Goal: Task Accomplishment & Management: Manage account settings

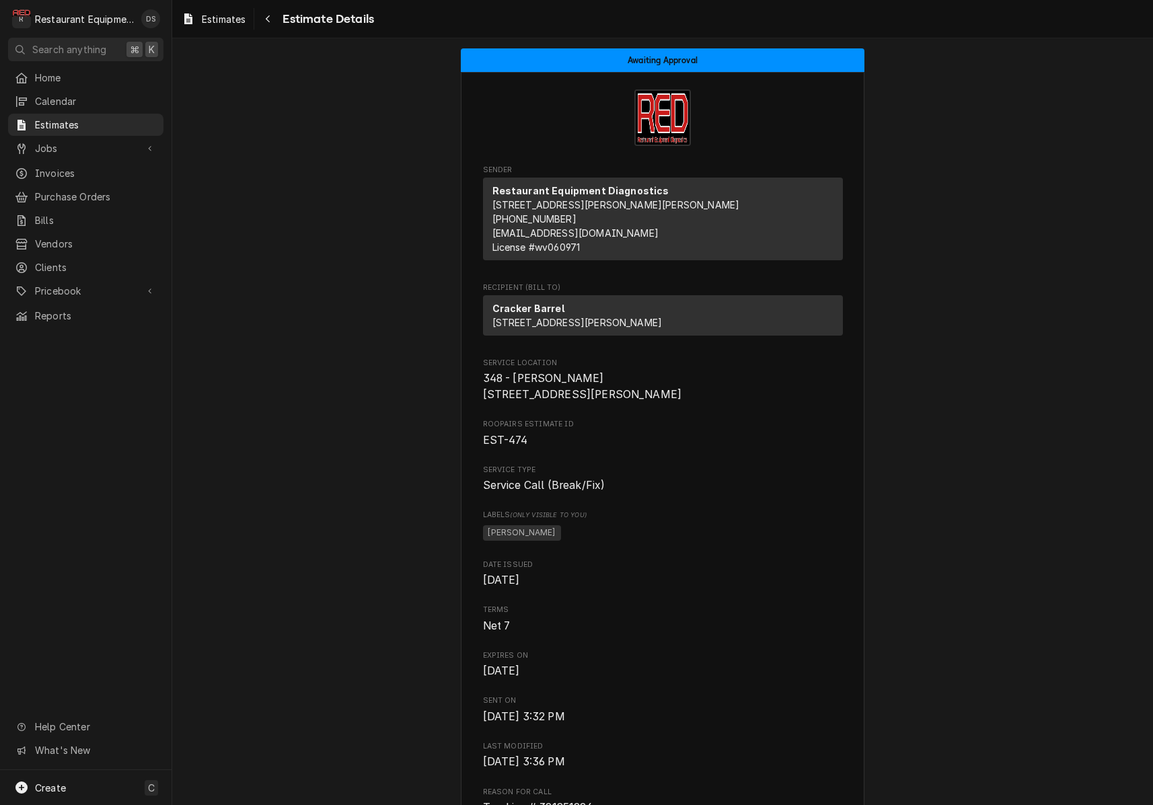
scroll to position [1278, 0]
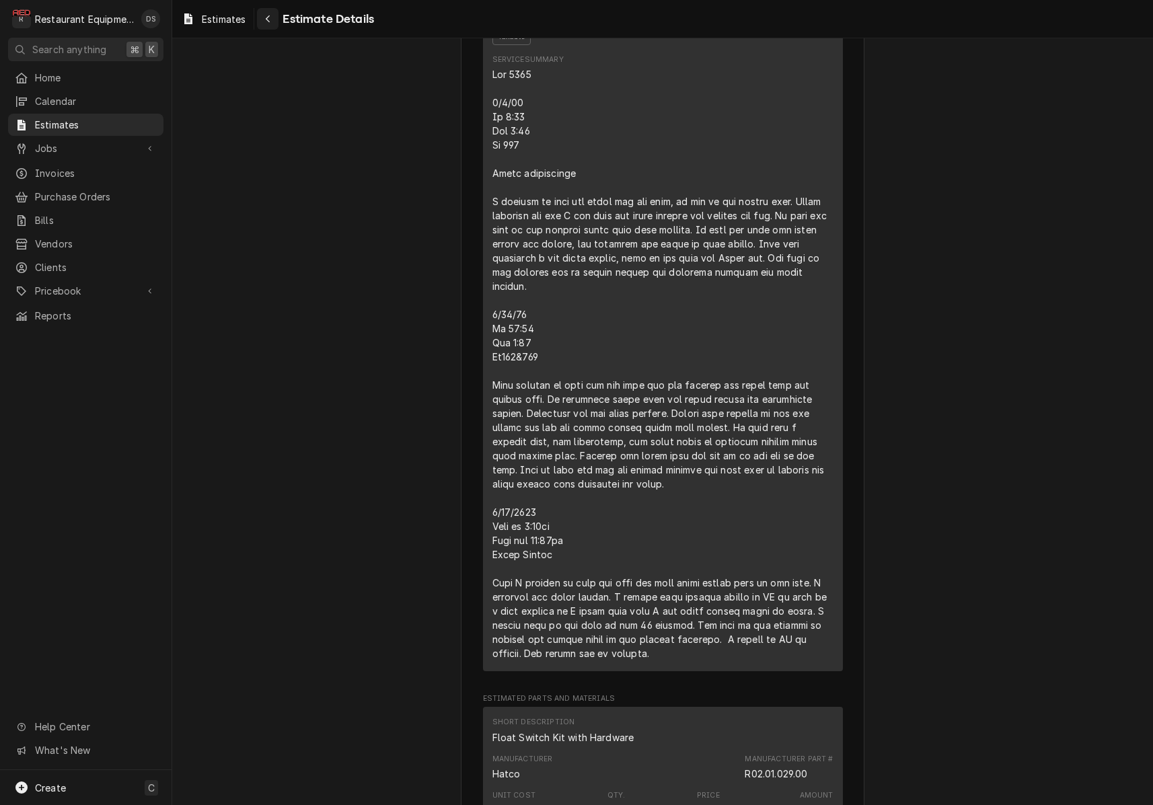
click at [268, 23] on icon "Navigate back" at bounding box center [268, 18] width 6 height 9
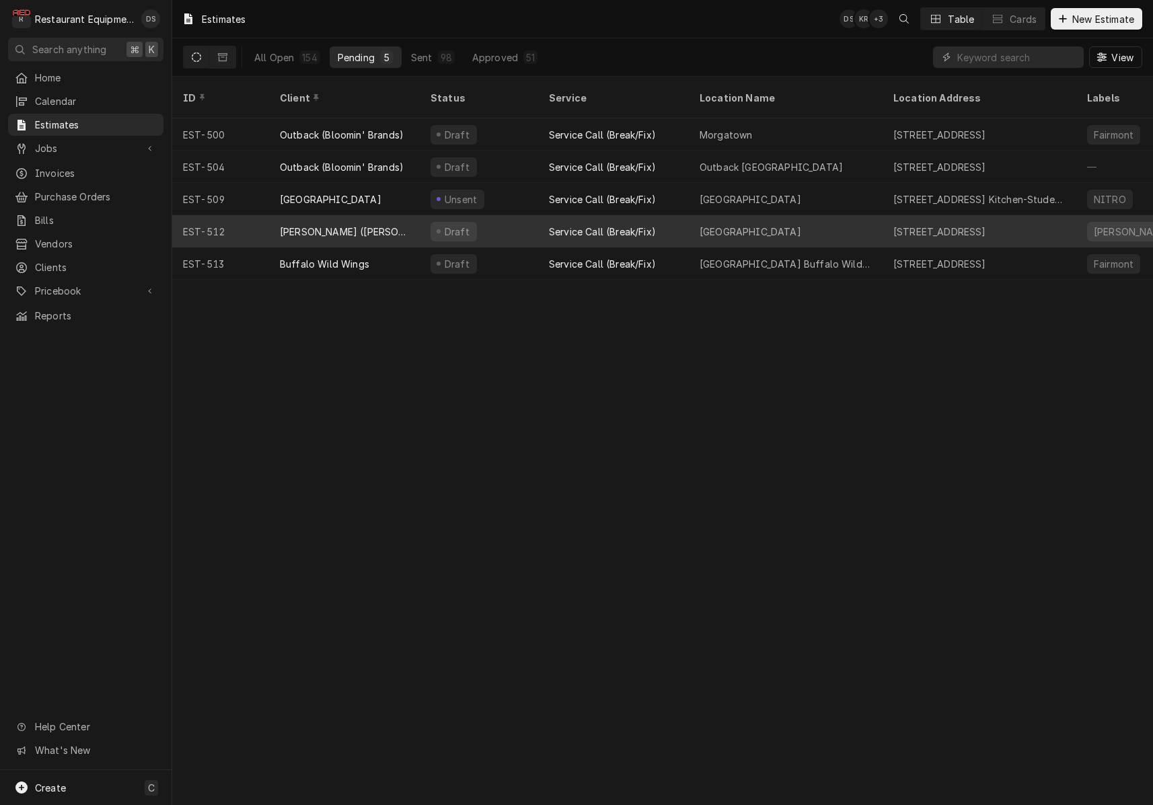
click at [405, 215] on div "[PERSON_NAME] ([PERSON_NAME])" at bounding box center [344, 231] width 151 height 32
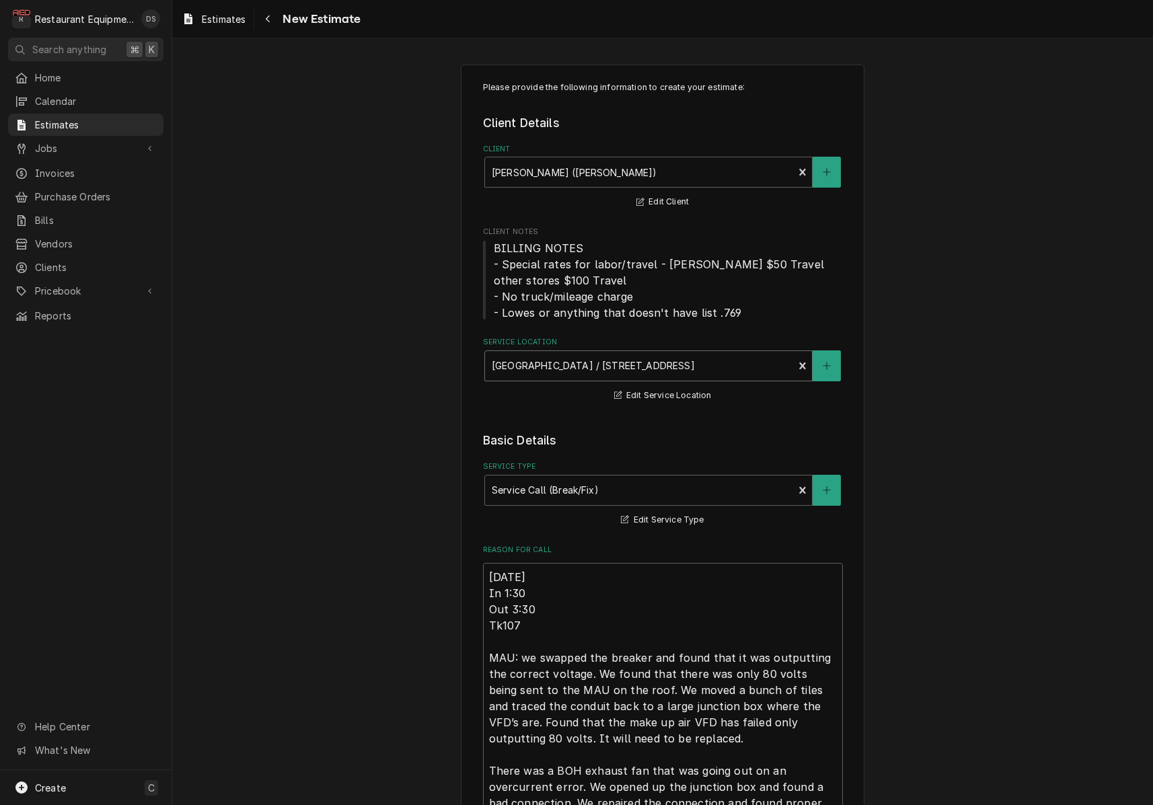
type textarea "x"
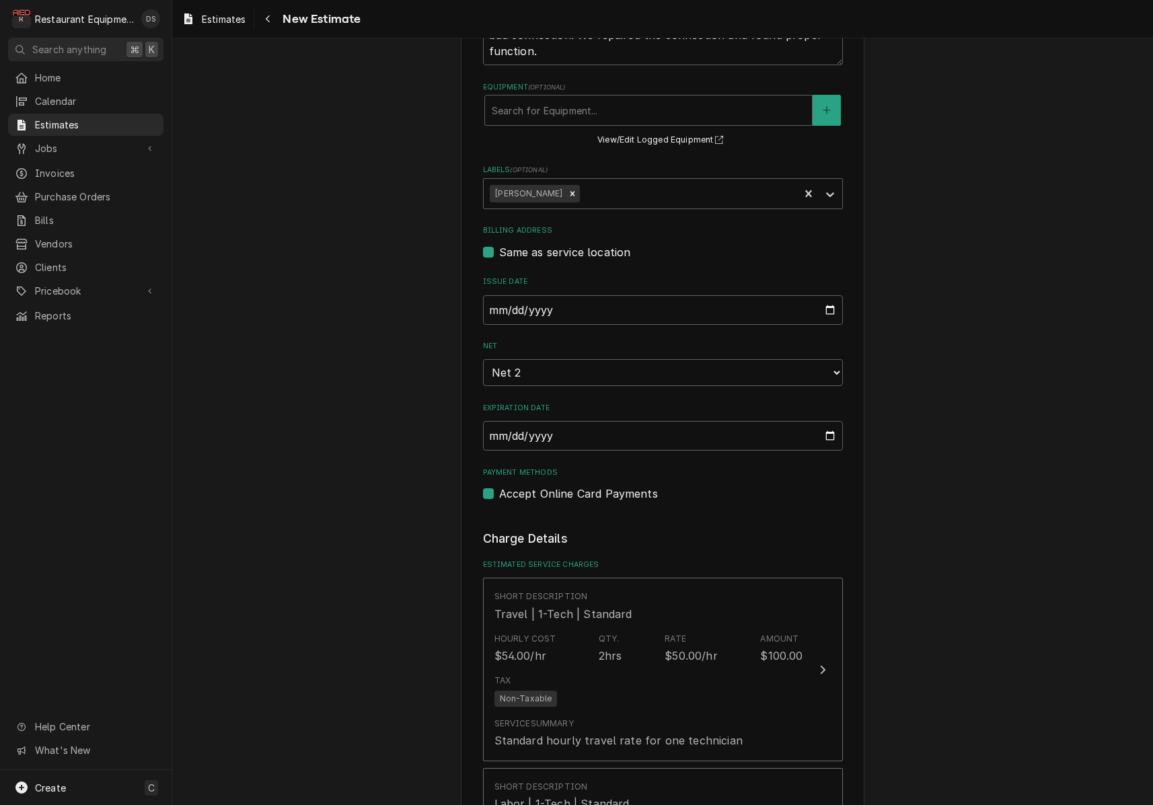
scroll to position [779, 0]
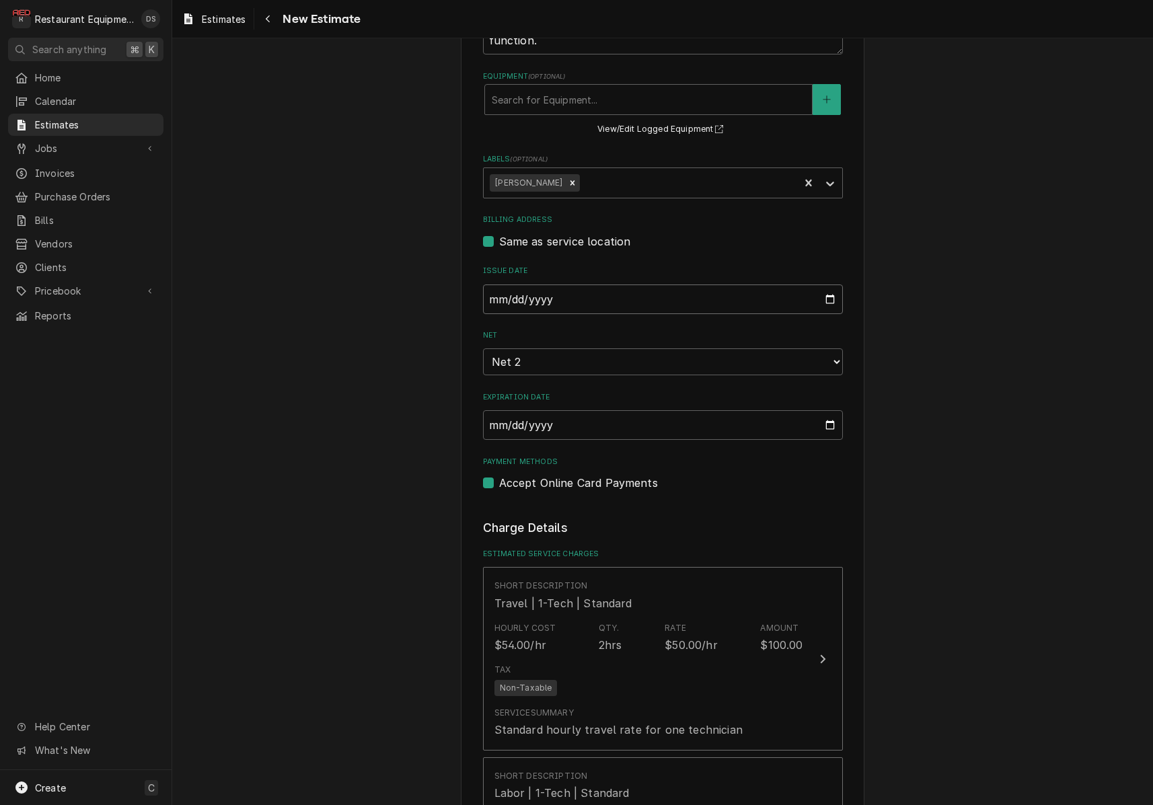
click at [540, 297] on input "2025-08-21" at bounding box center [663, 299] width 360 height 30
type input "2025-08-22"
drag, startPoint x: 675, startPoint y: 328, endPoint x: 652, endPoint y: 350, distance: 31.9
click at [674, 330] on label "Net" at bounding box center [663, 335] width 360 height 11
click at [674, 348] on select "Choose payment terms... Same Day Net 1 Net 2 Net 7 Net 14 Net 21 Net 30 Net 45 …" at bounding box center [663, 361] width 360 height 27
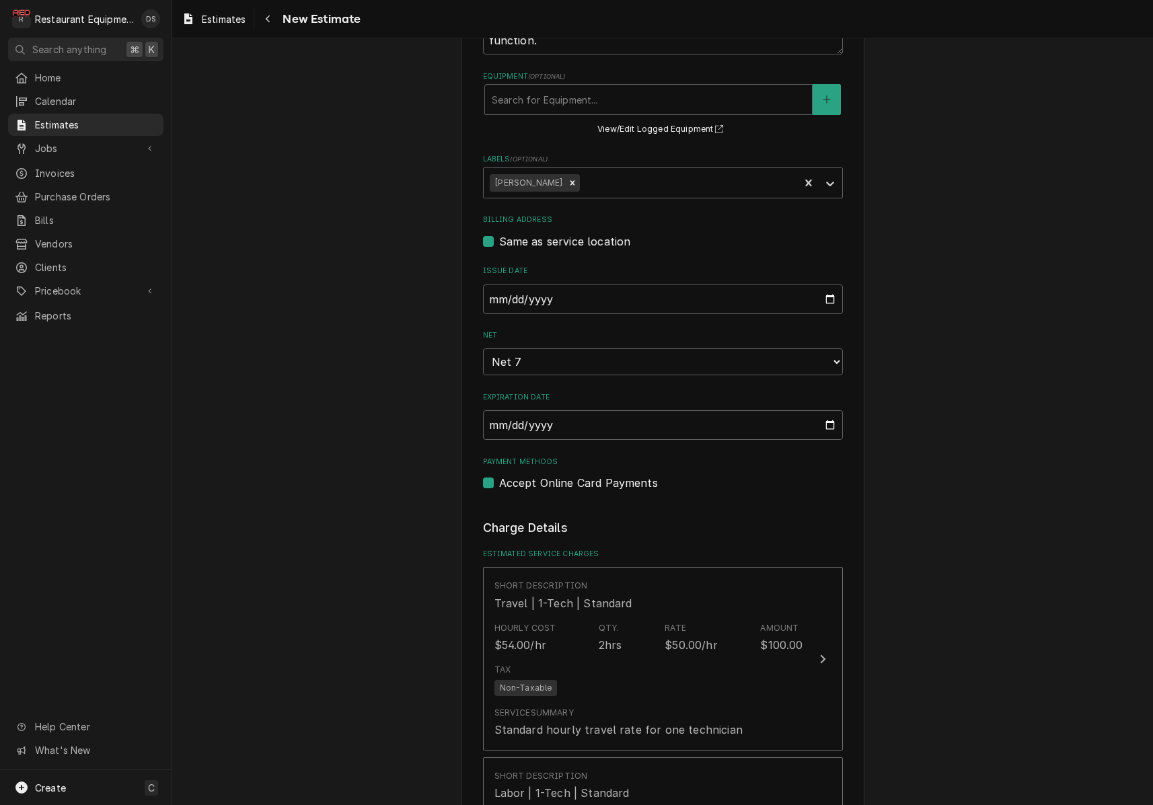
drag, startPoint x: 1064, startPoint y: 378, endPoint x: 869, endPoint y: 353, distance: 197.3
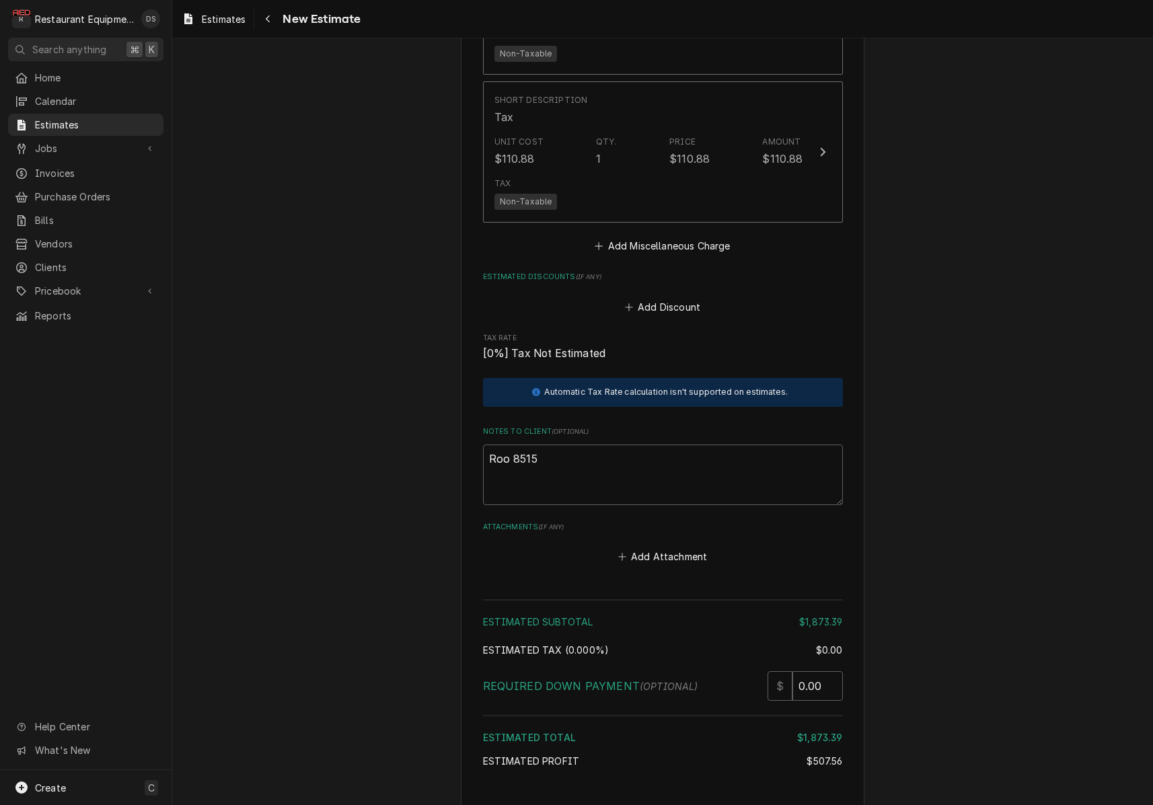
scroll to position [2294, 0]
drag, startPoint x: 565, startPoint y: 441, endPoint x: 394, endPoint y: 428, distance: 171.3
type textarea "x"
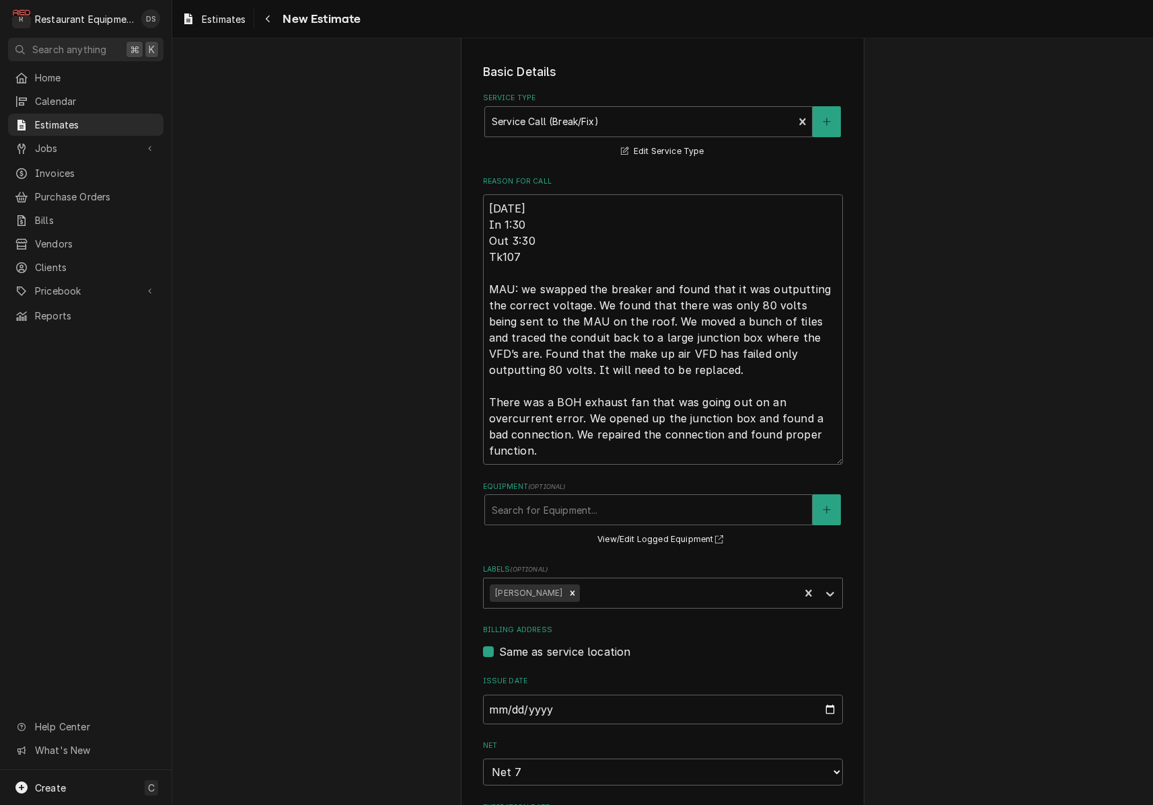
scroll to position [355, 0]
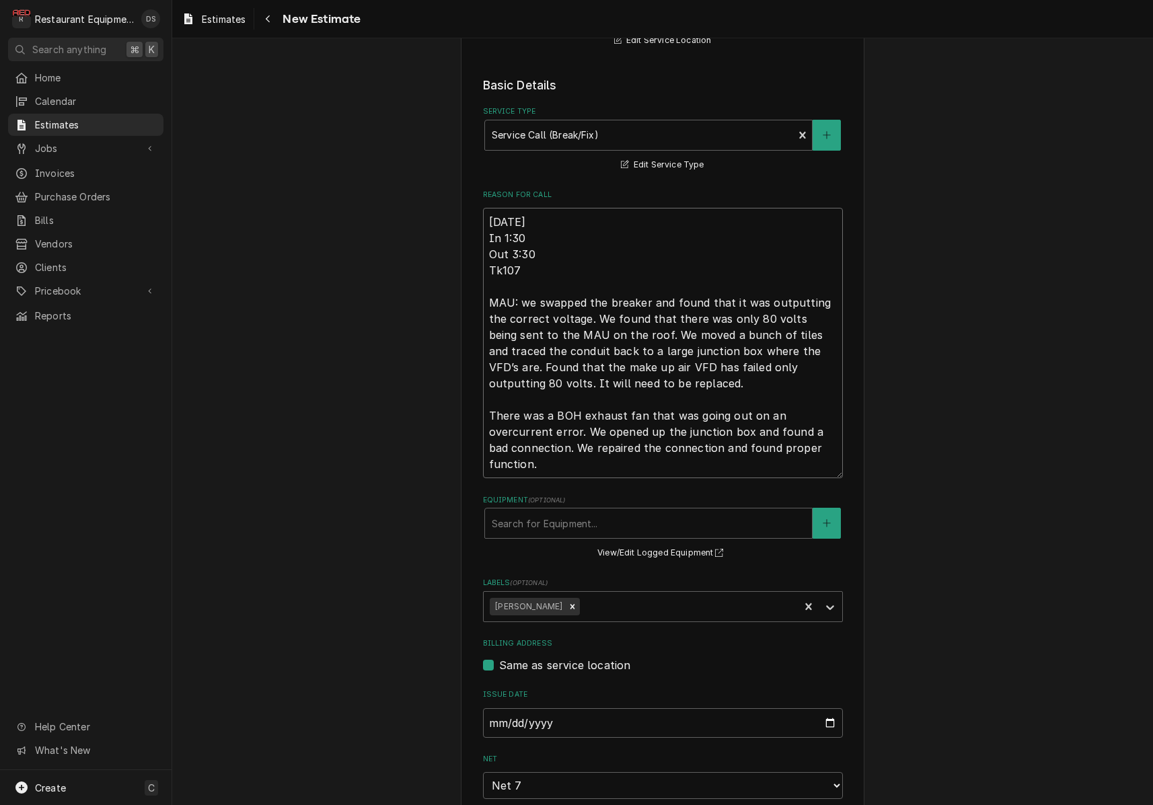
drag, startPoint x: 486, startPoint y: 218, endPoint x: 637, endPoint y: 426, distance: 257.6
click at [637, 459] on textarea "[DATE] In 1:30 Out 3:30 Tk107 MAU: we swapped the breaker and found that it was…" at bounding box center [663, 343] width 360 height 270
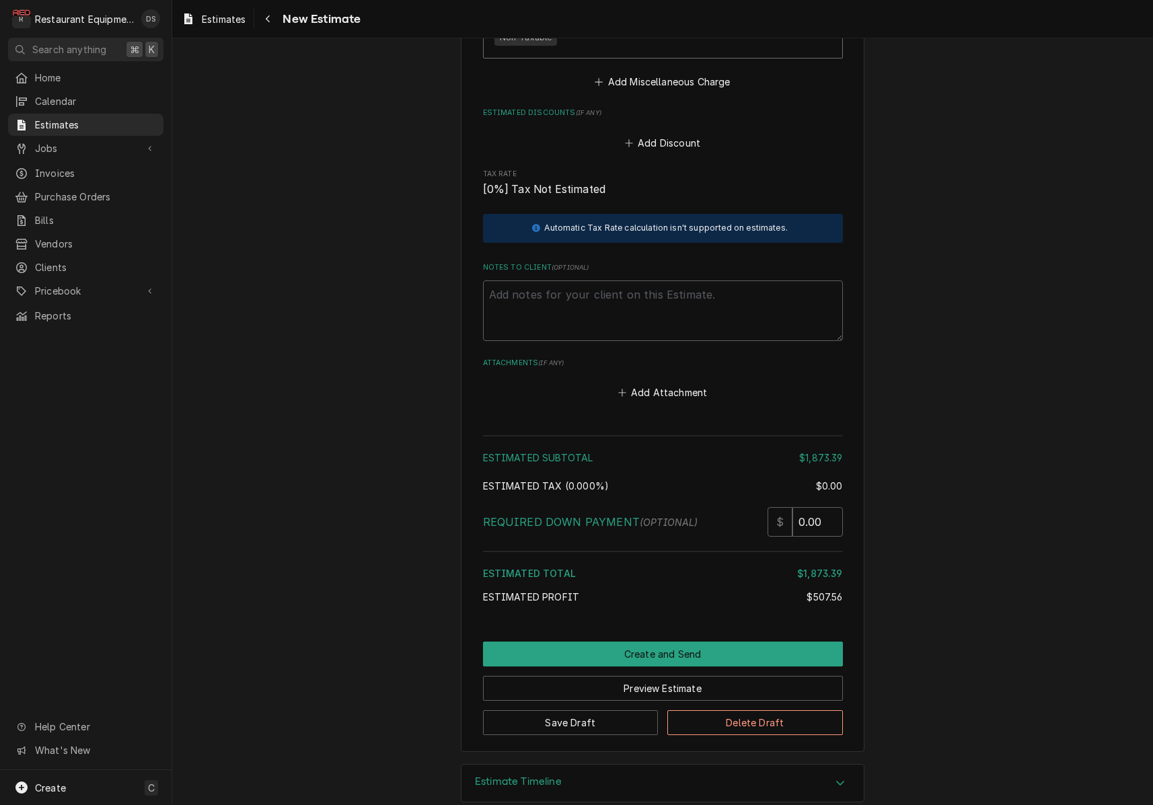
scroll to position [2458, 0]
click at [553, 281] on textarea "Notes to Client ( optional )" at bounding box center [663, 311] width 360 height 61
paste textarea "[DATE] In 1:30 Out 3:30 Tk107 MAU: we swapped the breaker and found that it was…"
type textarea "x"
type textarea "[DATE] In 1:30 Out 3:30 Tk107 MAU: we swapped the breaker and found that it was…"
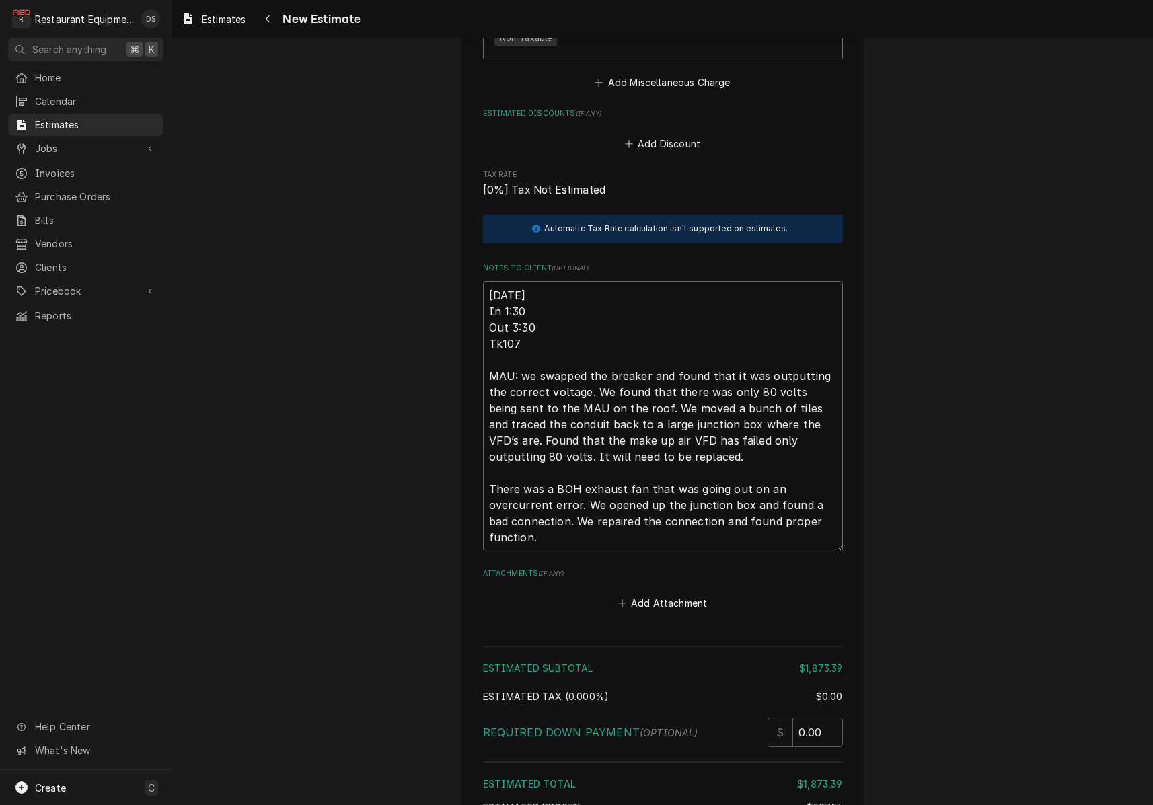
type textarea "x"
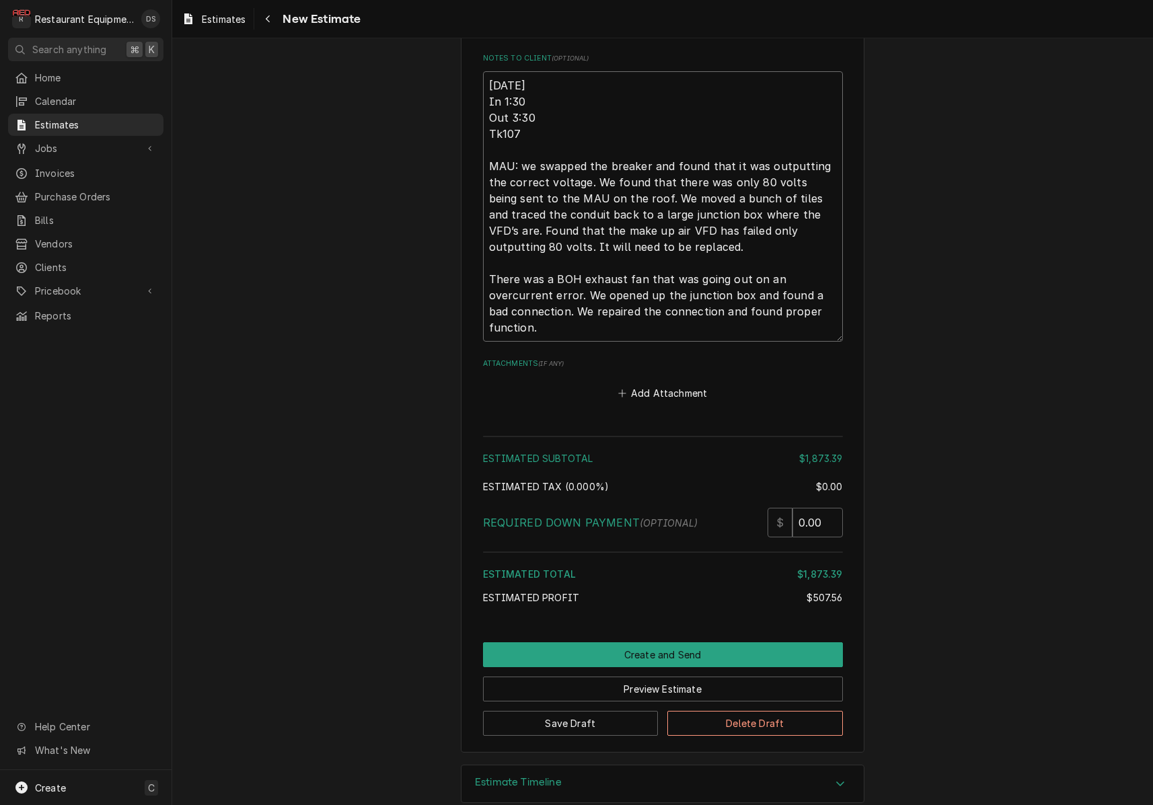
scroll to position [0, 0]
type textarea "[DATE] In 1:30 Out 3:30 Tk107 MAU: we swapped the breaker and found that it was…"
click at [676, 642] on button "Create and Send" at bounding box center [663, 654] width 360 height 25
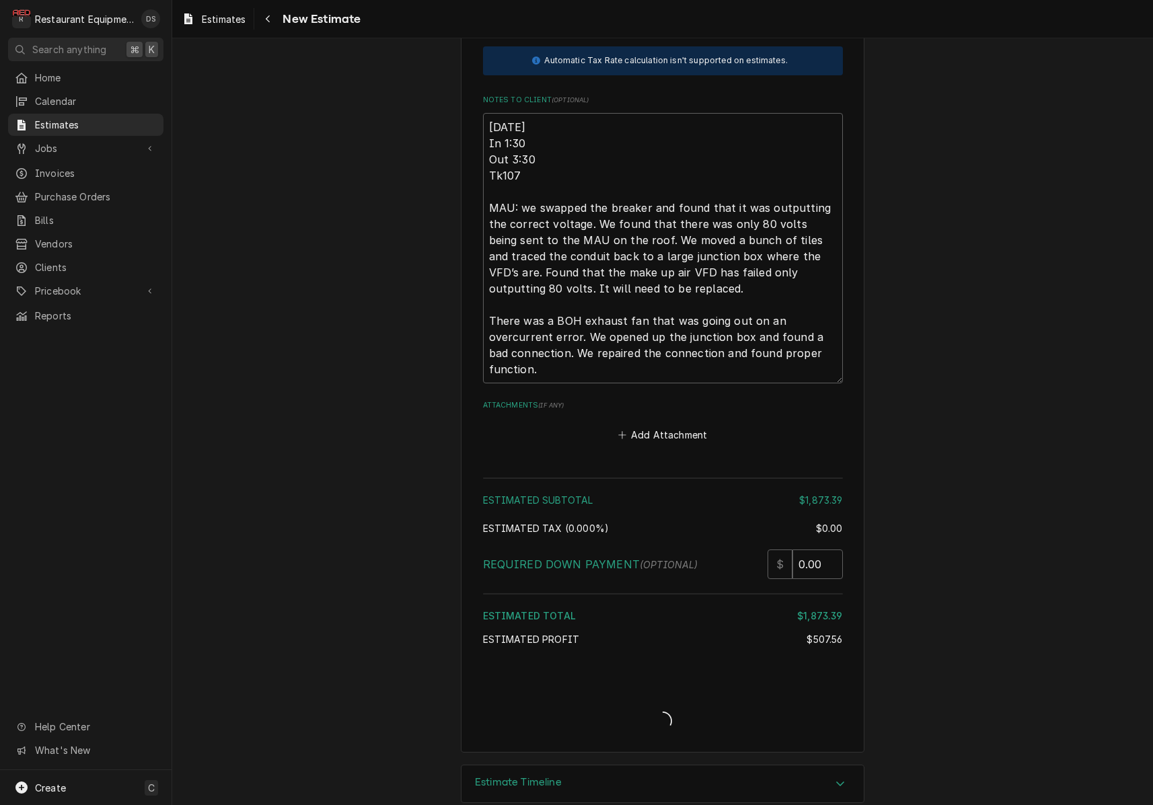
type textarea "x"
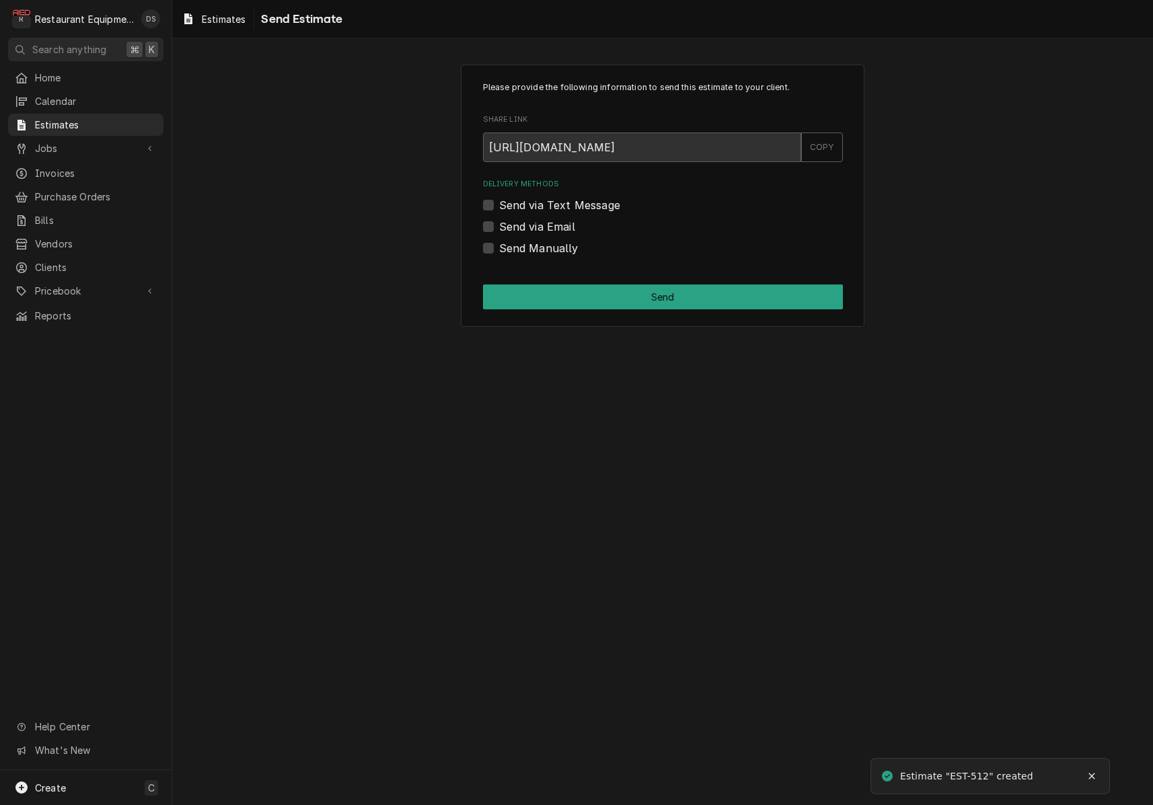
click at [499, 226] on label "Send via Email" at bounding box center [537, 227] width 76 height 16
click at [499, 226] on input "Send via Email" at bounding box center [679, 234] width 360 height 30
checkbox input "true"
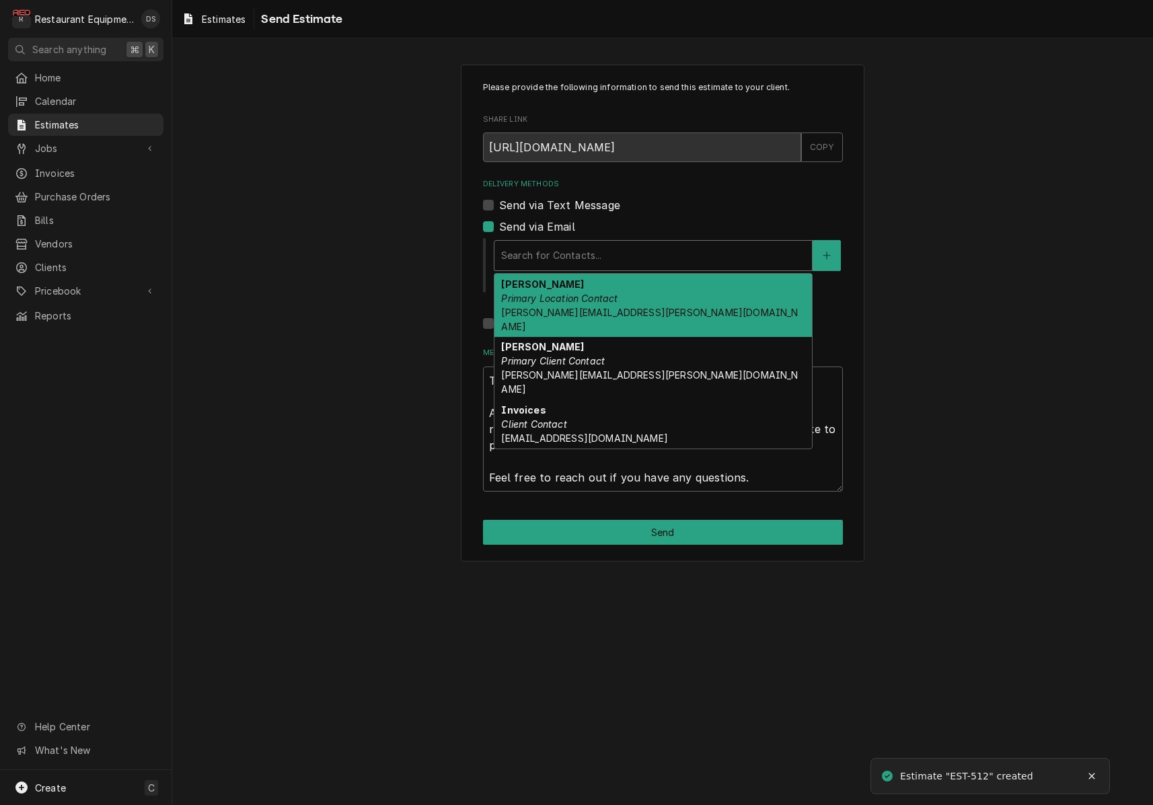
click at [547, 255] on div "Search for Contacts..." at bounding box center [653, 255] width 304 height 14
click at [899, 273] on div "Please provide the following information to send this estimate to your client. …" at bounding box center [662, 312] width 980 height 521
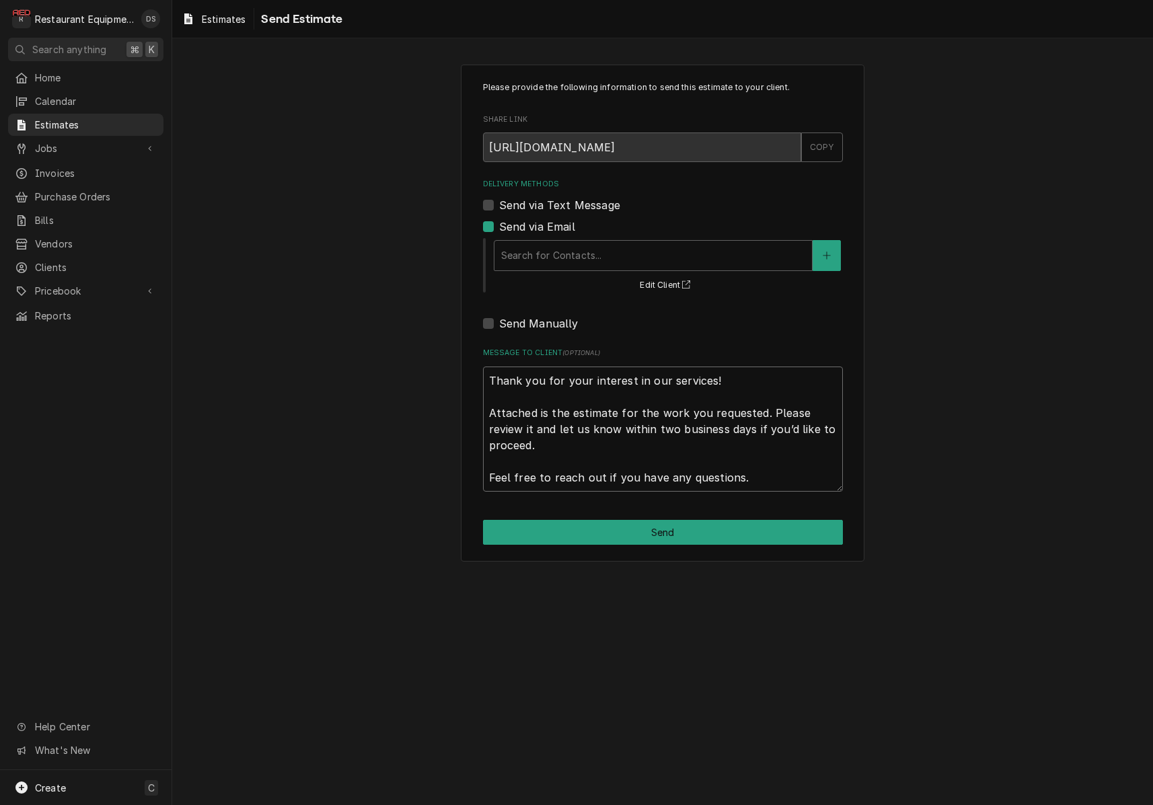
drag, startPoint x: 742, startPoint y: 378, endPoint x: 512, endPoint y: 368, distance: 230.9
click at [512, 368] on textarea "Thank you for your interest in our services! Attached is the estimate for the w…" at bounding box center [663, 428] width 360 height 125
type textarea "x"
type textarea "Attached is the estimate for the work you requested. Please review it and let u…"
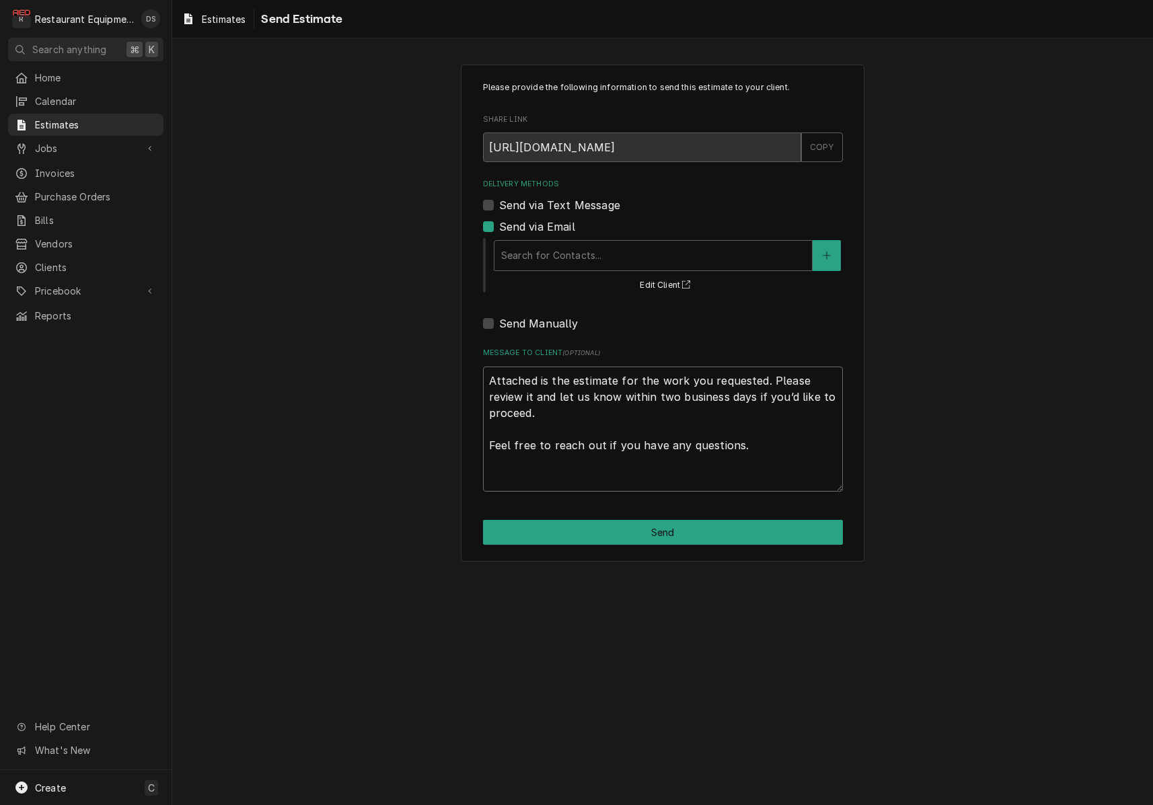
type textarea "x"
type textarea "Attached is the estimate for the work you requested. Please review it and let u…"
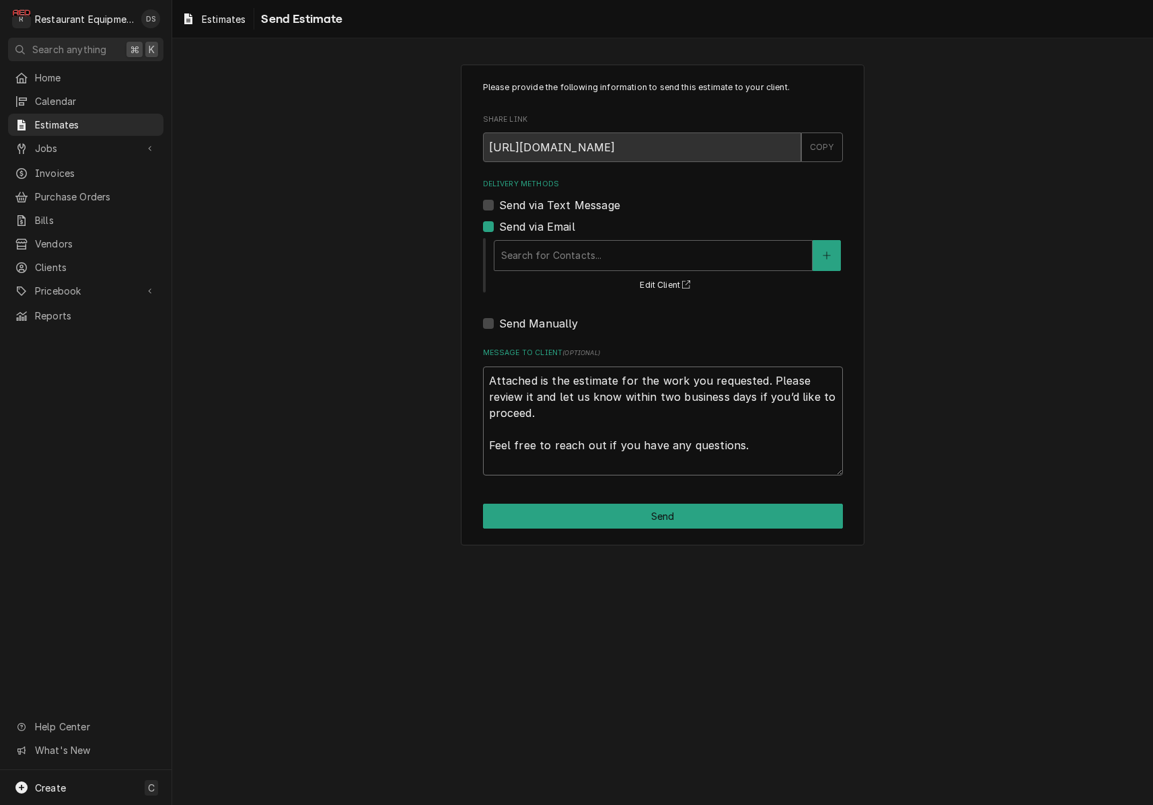
type textarea "x"
type textarea "Attached is the estimate for the work you requested. Please review it and let u…"
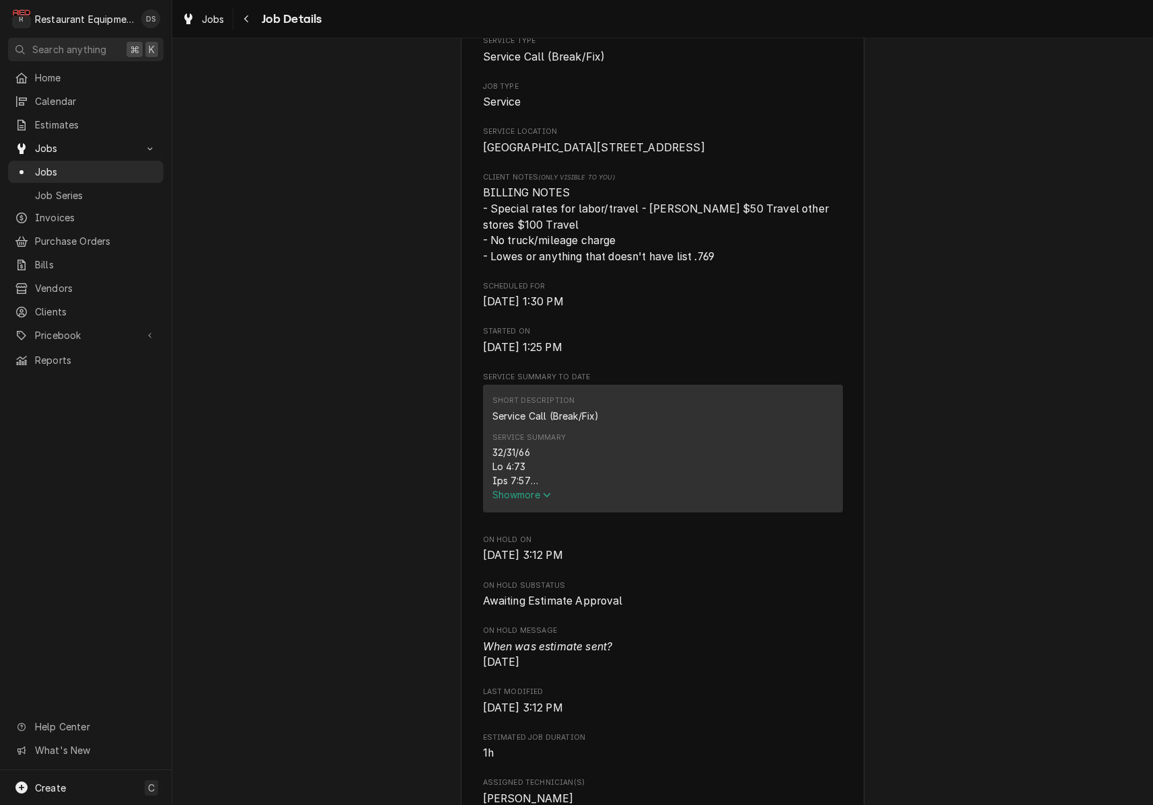
scroll to position [238, 0]
click at [529, 498] on span "Show more" at bounding box center [521, 492] width 59 height 11
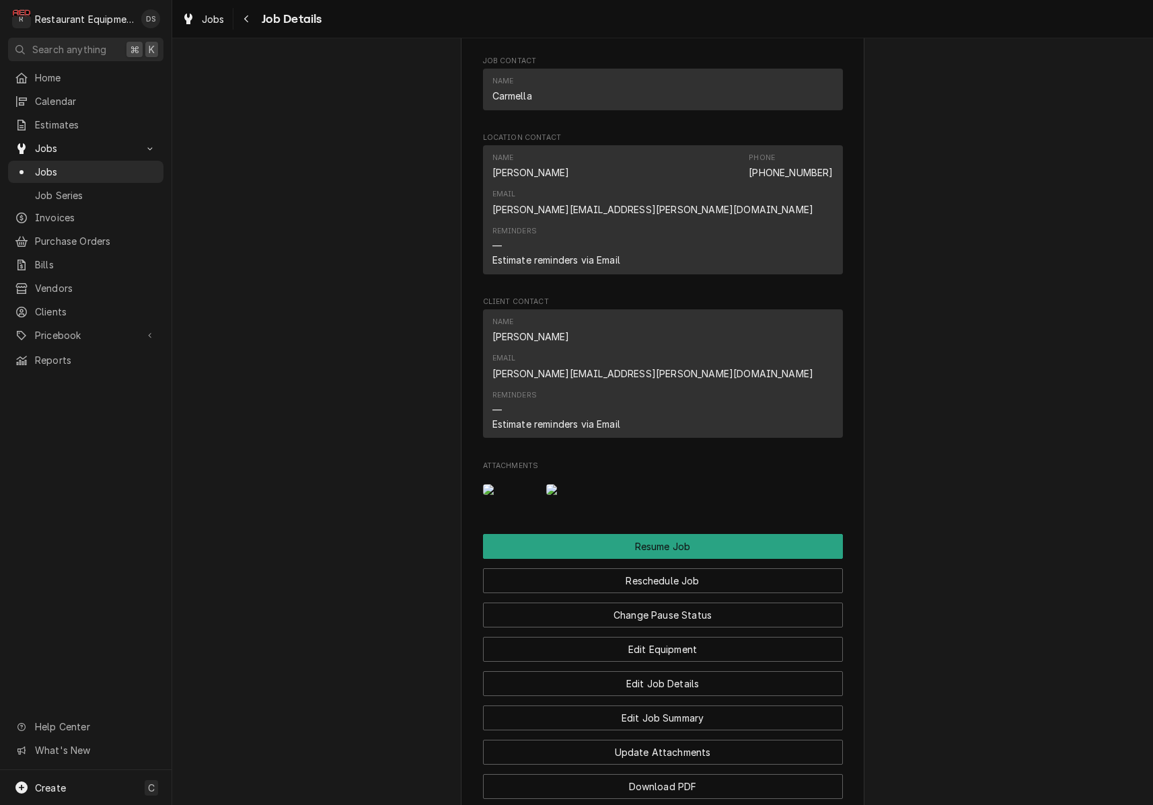
scroll to position [1635, 0]
click at [512, 483] on img "Attachments" at bounding box center [509, 488] width 53 height 11
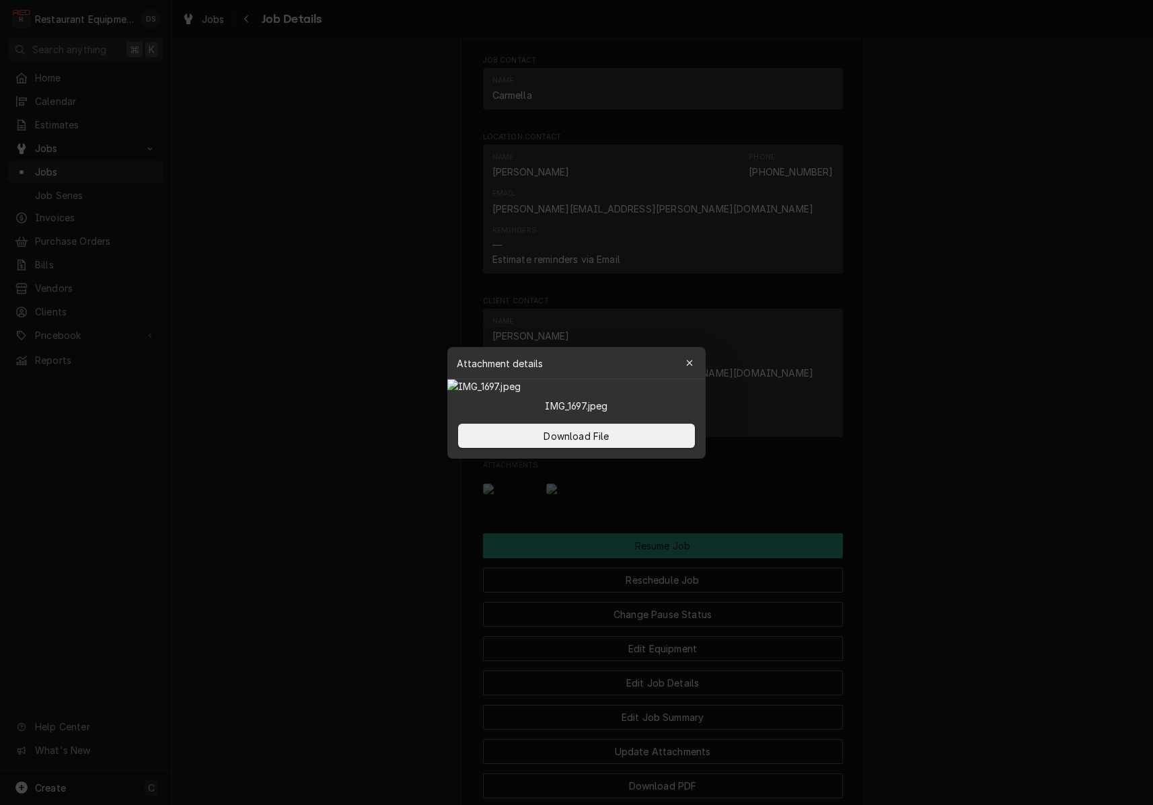
click at [686, 358] on icon "button" at bounding box center [689, 362] width 7 height 9
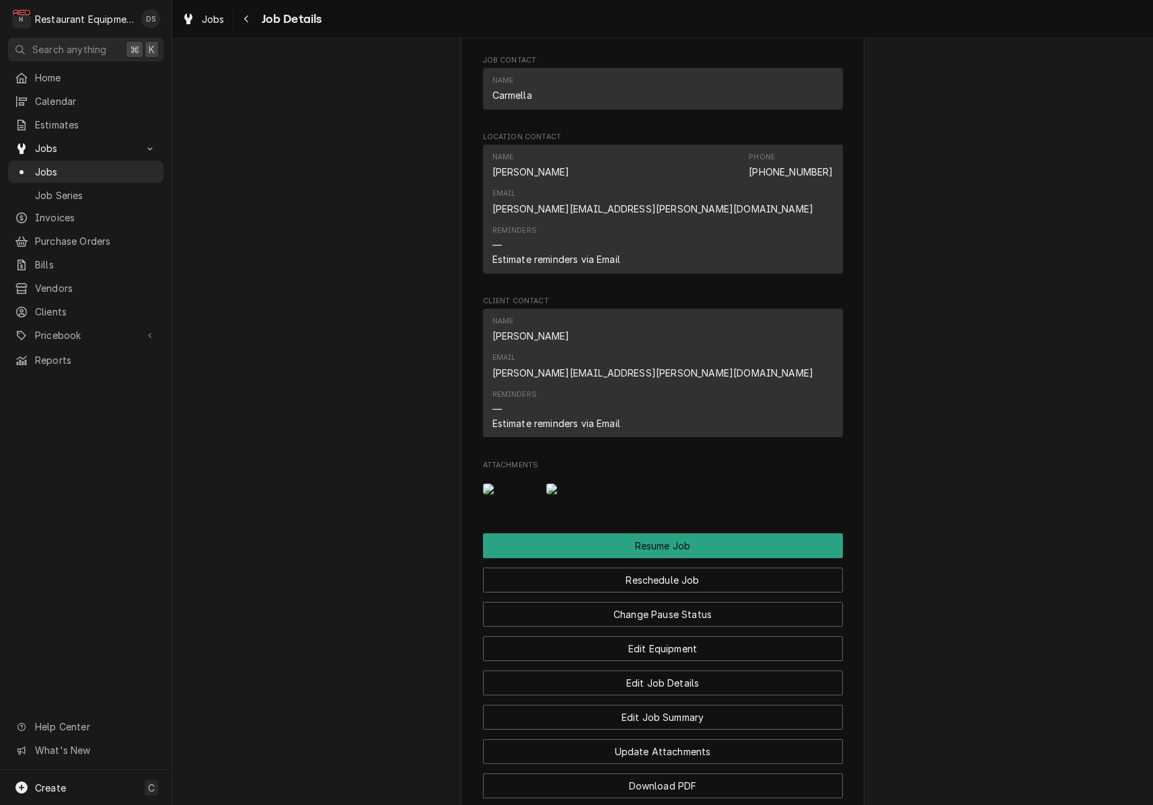
click at [574, 483] on img "Attachments" at bounding box center [572, 488] width 53 height 11
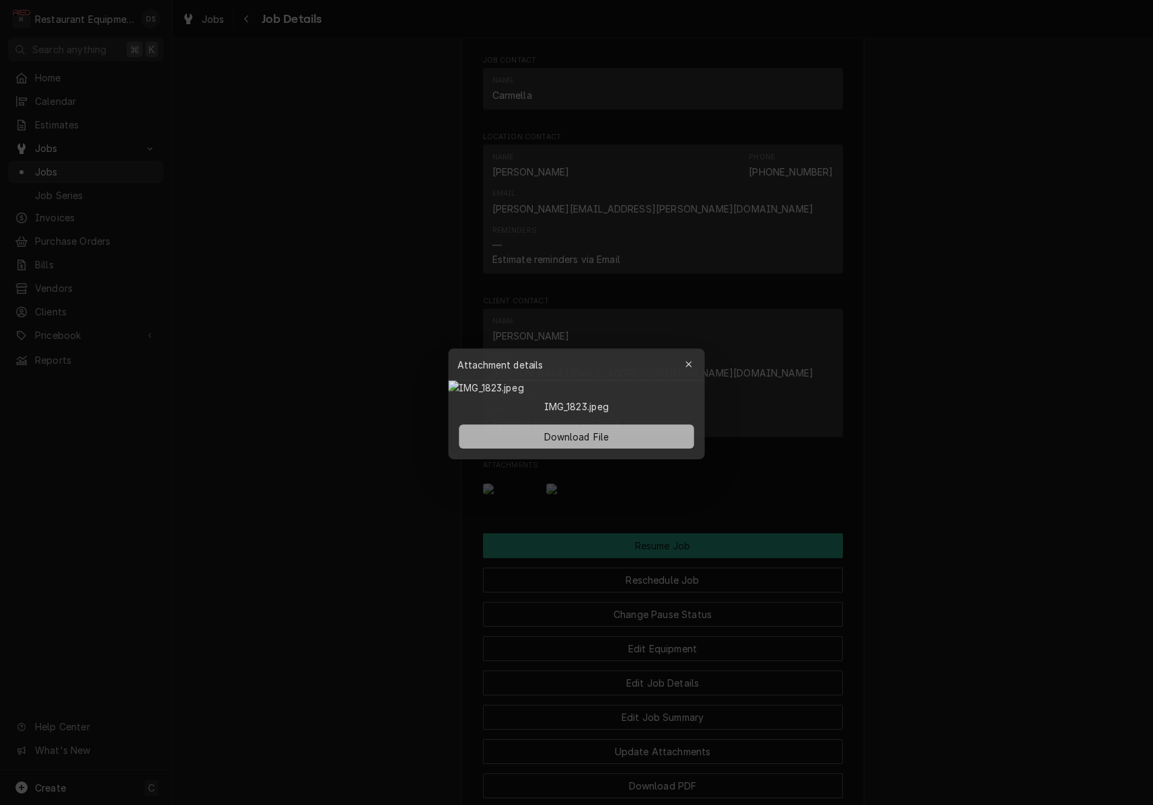
click at [564, 442] on span "Download File" at bounding box center [576, 435] width 71 height 14
click at [690, 356] on div "button" at bounding box center [689, 362] width 13 height 13
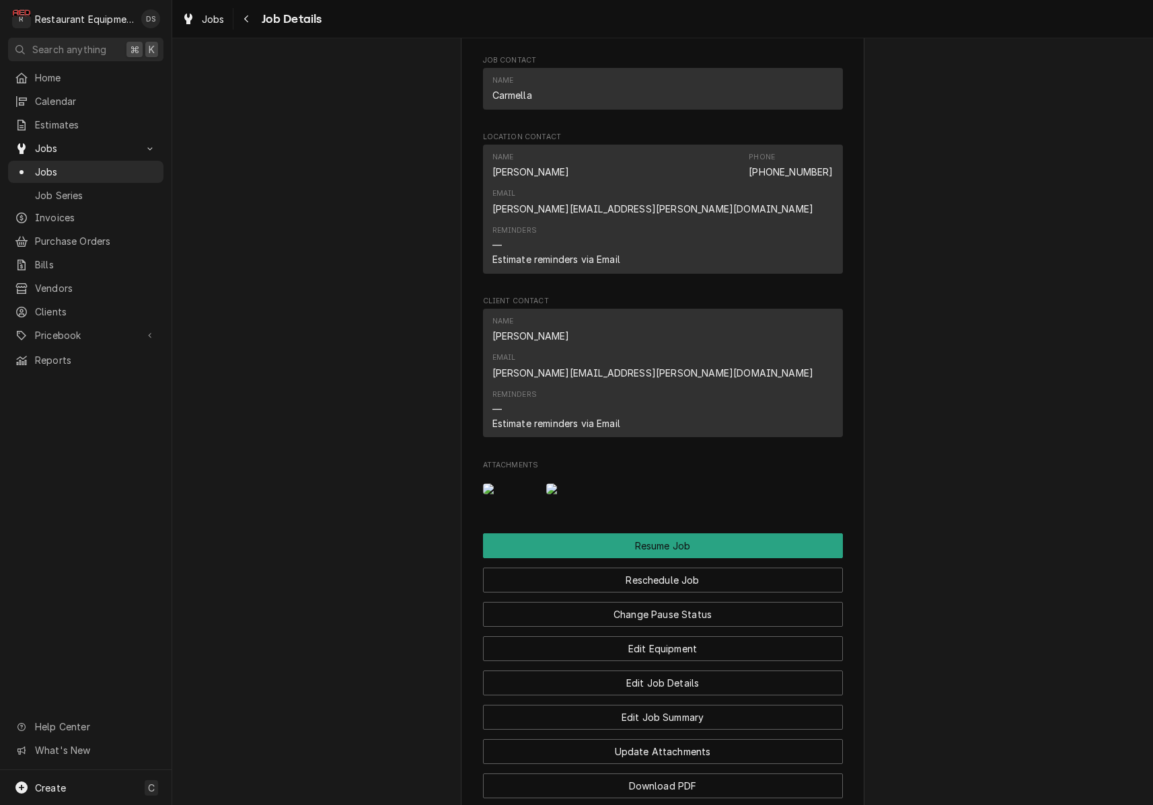
click at [501, 483] on img "Attachments" at bounding box center [509, 488] width 53 height 11
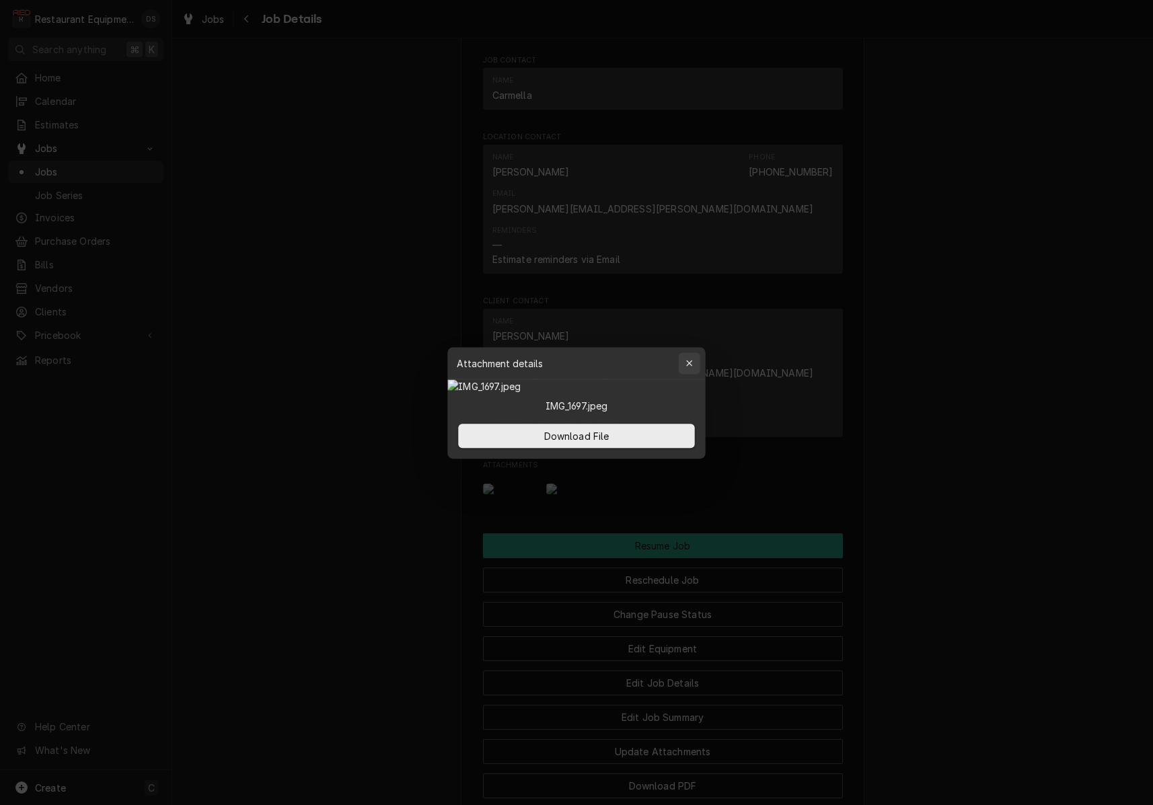
click at [693, 356] on div "button" at bounding box center [689, 362] width 13 height 13
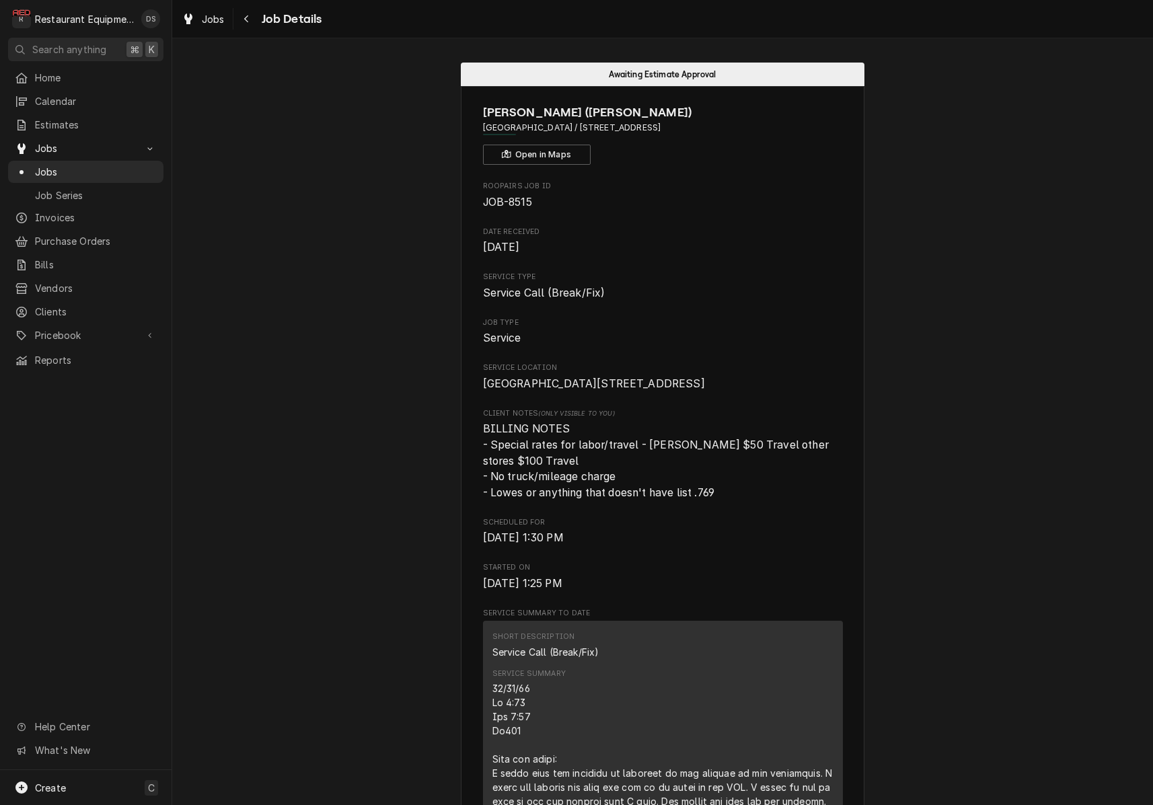
scroll to position [0, 0]
click at [249, 23] on div "Navigate back" at bounding box center [246, 18] width 13 height 13
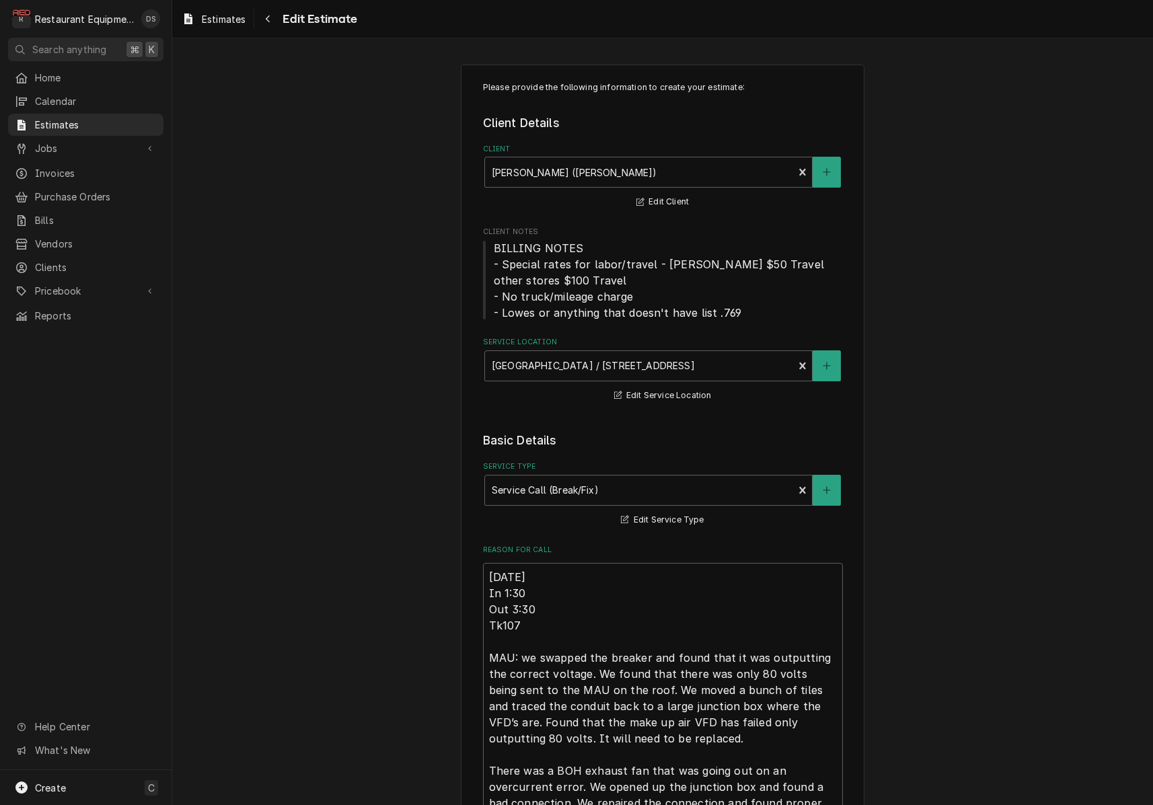
type textarea "x"
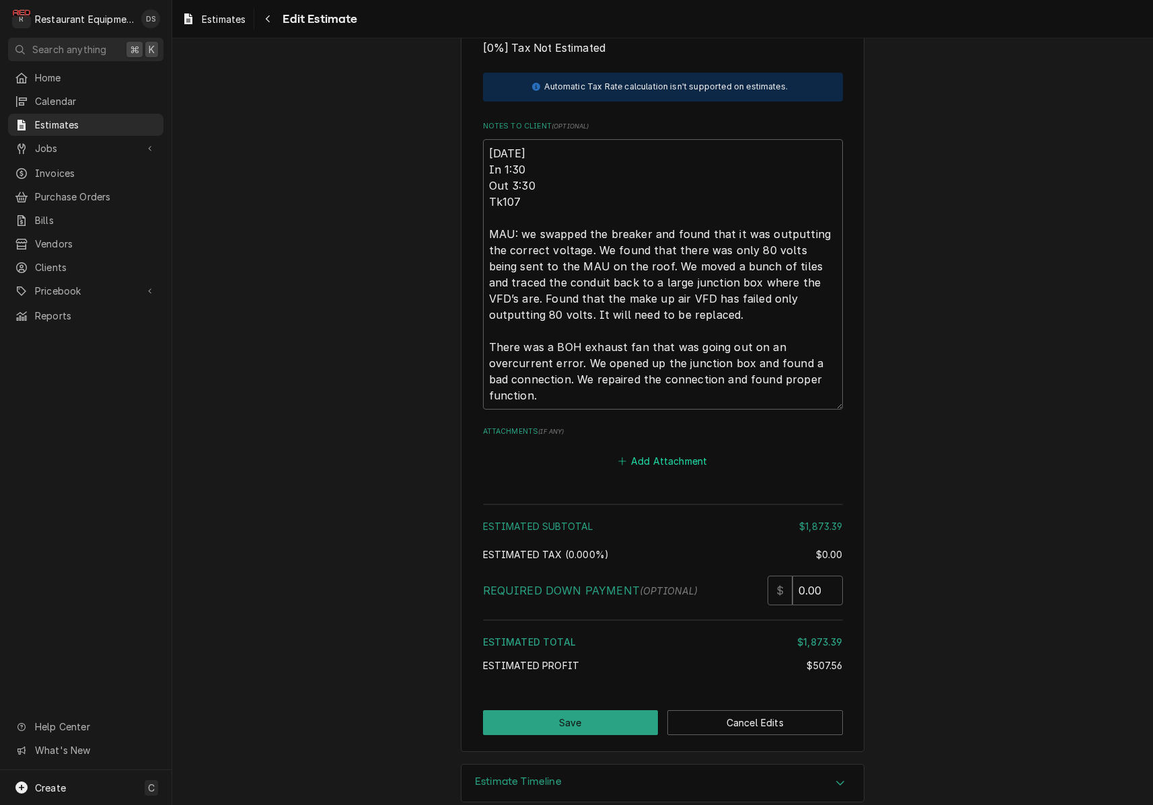
scroll to position [2600, 0]
click at [665, 453] on button "Add Attachment" at bounding box center [662, 462] width 94 height 19
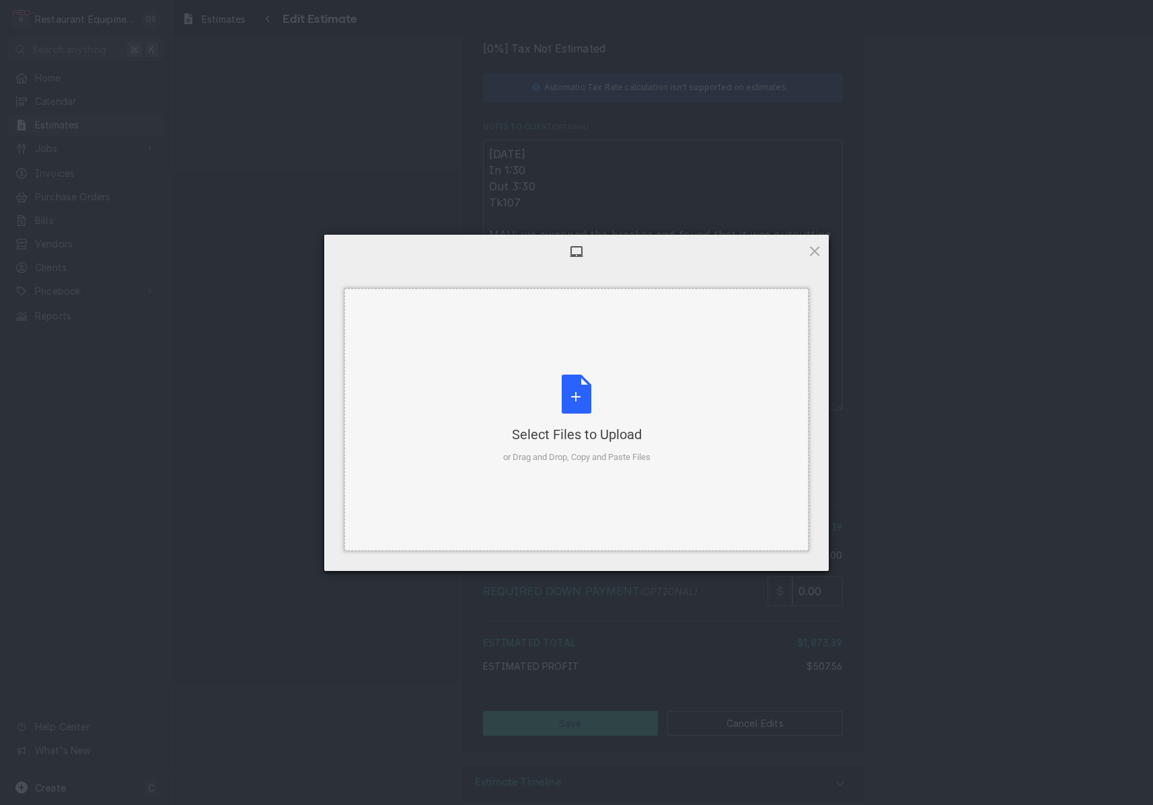
click at [585, 416] on div "Select Files to Upload or Drag and Drop, Copy and Paste Files" at bounding box center [576, 419] width 147 height 89
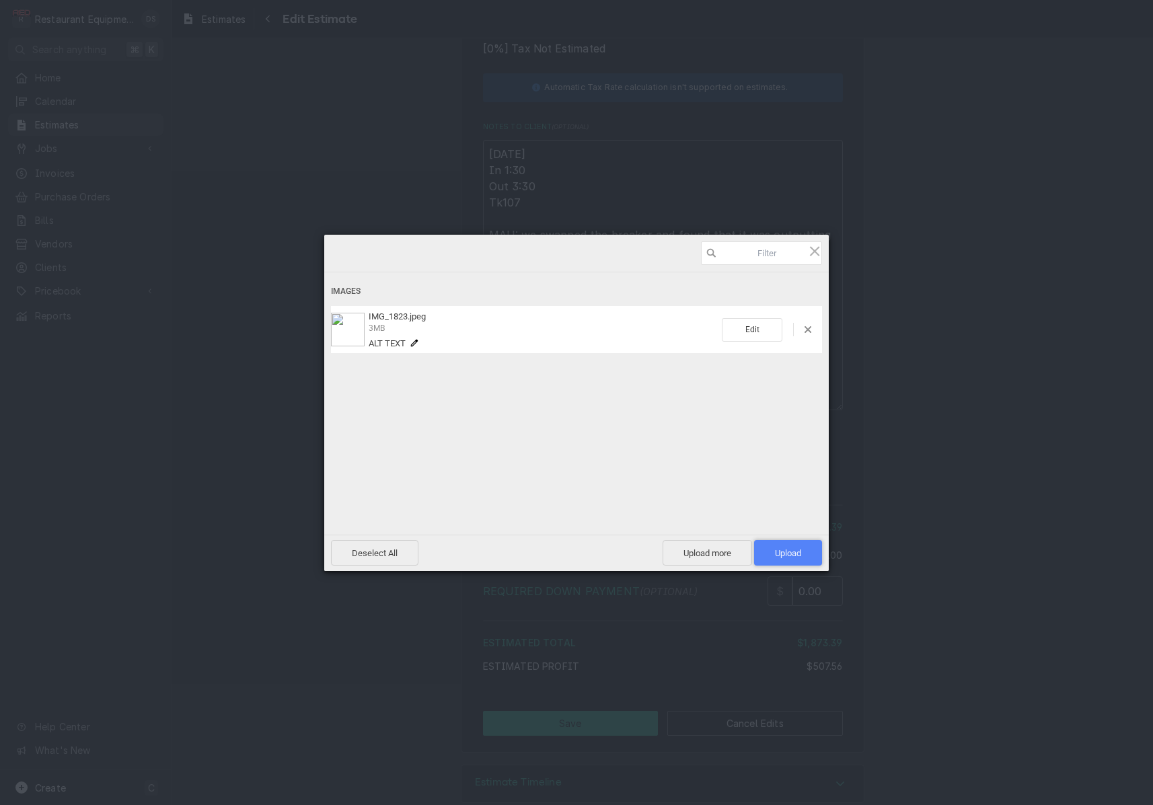
click at [781, 549] on span "Upload 1" at bounding box center [788, 553] width 26 height 10
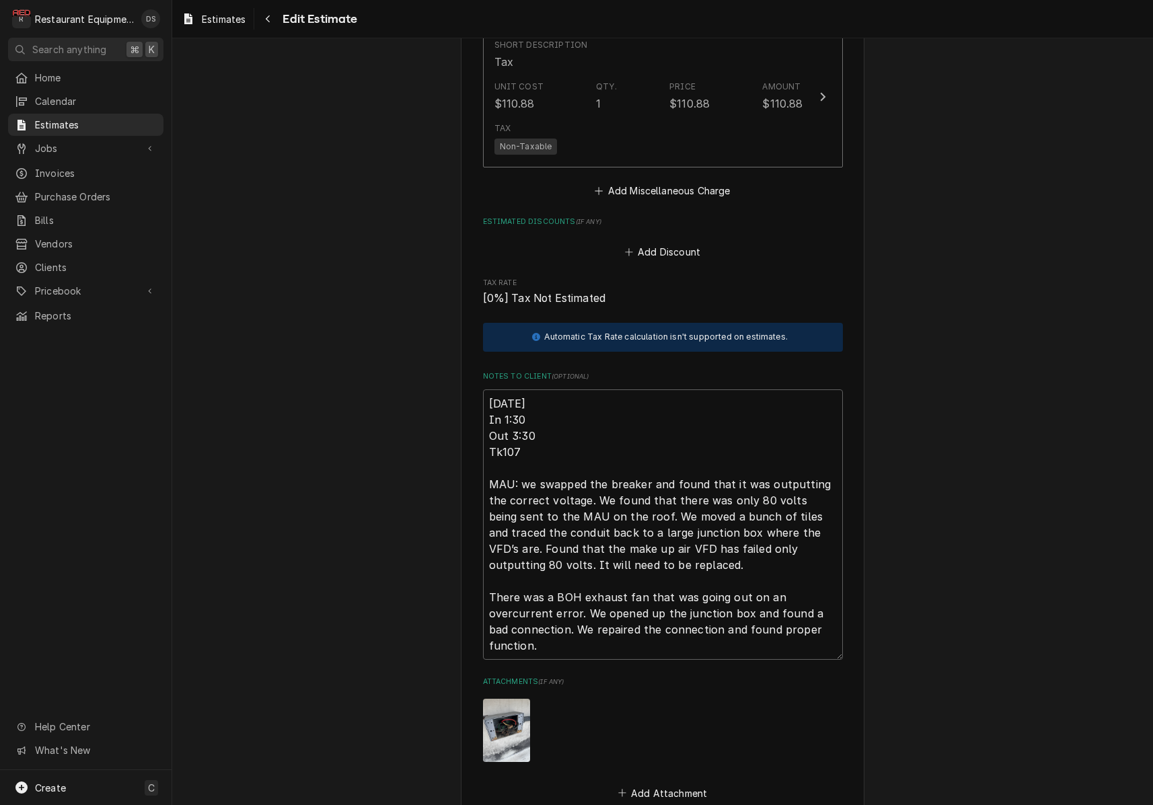
scroll to position [2351, 0]
click at [492, 389] on textarea "[DATE] In 1:30 Out 3:30 Tk107 MAU: we swapped the breaker and found that it was…" at bounding box center [663, 524] width 360 height 270
type textarea "x"
type textarea "[DATE] In 1:30 Out 3:30 Tk107 MAU: we swapped the breaker and found that it was…"
type textarea "x"
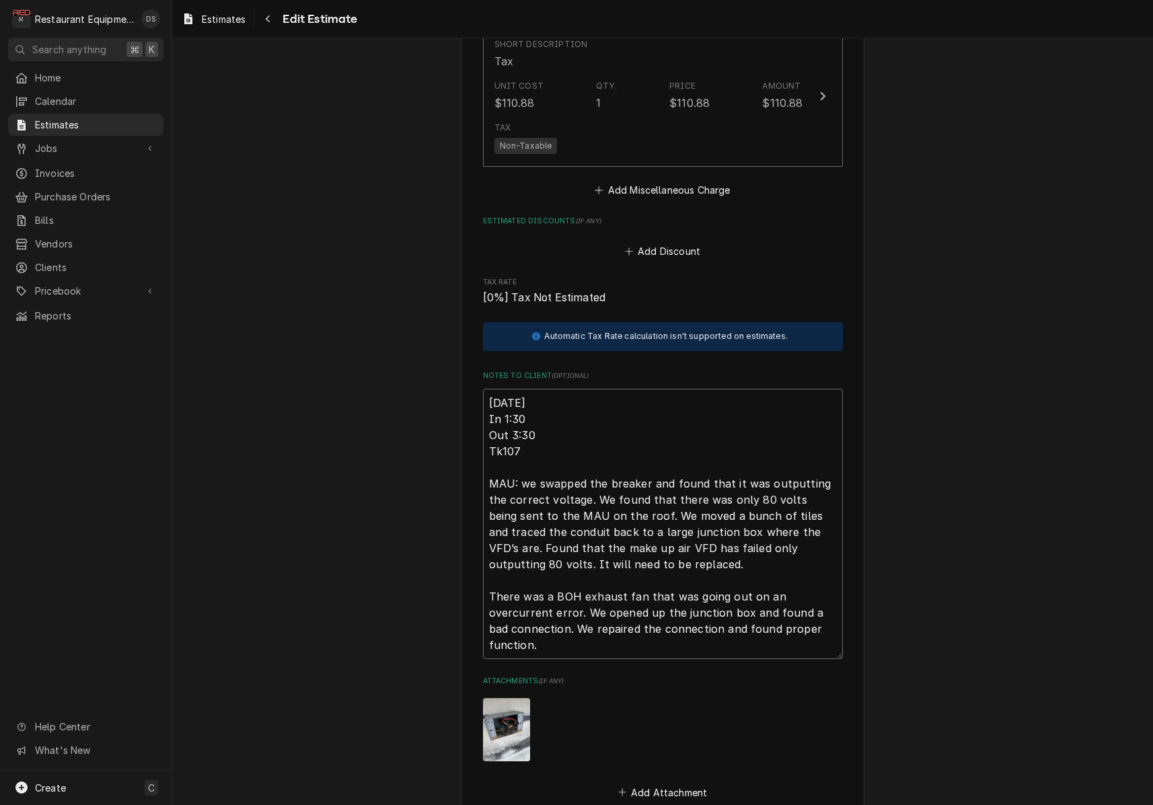
type textarea "08/21/22 In 1:30 Out 3:30 Tk107 MAU: we swapped the breaker and found that it w…"
type textarea "x"
type textarea "T 08/21/22 In 1:30 Out 3:30 Tk107 MAU: we swapped the breaker and found that it…"
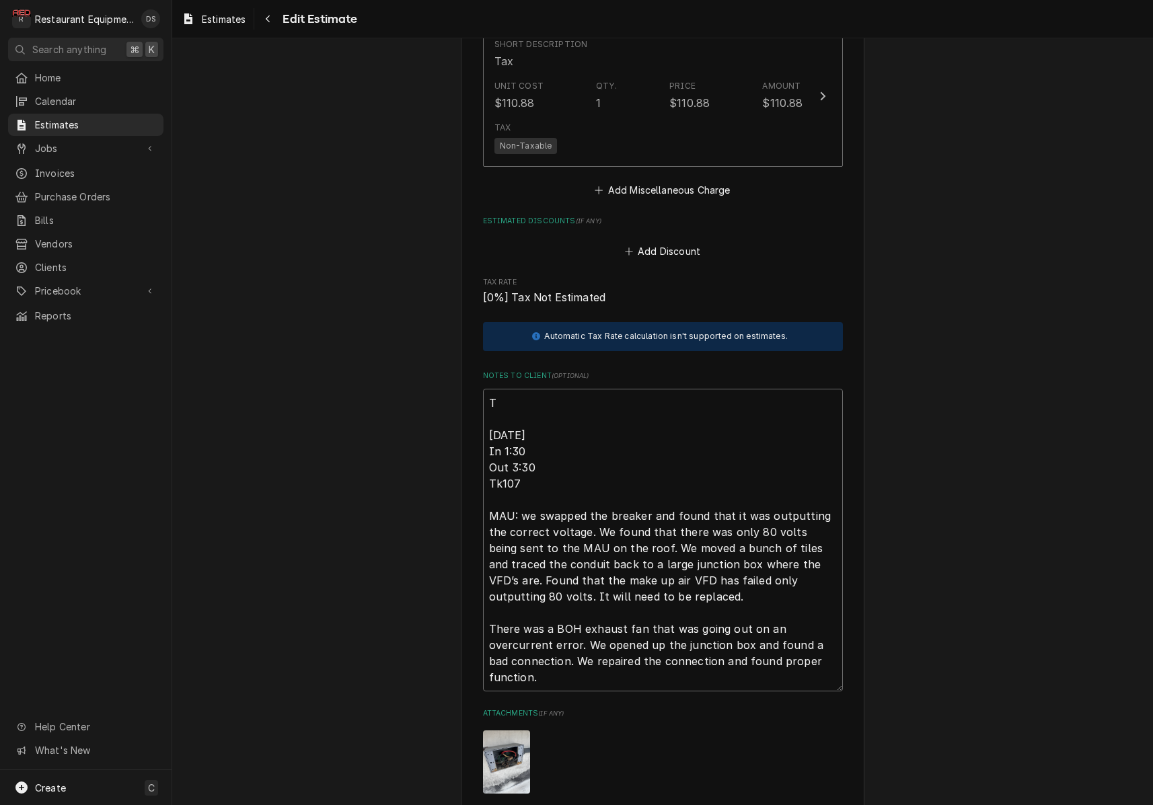
type textarea "x"
type textarea "Th 08/21/22 In 1:30 Out 3:30 Tk107 MAU: we swapped the breaker and found that i…"
type textarea "x"
type textarea "The 08/21/22 In 1:30 Out 3:30 Tk107 MAU: we swapped the breaker and found that …"
type textarea "x"
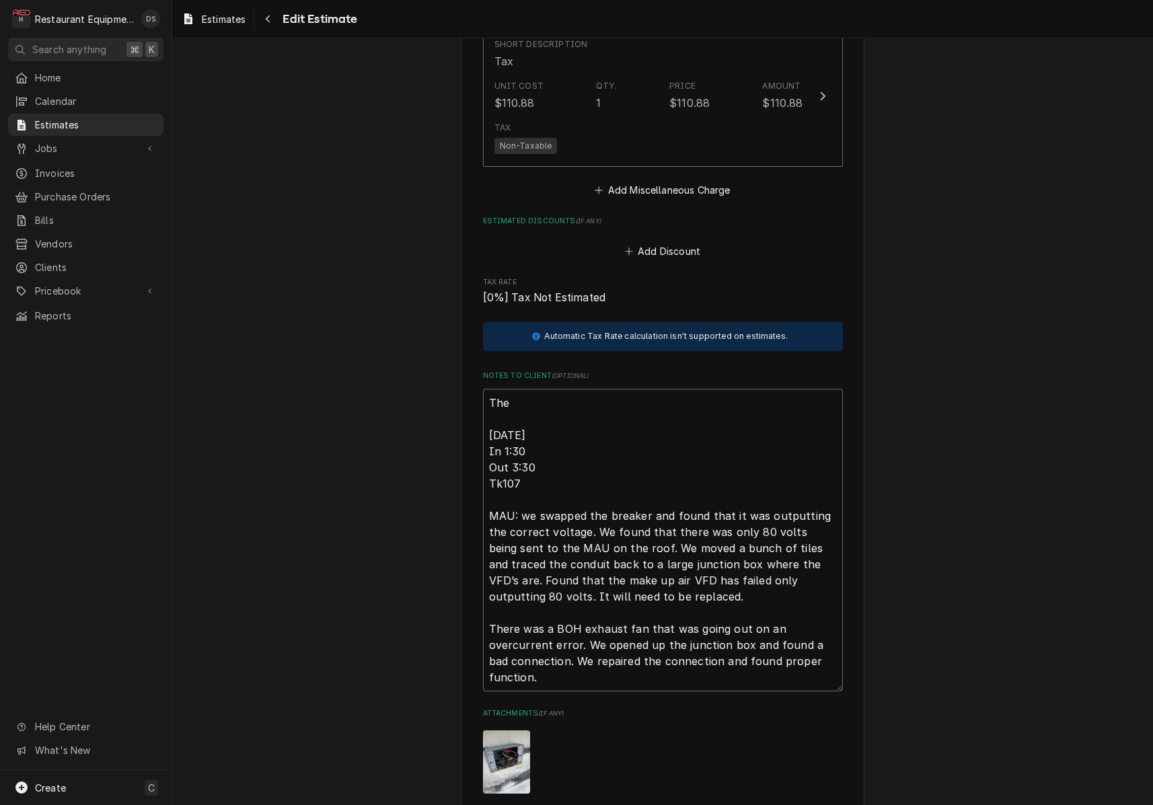
type textarea "Ther 08/21/22 In 1:30 Out 3:30 Tk107 MAU: we swapped the breaker and found that…"
type textarea "x"
type textarea "There 08/21/22 In 1:30 Out 3:30 Tk107 MAU: we swapped the breaker and found tha…"
type textarea "x"
type textarea "There 08/21/22 In 1:30 Out 3:30 Tk107 MAU: we swapped the breaker and found tha…"
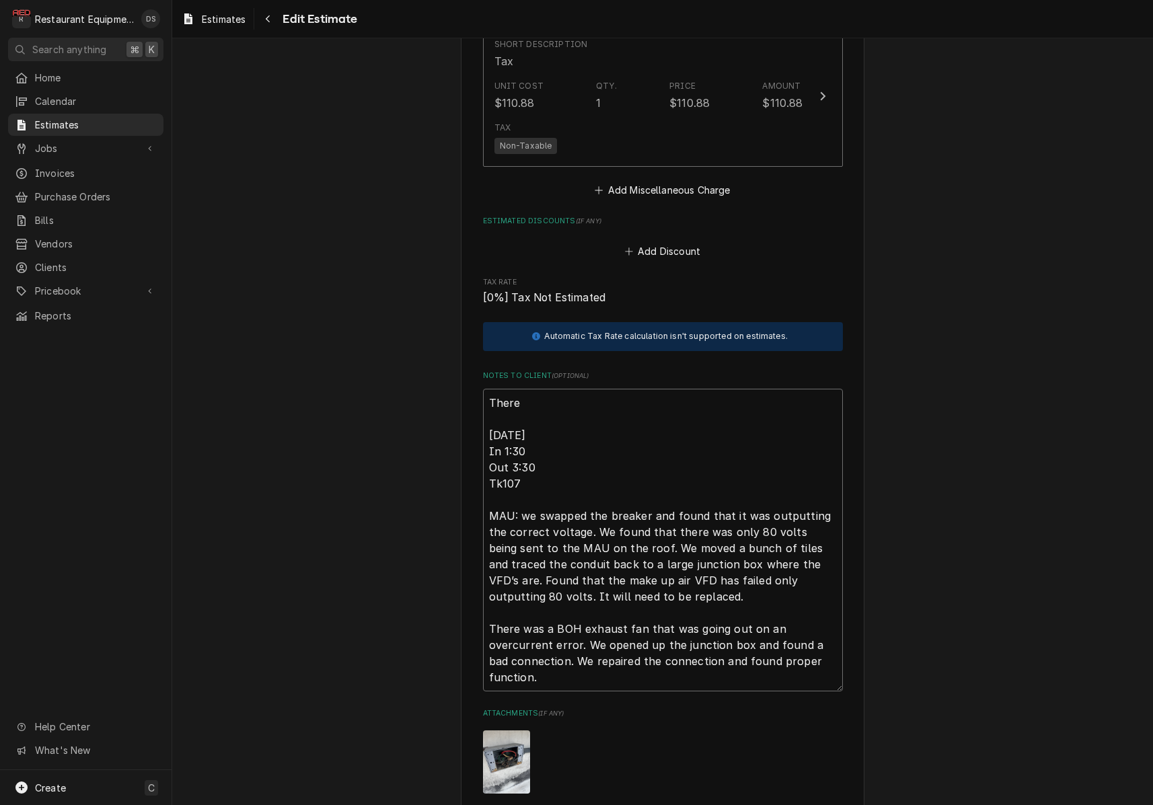
type textarea "x"
type textarea "There i 08/21/22 In 1:30 Out 3:30 Tk107 MAU: we swapped the breaker and found t…"
type textarea "x"
type textarea "There is 08/21/22 In 1:30 Out 3:30 Tk107 MAU: we swapped the breaker and found …"
type textarea "x"
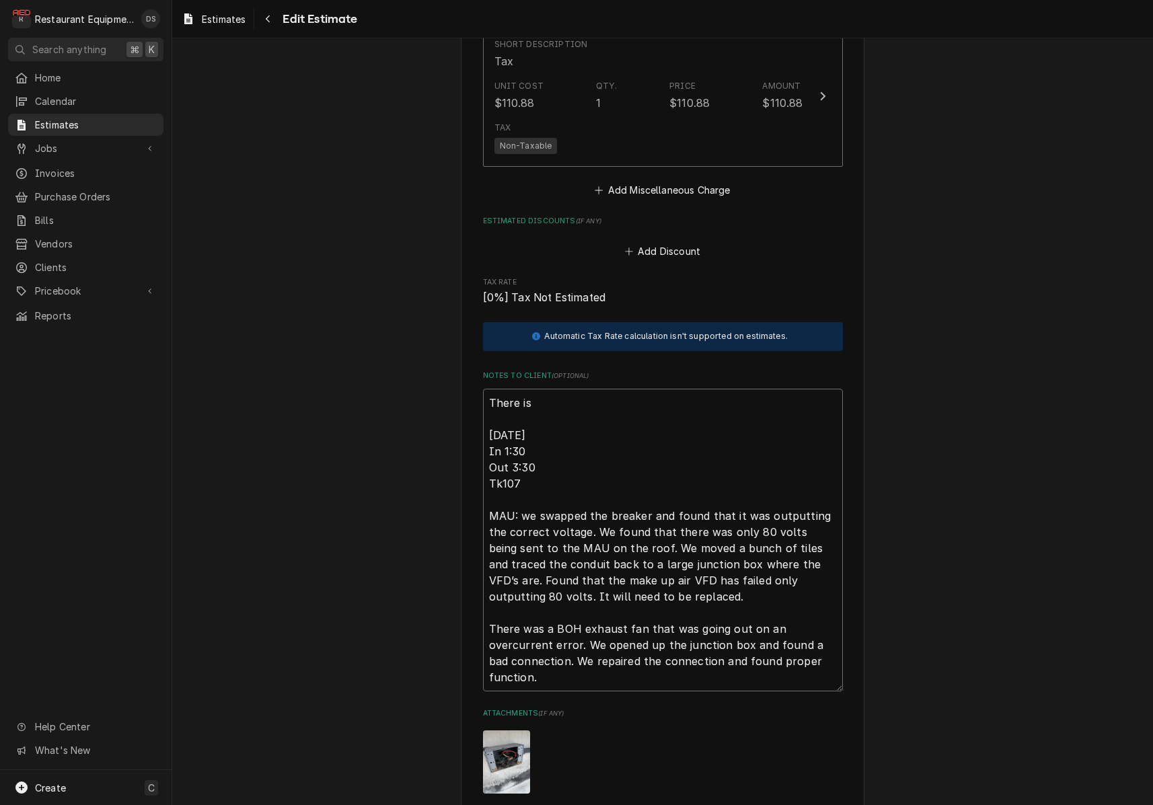
type textarea "There is 08/21/22 In 1:30 Out 3:30 Tk107 MAU: we swapped the breaker and found …"
type textarea "x"
type textarea "There is 08/21/22 In 1:30 Out 3:30 Tk107 MAU: we swapped the breaker and found …"
type textarea "x"
type textarea "There is 08/21/22 In 1:30 Out 3:30 Tk107 MAU: we swapped the breaker and found …"
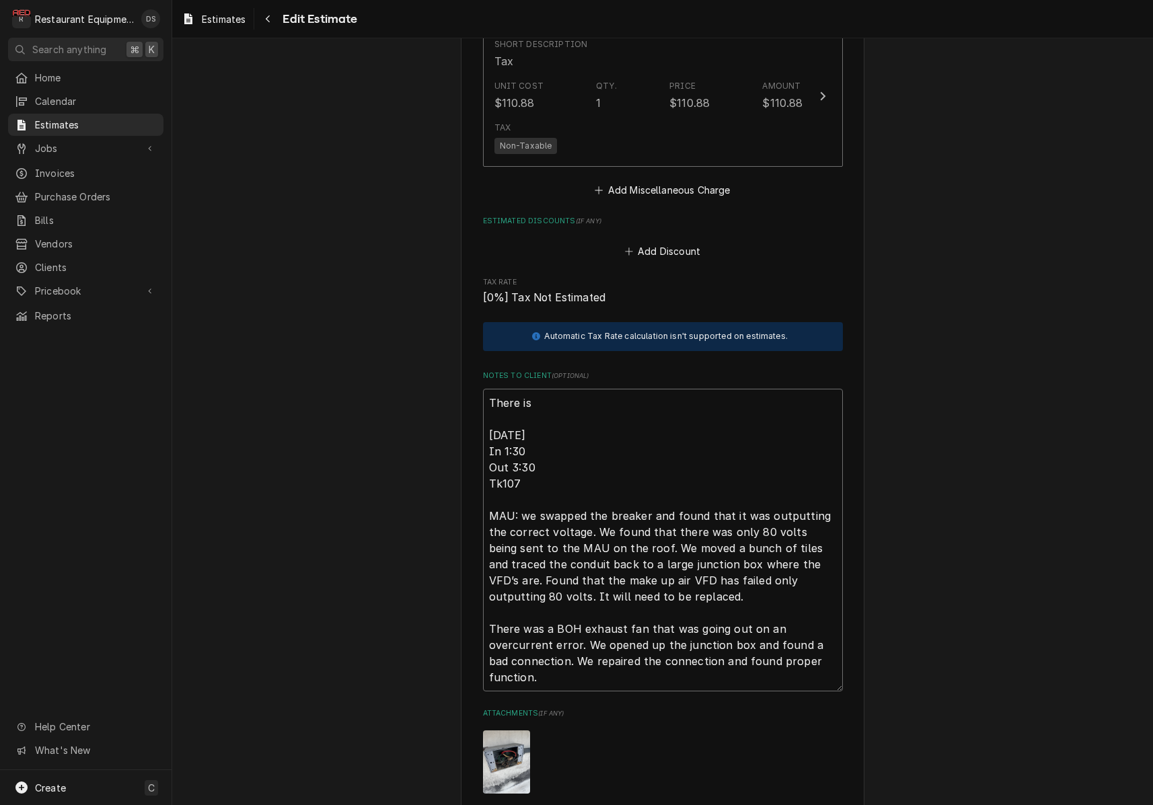
type textarea "x"
type textarea "There is p 08/21/22 In 1:30 Out 3:30 Tk107 MAU: we swapped the breaker and foun…"
type textarea "x"
type textarea "There is po 08/21/22 In 1:30 Out 3:30 Tk107 MAU: we swapped the breaker and fou…"
type textarea "x"
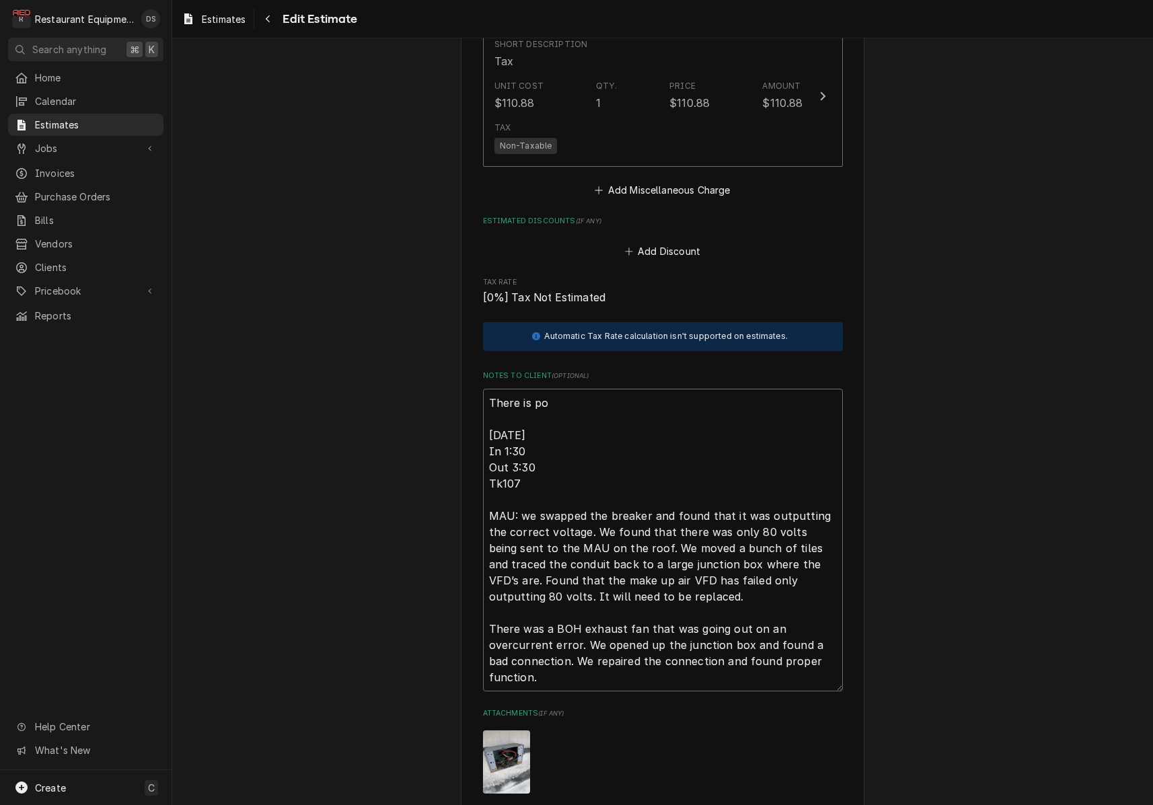
type textarea "There is pos 08/21/22 In 1:30 Out 3:30 Tk107 MAU: we swapped the breaker and fo…"
type textarea "x"
type textarea "There is poss 08/21/22 In 1:30 Out 3:30 Tk107 MAU: we swapped the breaker and f…"
type textarea "x"
type textarea "There is possi 08/21/22 In 1:30 Out 3:30 Tk107 MAU: we swapped the breaker and …"
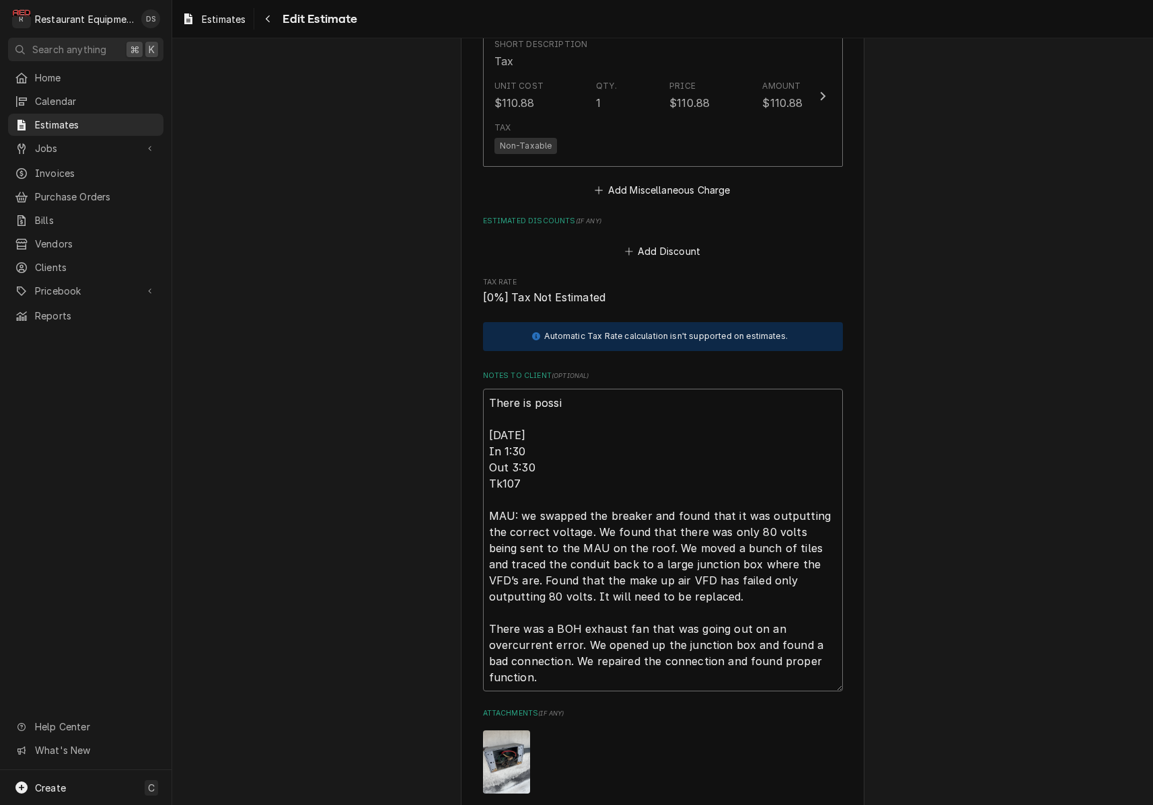
type textarea "x"
type textarea "There is possib 08/21/22 In 1:30 Out 3:30 Tk107 MAU: we swapped the breaker and…"
type textarea "x"
type textarea "There is possibi 08/21/22 In 1:30 Out 3:30 Tk107 MAU: we swapped the breaker an…"
type textarea "x"
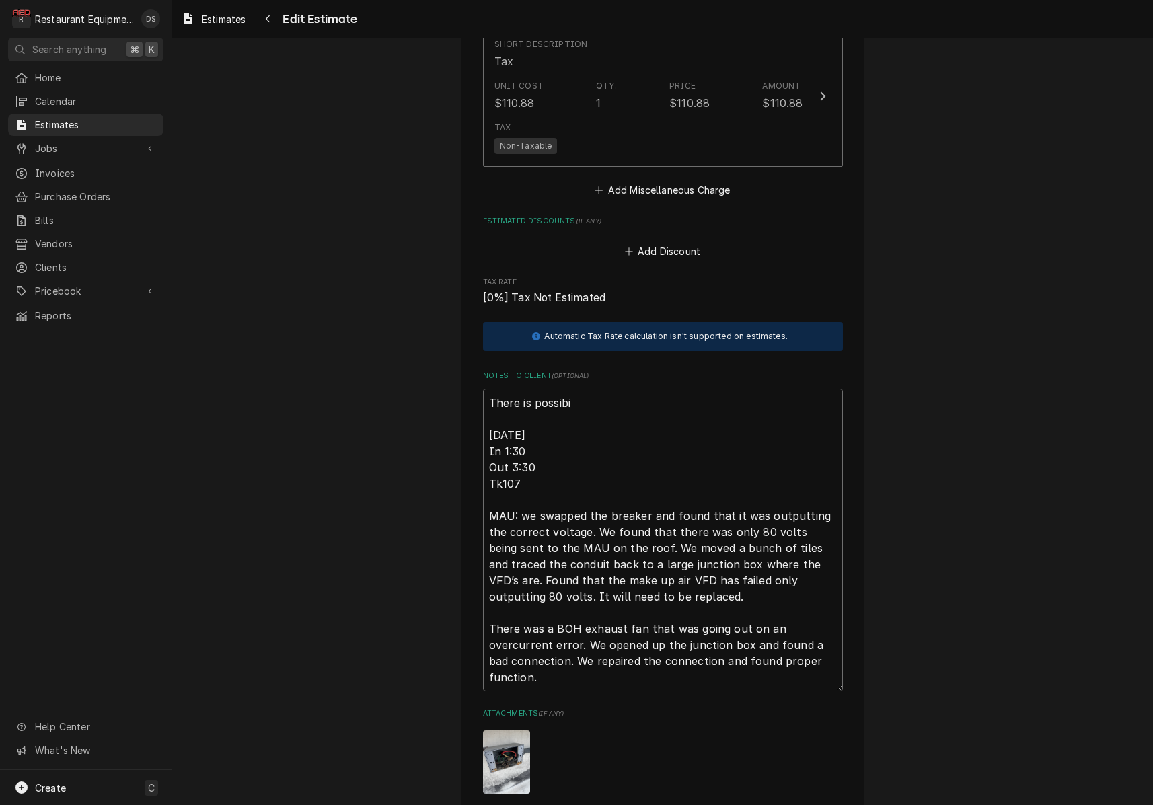
type textarea "There is possibil 08/21/22 In 1:30 Out 3:30 Tk107 MAU: we swapped the breaker a…"
type textarea "x"
type textarea "There is possibili 08/21/22 In 1:30 Out 3:30 Tk107 MAU: we swapped the breaker …"
type textarea "x"
type textarea "There is possibilit 08/21/22 In 1:30 Out 3:30 Tk107 MAU: we swapped the breaker…"
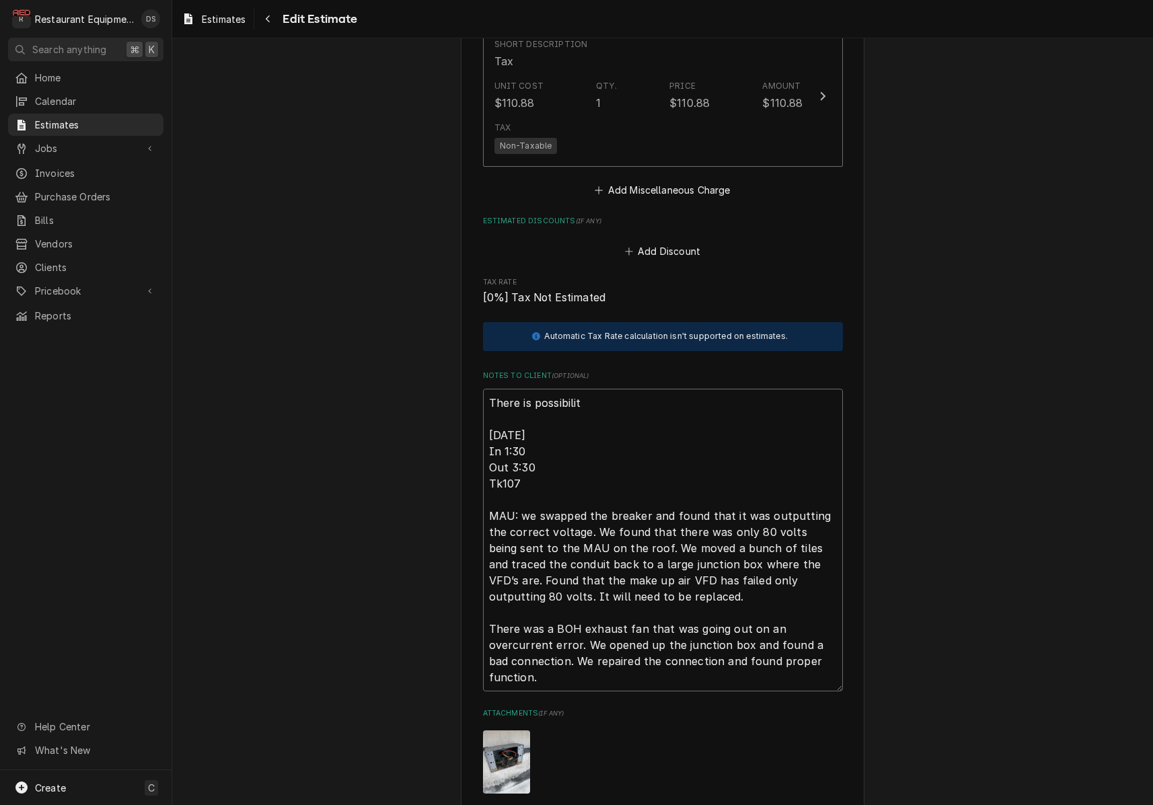
type textarea "x"
type textarea "There is possibility 08/21/22 In 1:30 Out 3:30 Tk107 MAU: we swapped the breake…"
type textarea "x"
type textarea "There is possibility 08/21/22 In 1:30 Out 3:30 Tk107 MAU: we swapped the breake…"
type textarea "x"
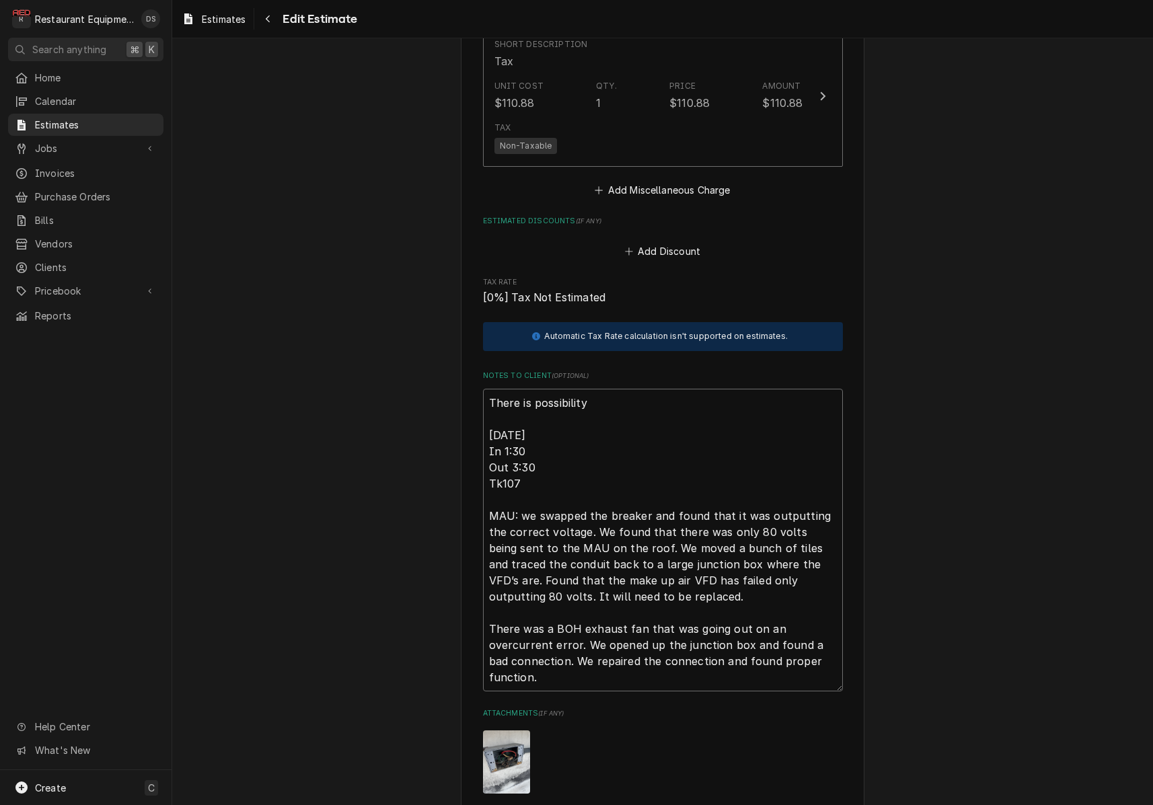
type textarea "There is possibility t 08/21/22 In 1:30 Out 3:30 Tk107 MAU: we swapped the brea…"
type textarea "x"
type textarea "There is possibility th 08/21/22 In 1:30 Out 3:30 Tk107 MAU: we swapped the bre…"
type textarea "x"
type textarea "There is possibility tha 08/21/22 In 1:30 Out 3:30 Tk107 MAU: we swapped the br…"
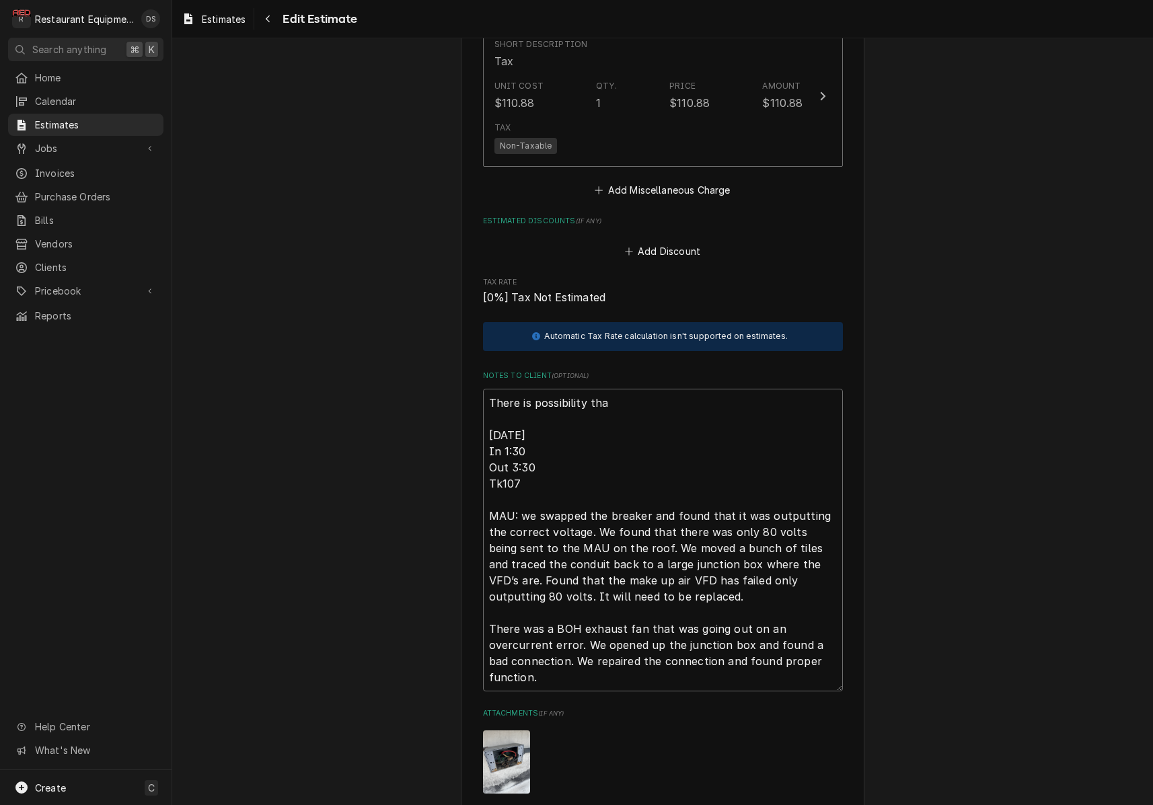
type textarea "x"
type textarea "There is possibility that 08/21/22 In 1:30 Out 3:30 Tk107 MAU: we swapped the b…"
type textarea "x"
type textarea "There is possibility that 08/21/22 In 1:30 Out 3:30 Tk107 MAU: we swapped the b…"
type textarea "x"
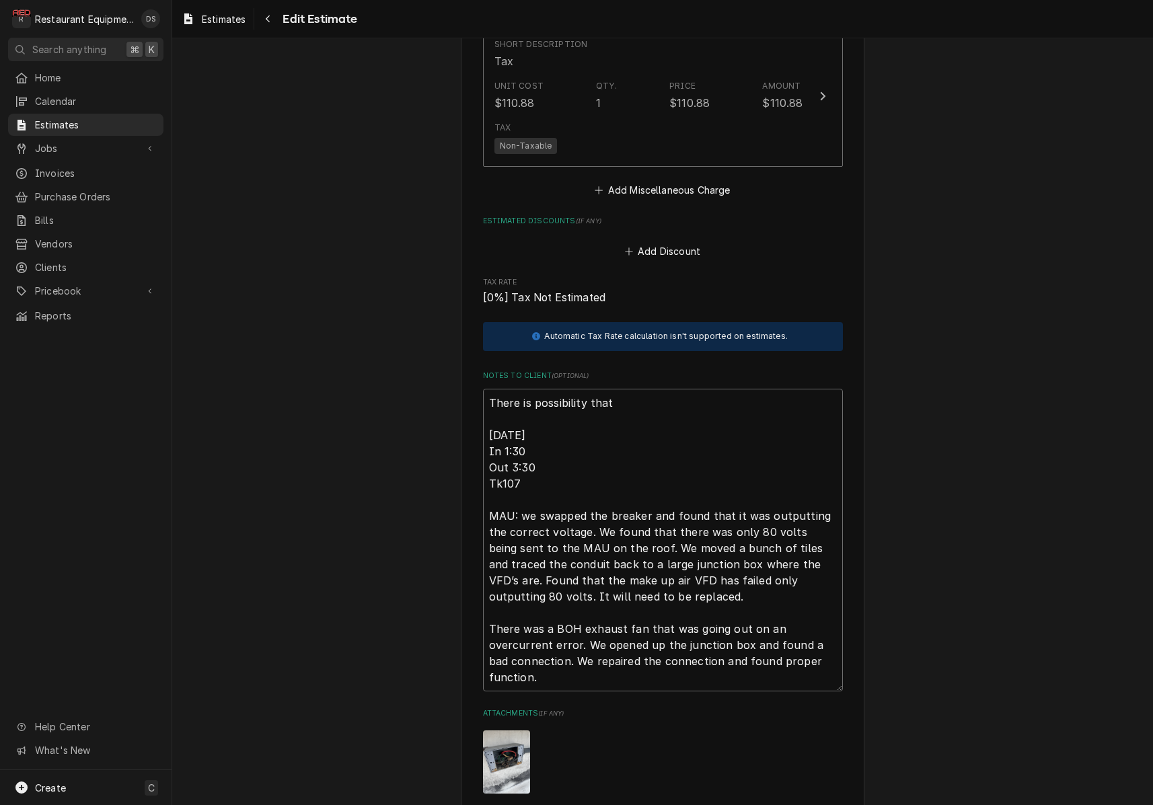
type textarea "There is possibility that t 08/21/22 In 1:30 Out 3:30 Tk107 MAU: we swapped the…"
type textarea "x"
type textarea "There is possibility that th 08/21/22 In 1:30 Out 3:30 Tk107 MAU: we swapped th…"
type textarea "x"
type textarea "There is possibility that the 08/21/22 In 1:30 Out 3:30 Tk107 MAU: we swapped t…"
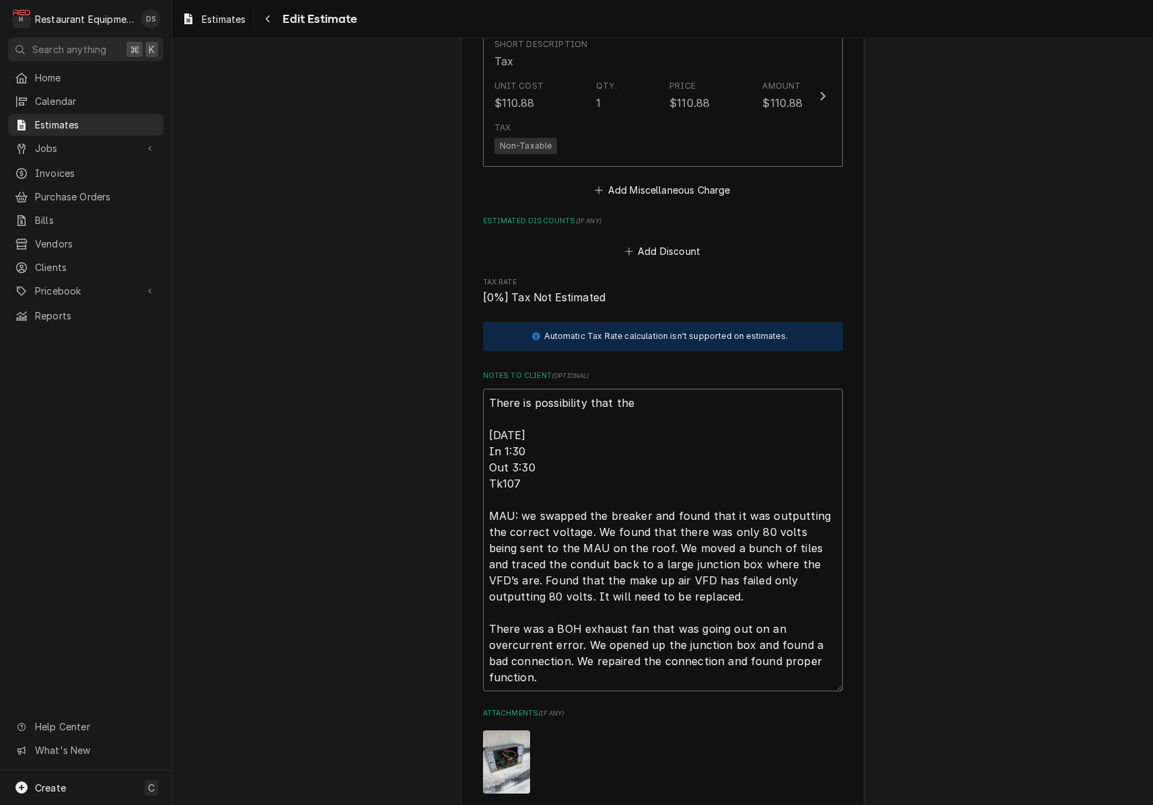
type textarea "x"
type textarea "There is possibility that ther 08/21/22 In 1:30 Out 3:30 Tk107 MAU: we swapped …"
type textarea "x"
type textarea "There is possibility that there 08/21/22 In 1:30 Out 3:30 Tk107 MAU: we swapped…"
type textarea "x"
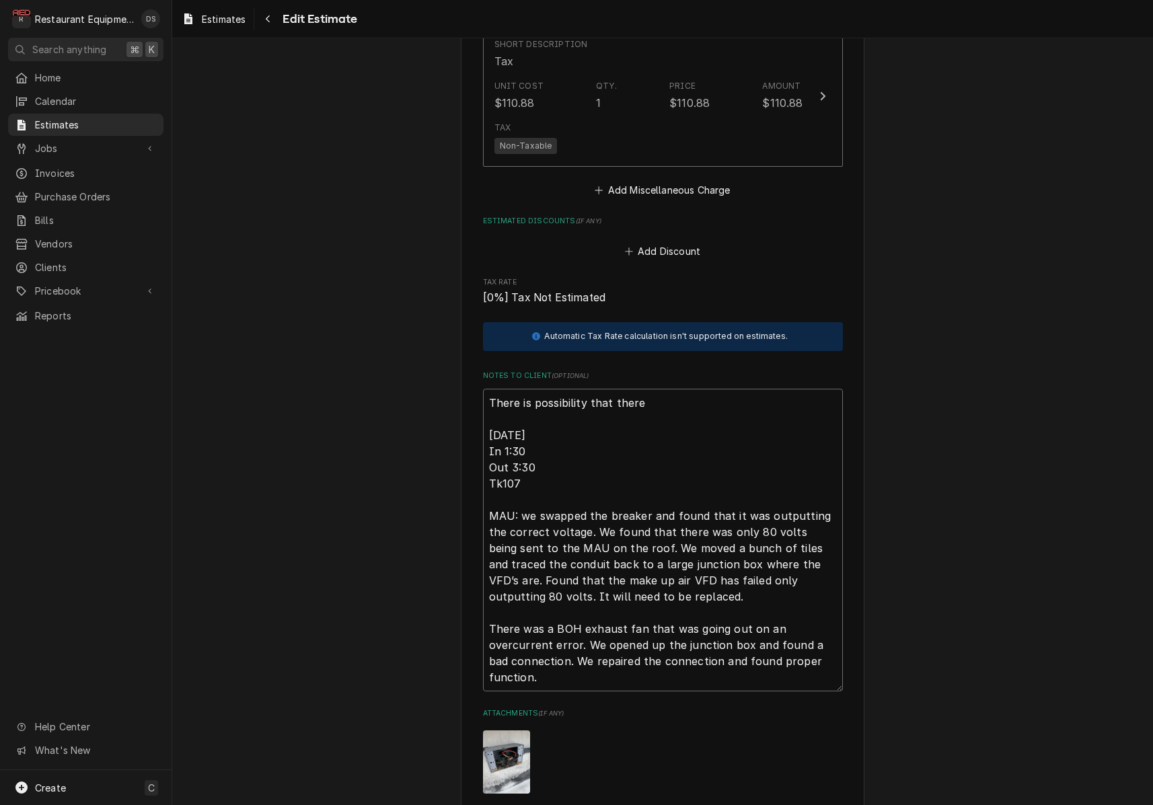
type textarea "There is possibility that there 08/21/22 In 1:30 Out 3:30 Tk107 MAU: we swapped…"
type textarea "x"
type textarea "There is possibility that there c 08/21/22 In 1:30 Out 3:30 Tk107 MAU: we swapp…"
type textarea "x"
type textarea "There is possibility that there co 08/21/22 In 1:30 Out 3:30 Tk107 MAU: we swap…"
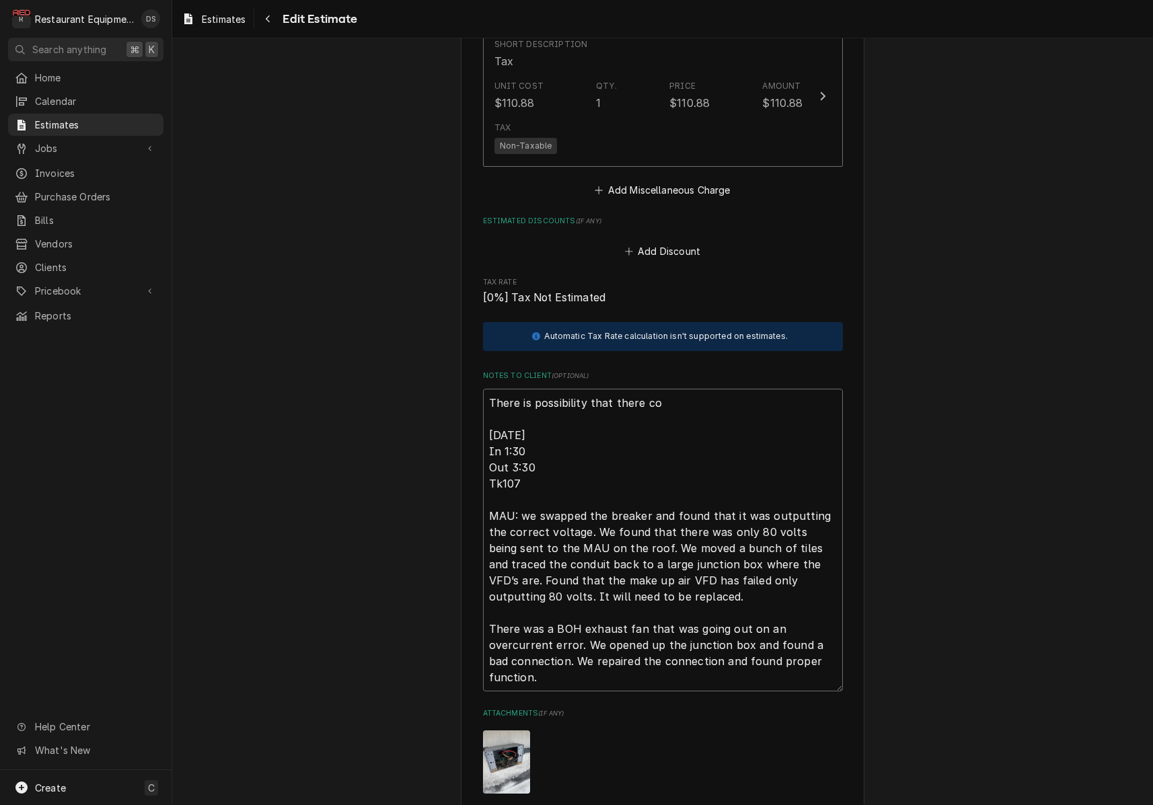
type textarea "x"
type textarea "There is possibility that there cou 08/21/22 In 1:30 Out 3:30 Tk107 MAU: we swa…"
type textarea "x"
type textarea "There is possibility that there coul 08/21/22 In 1:30 Out 3:30 Tk107 MAU: we sw…"
type textarea "x"
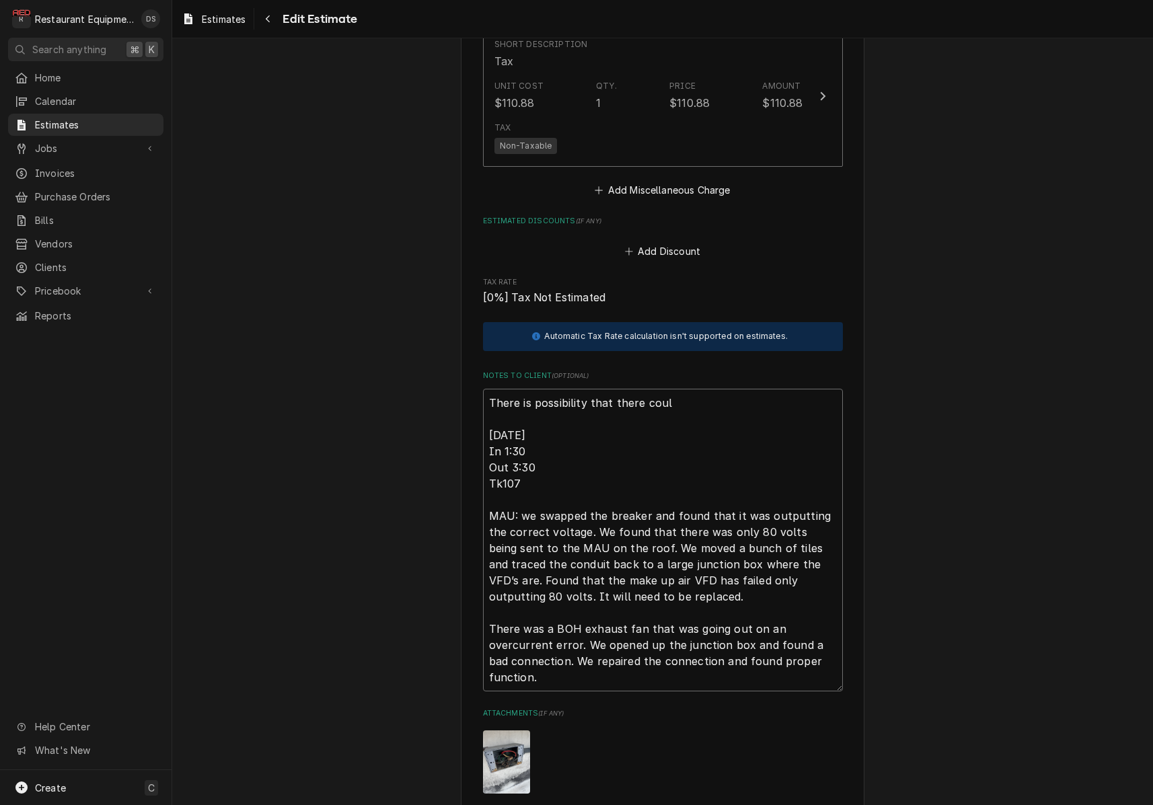
type textarea "There is possibility that there could 08/21/22 In 1:30 Out 3:30 Tk107 MAU: we s…"
type textarea "x"
type textarea "There is possibility that there could 08/21/22 In 1:30 Out 3:30 Tk107 MAU: we s…"
type textarea "x"
type textarea "There is possibility that there could b 08/21/22 In 1:30 Out 3:30 Tk107 MAU: we…"
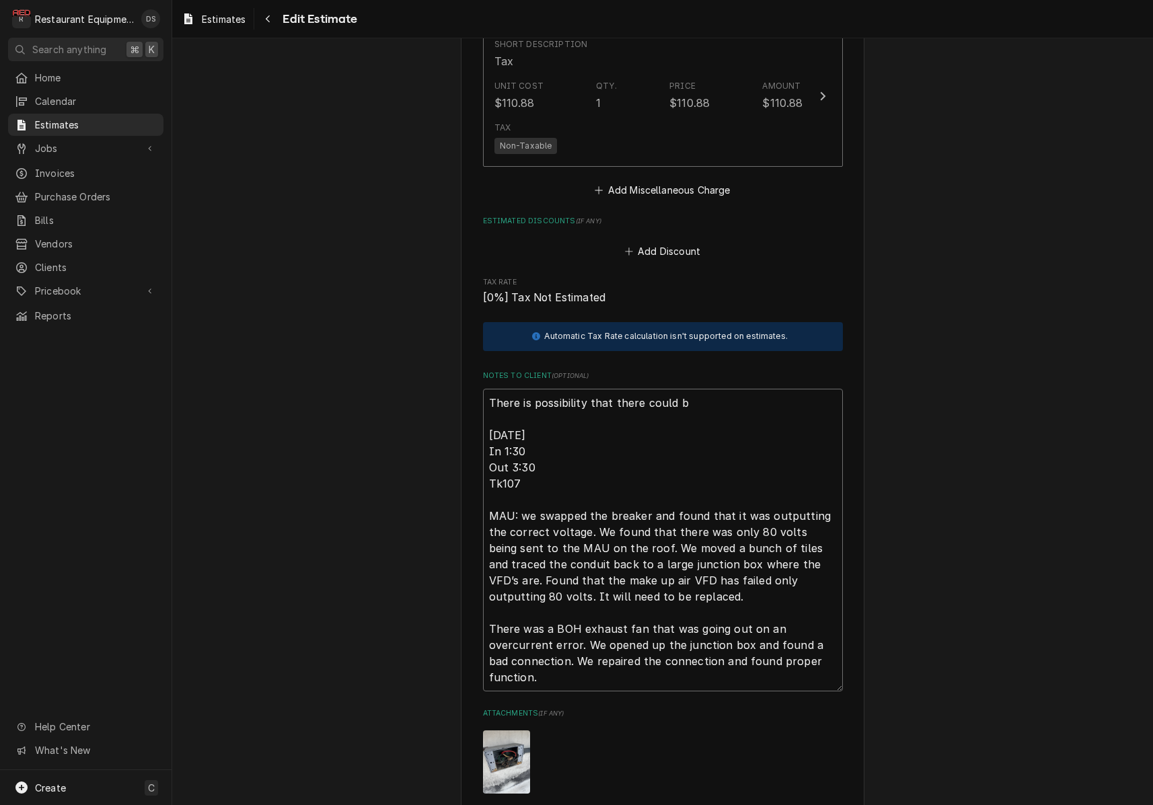
type textarea "x"
type textarea "There is possibility that there could be 08/21/22 In 1:30 Out 3:30 Tk107 MAU: w…"
type textarea "x"
type textarea "There is possibility that there could be 08/21/22 In 1:30 Out 3:30 Tk107 MAU: w…"
type textarea "x"
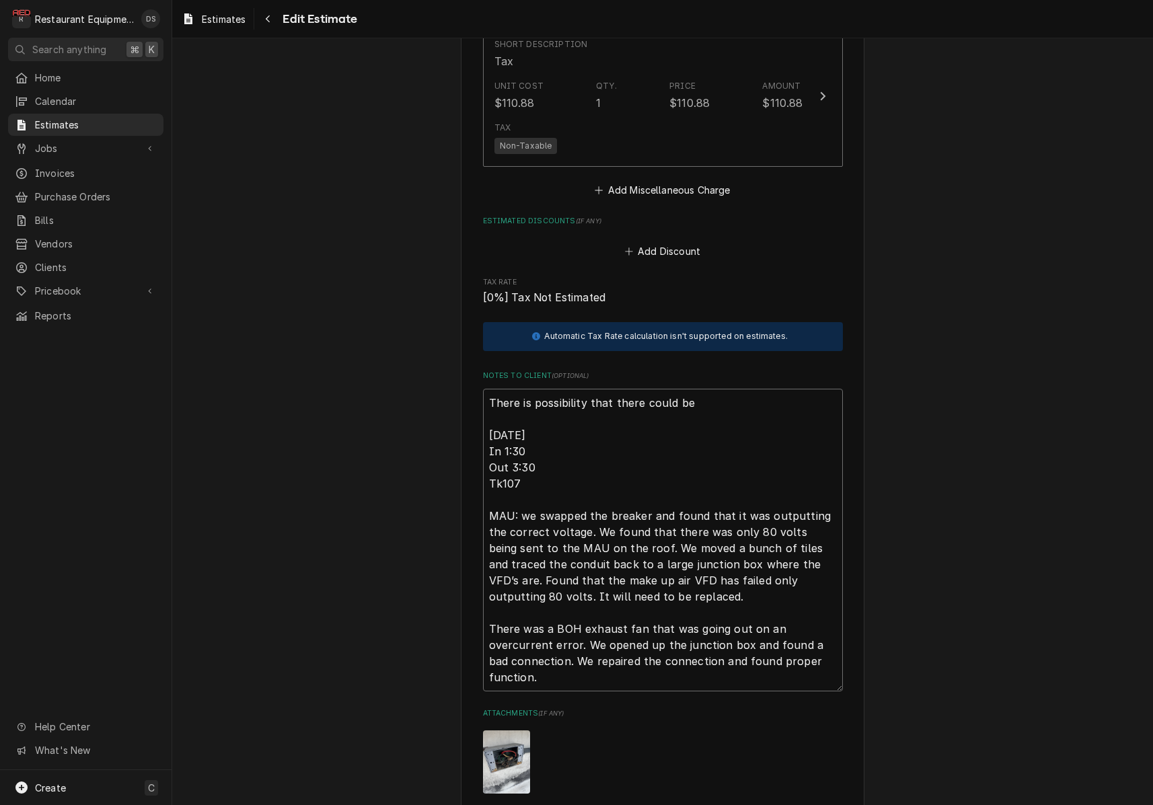
type textarea "There is possibility that there could be o 08/21/22 In 1:30 Out 3:30 Tk107 MAU:…"
type textarea "x"
type textarea "There is possibility that there could be ot 08/21/22 In 1:30 Out 3:30 Tk107 MAU…"
type textarea "x"
type textarea "There is possibility that there could be oth 08/21/22 In 1:30 Out 3:30 Tk107 MA…"
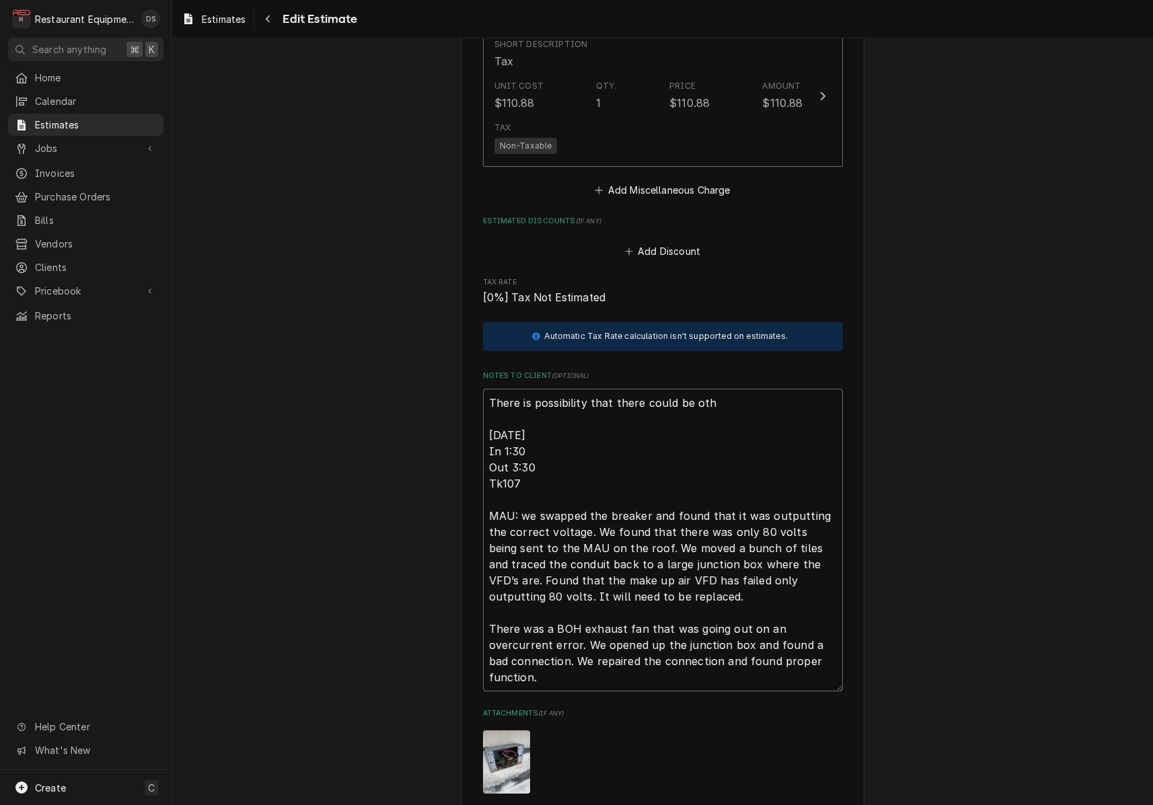
type textarea "x"
type textarea "There is possibility that there could be othe 08/21/22 In 1:30 Out 3:30 Tk107 M…"
type textarea "x"
type textarea "There is possibility that there could be other 08/21/22 In 1:30 Out 3:30 Tk107 …"
type textarea "x"
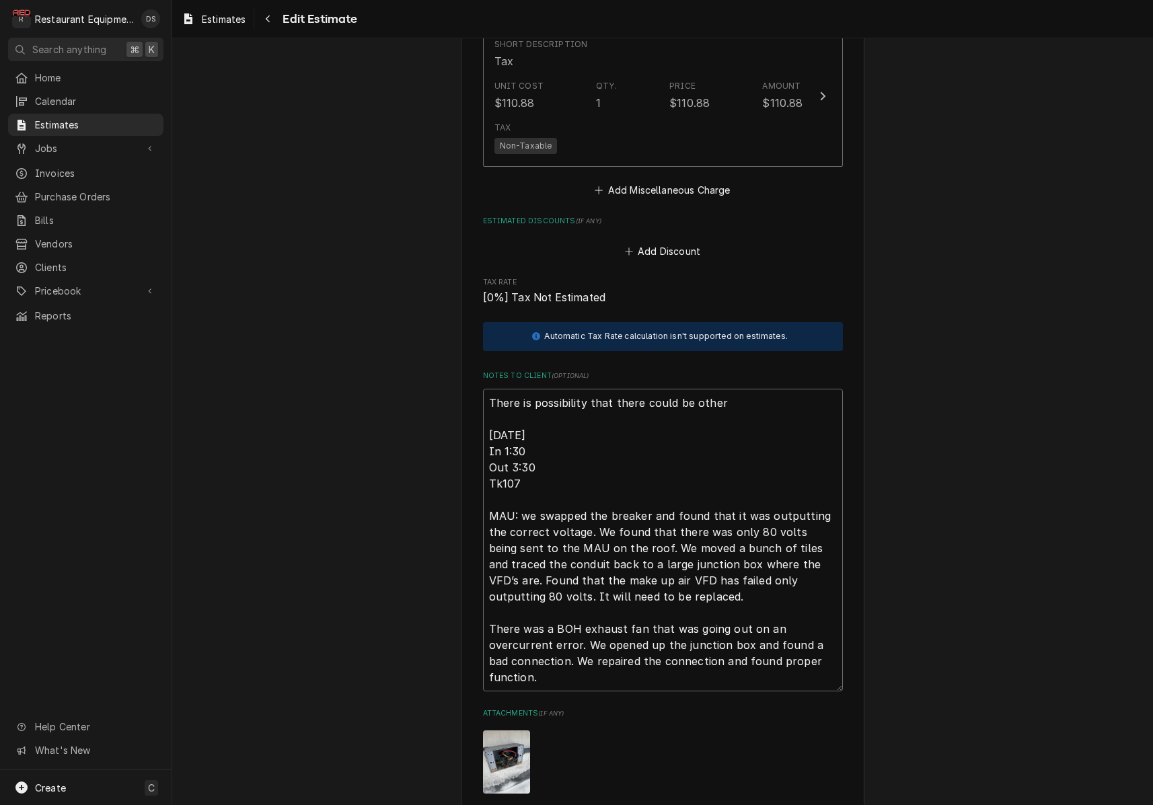
type textarea "There is possibility that there could be other 08/21/22 In 1:30 Out 3:30 Tk107 …"
type textarea "x"
type textarea "There is possibility that there could be other i 08/21/22 In 1:30 Out 3:30 Tk10…"
type textarea "x"
type textarea "There is possibility that there could be other is 08/21/22 In 1:30 Out 3:30 Tk1…"
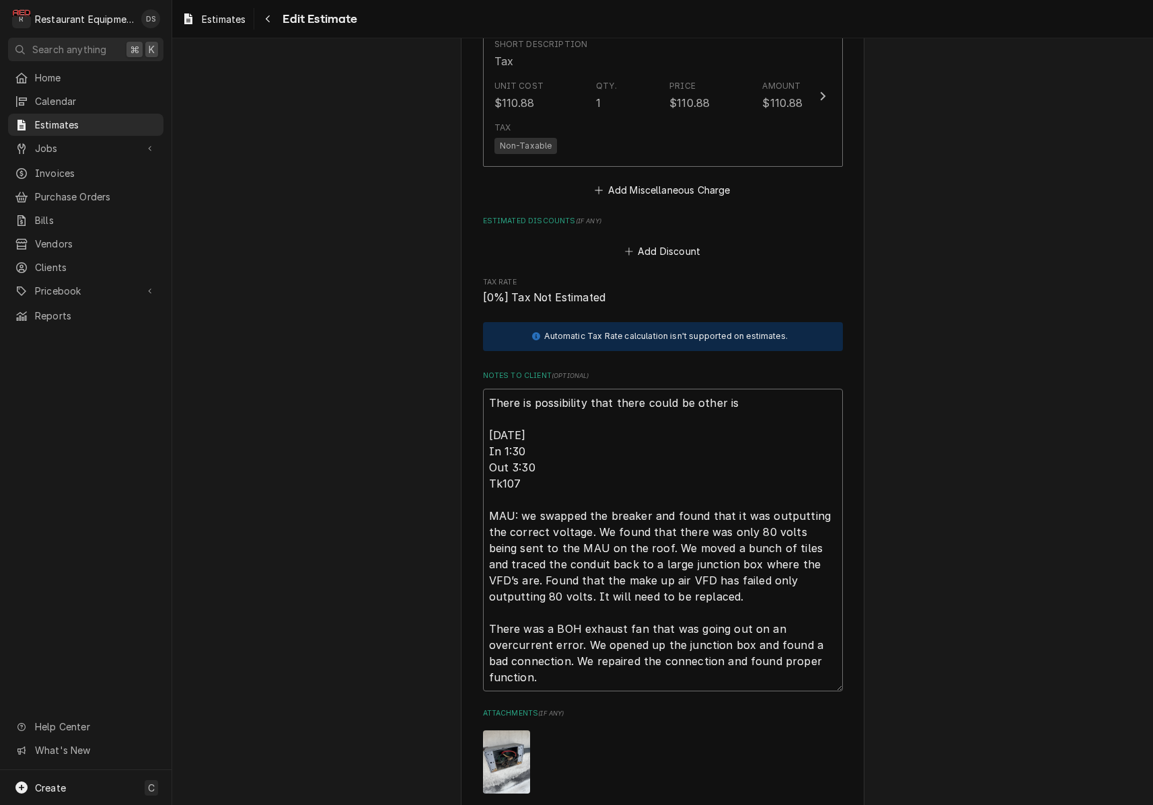
type textarea "x"
type textarea "There is possibility that there could be other iss 08/21/22 In 1:30 Out 3:30 Tk…"
type textarea "x"
type textarea "There is possibility that there could be other issu 08/21/22 In 1:30 Out 3:30 T…"
type textarea "x"
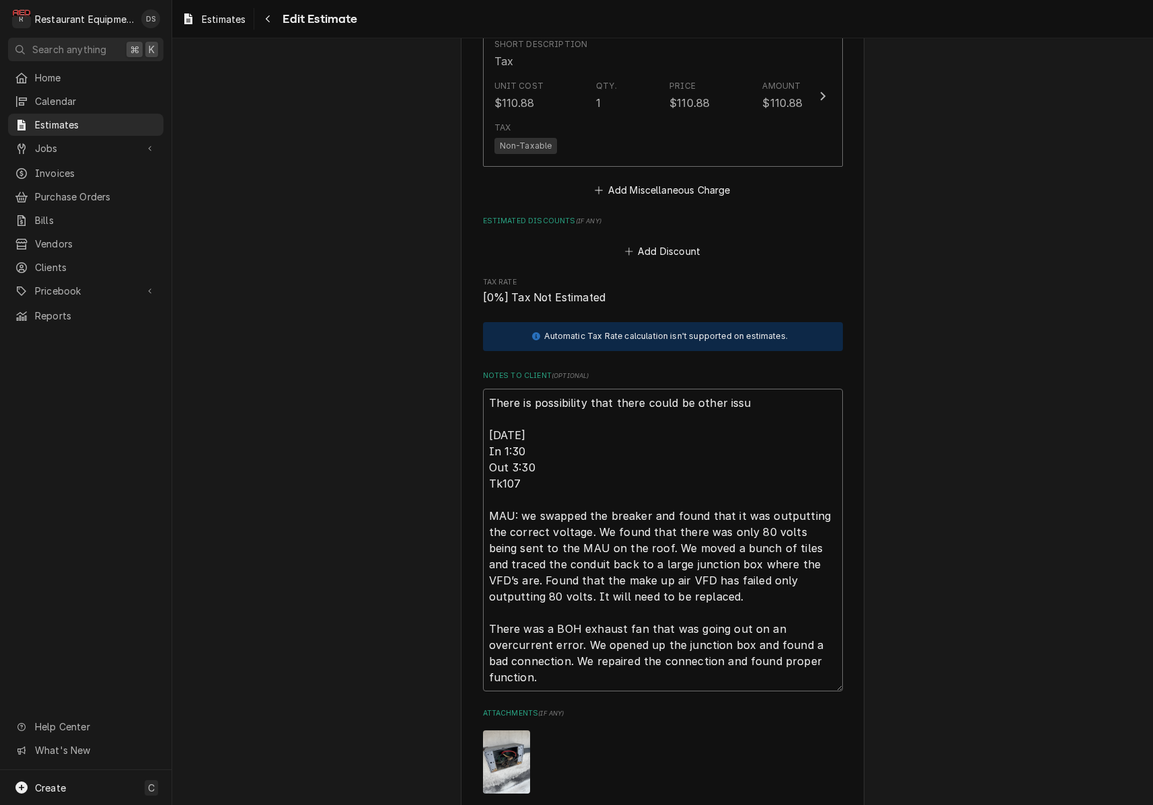
type textarea "There is possibility that there could be other issue 08/21/22 In 1:30 Out 3:30 …"
type textarea "x"
type textarea "There is possibility that there could be other issues 08/21/22 In 1:30 Out 3:30…"
type textarea "x"
type textarea "There is possibility that there could be other issues 08/21/22 In 1:30 Out 3:30…"
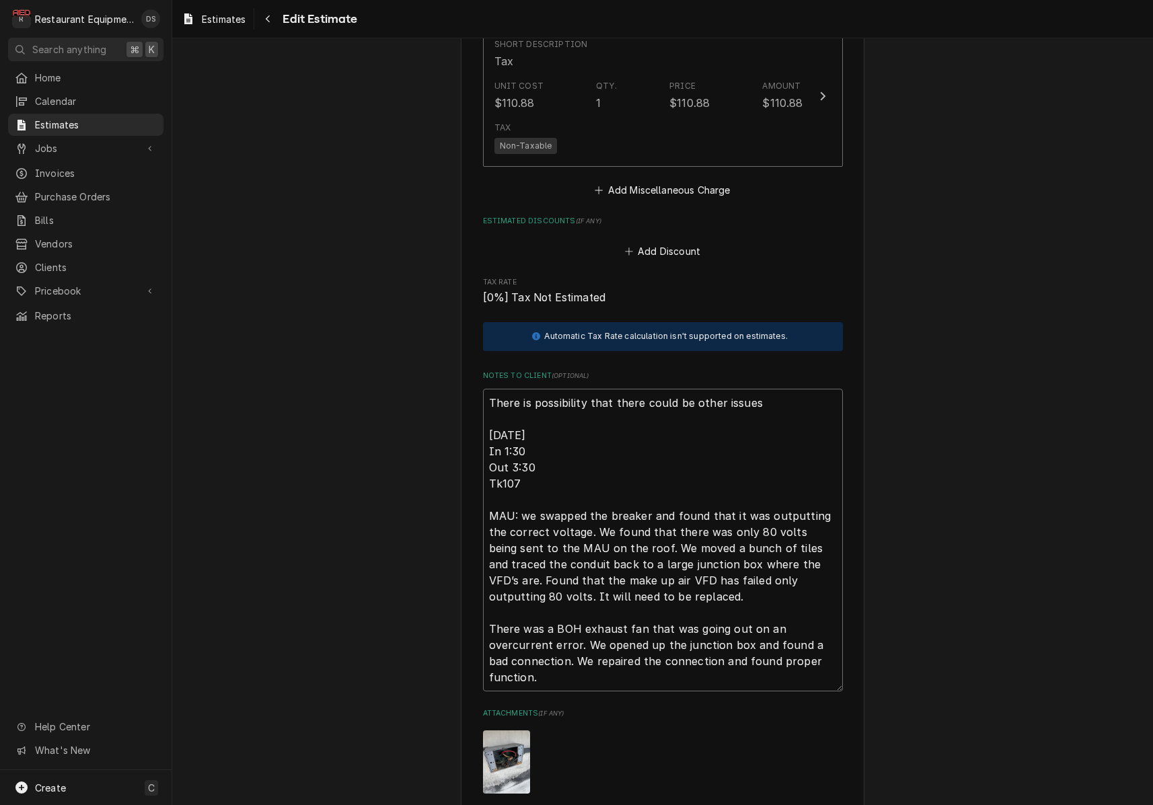
type textarea "x"
type textarea "There is possibility that there could be other issues w 08/21/22 In 1:30 Out 3:…"
type textarea "x"
type textarea "There is possibility that there could be other issues wi 08/21/22 In 1:30 Out 3…"
type textarea "x"
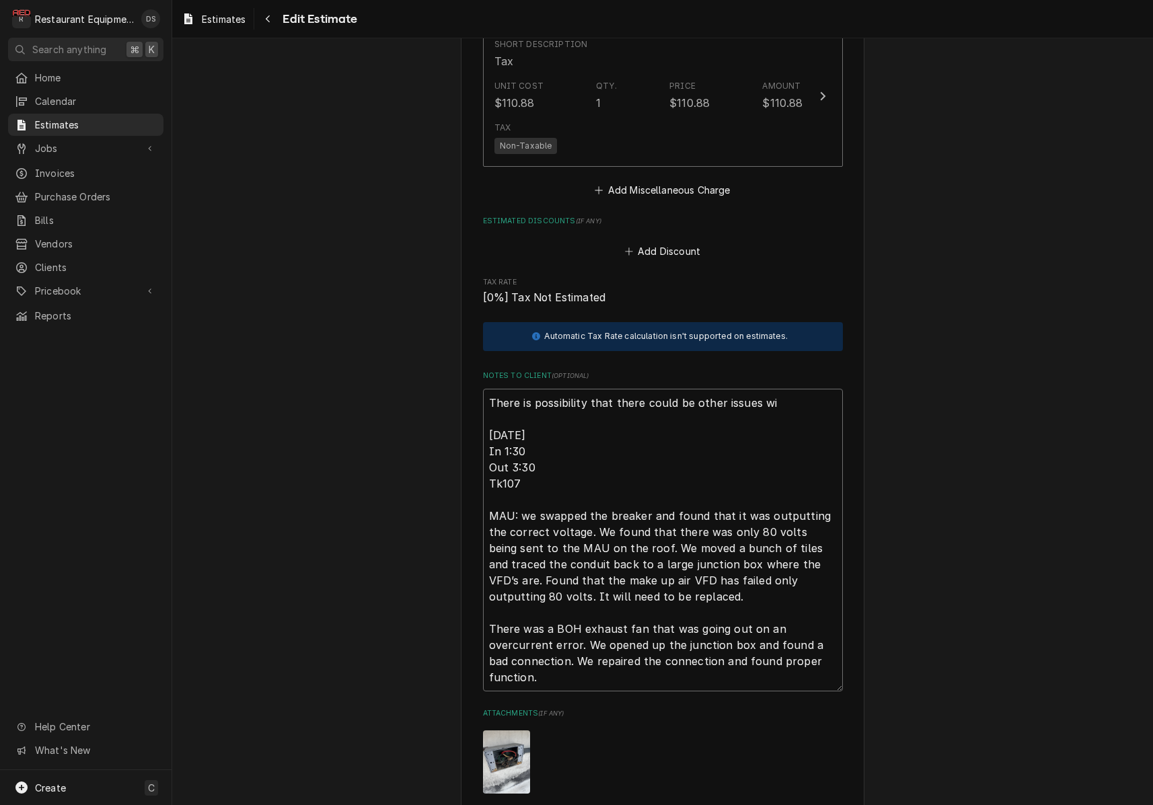
type textarea "There is possibility that there could be other issues wit 08/21/22 In 1:30 Out …"
type textarea "x"
type textarea "There is possibility that there could be other issues with 08/21/22 In 1:30 Out…"
type textarea "x"
type textarea "There is possibility that there could be other issues with 08/21/22 In 1:30 Out…"
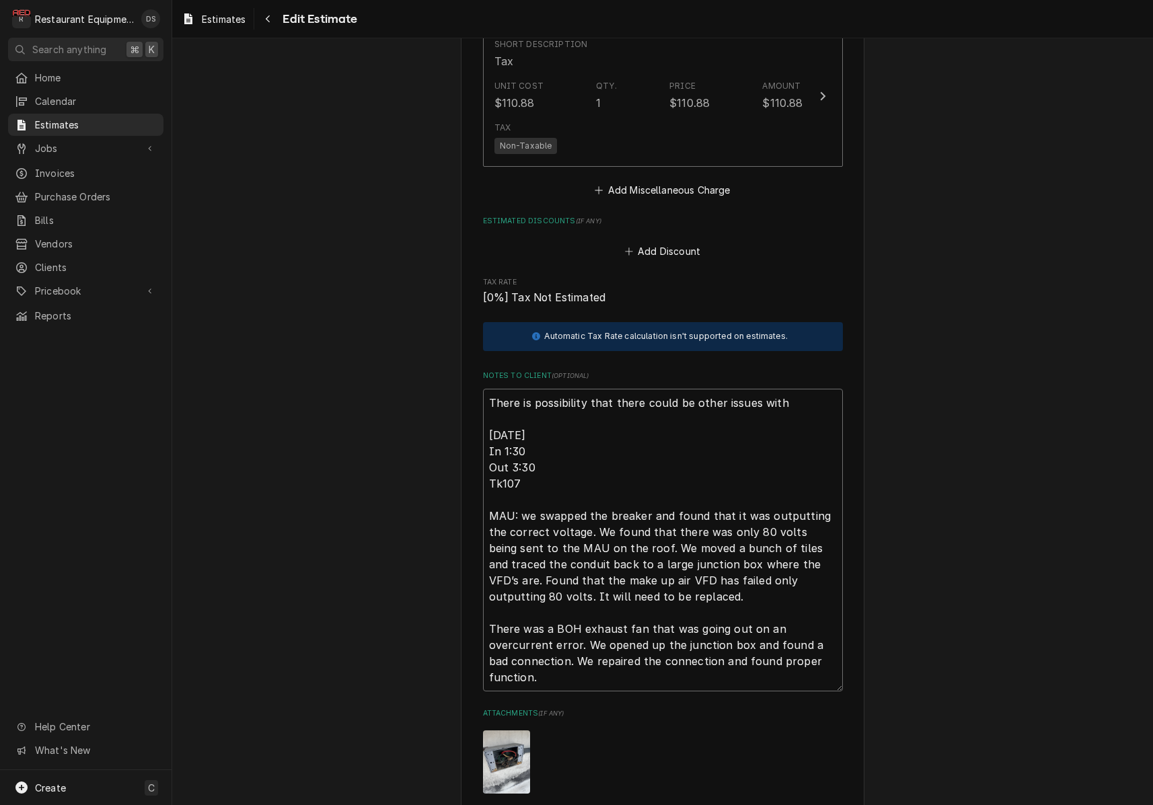
type textarea "x"
type textarea "There is possibility that there could be other issues with u 08/21/22 In 1:30 O…"
type textarea "x"
type textarea "There is possibility that there could be other issues with un 08/21/22 In 1:30 …"
type textarea "x"
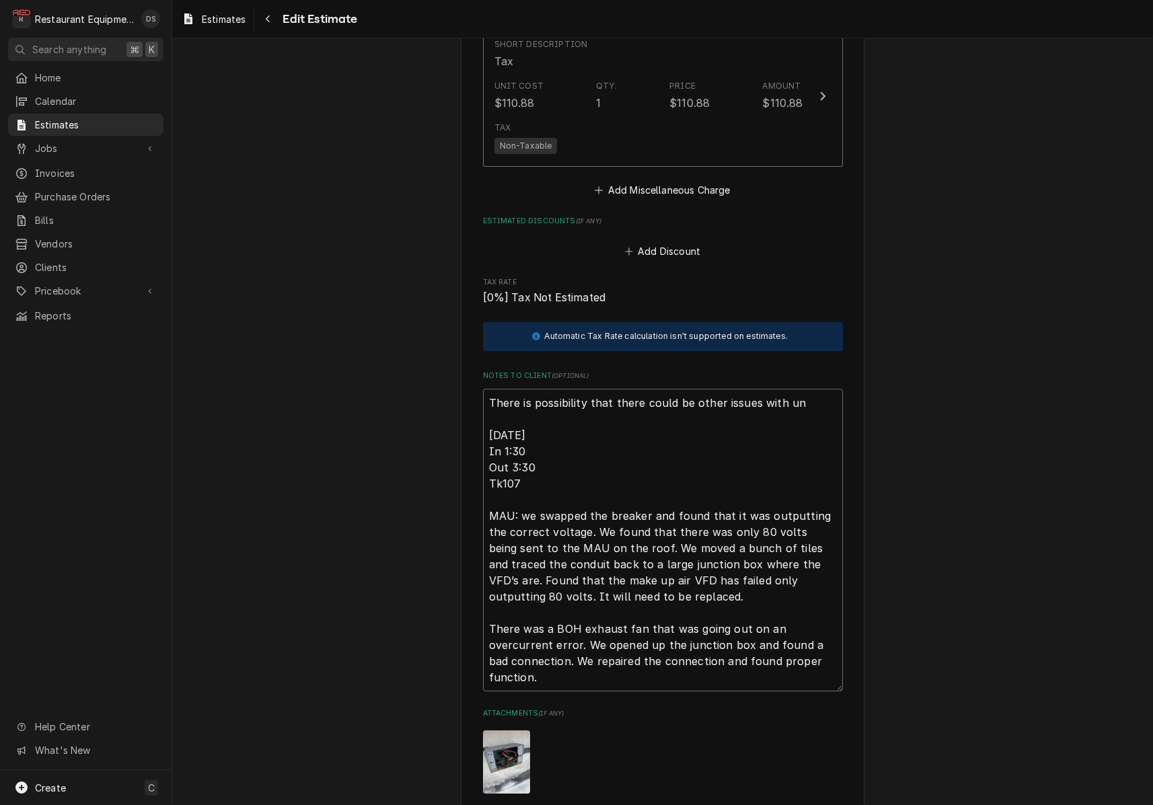
type textarea "There is possibility that there could be other issues with uni 08/21/22 In 1:30…"
type textarea "x"
type textarea "There is possibility that there could be other issues with unit 08/21/22 In 1:3…"
type textarea "x"
type textarea "There is possibility that there could be other issues with unit 08/21/22 In 1:3…"
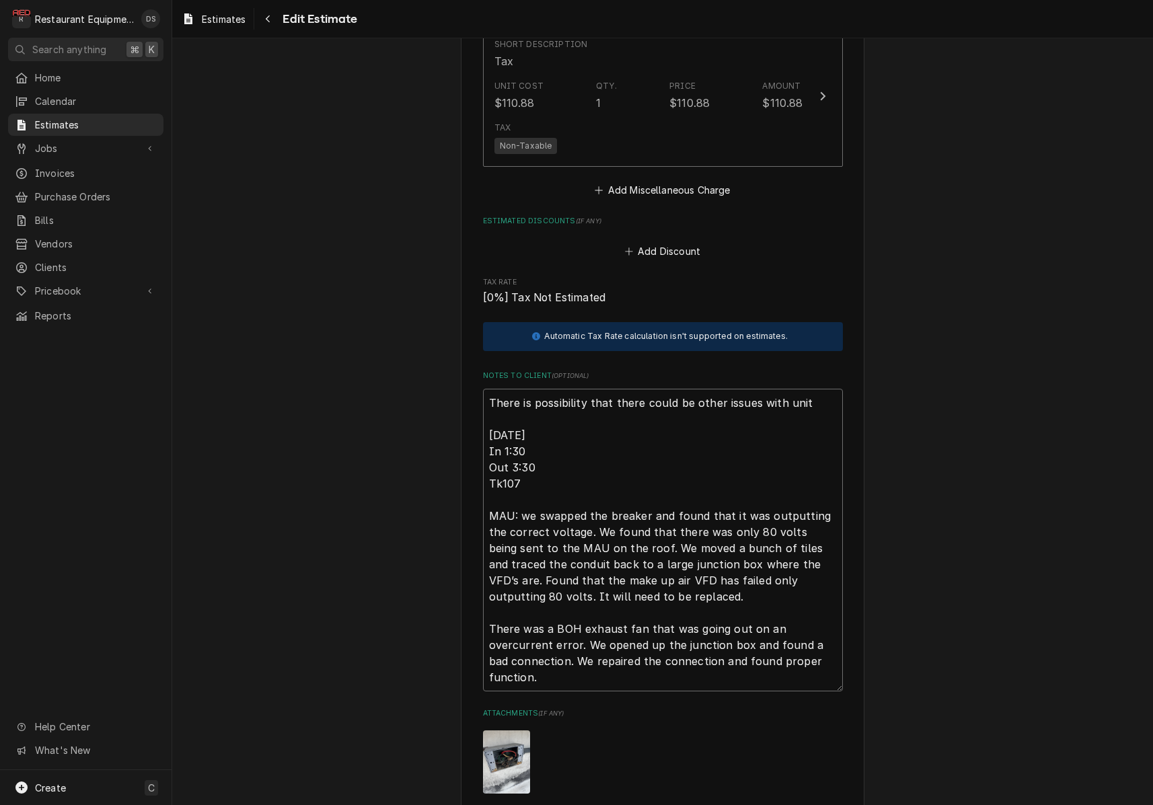
type textarea "x"
type textarea "There is possibility that there could be other issues with unit b 08/21/22 In 1…"
type textarea "x"
type textarea "There is possibility that there could be other issues with unit bu 08/21/22 In …"
type textarea "x"
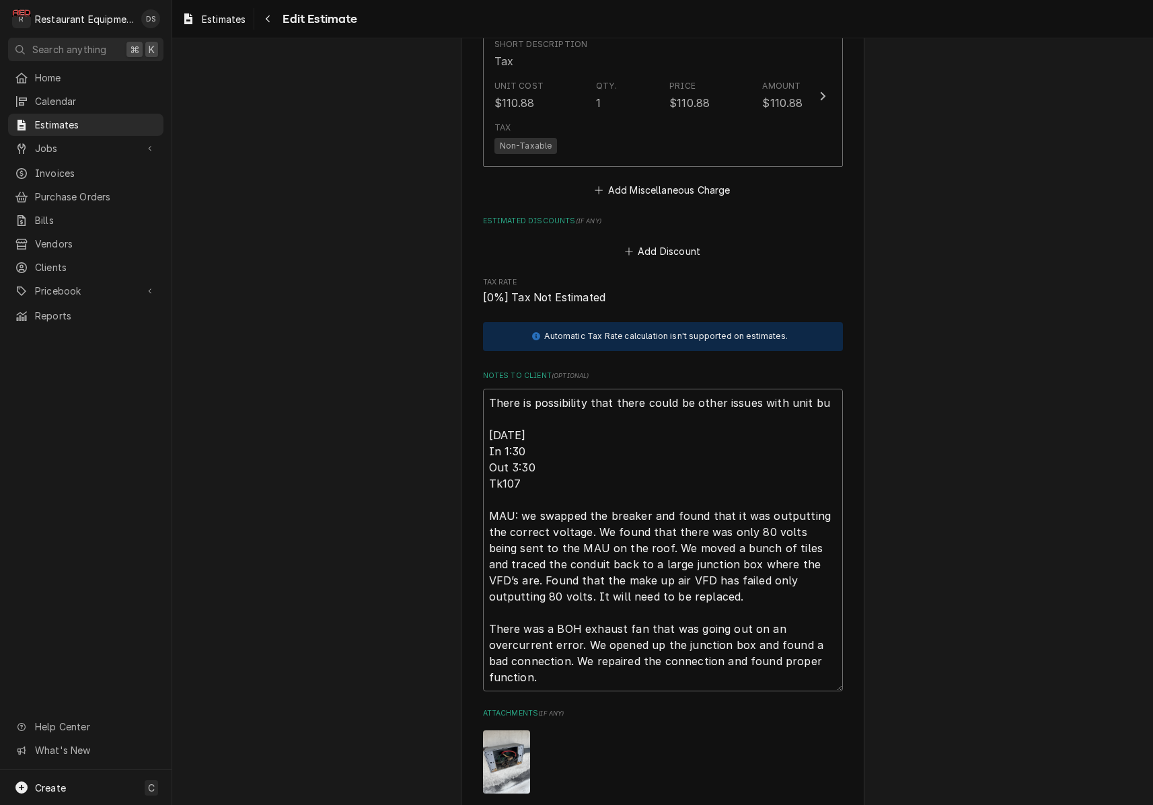
type textarea "There is possibility that there could be other issues with unit but 08/21/22 In…"
type textarea "x"
type textarea "There is possibility that there could be other issues with unit but 08/21/22 In…"
type textarea "x"
type textarea "There is possibility that there could be other issues with unit but w 08/21/22 …"
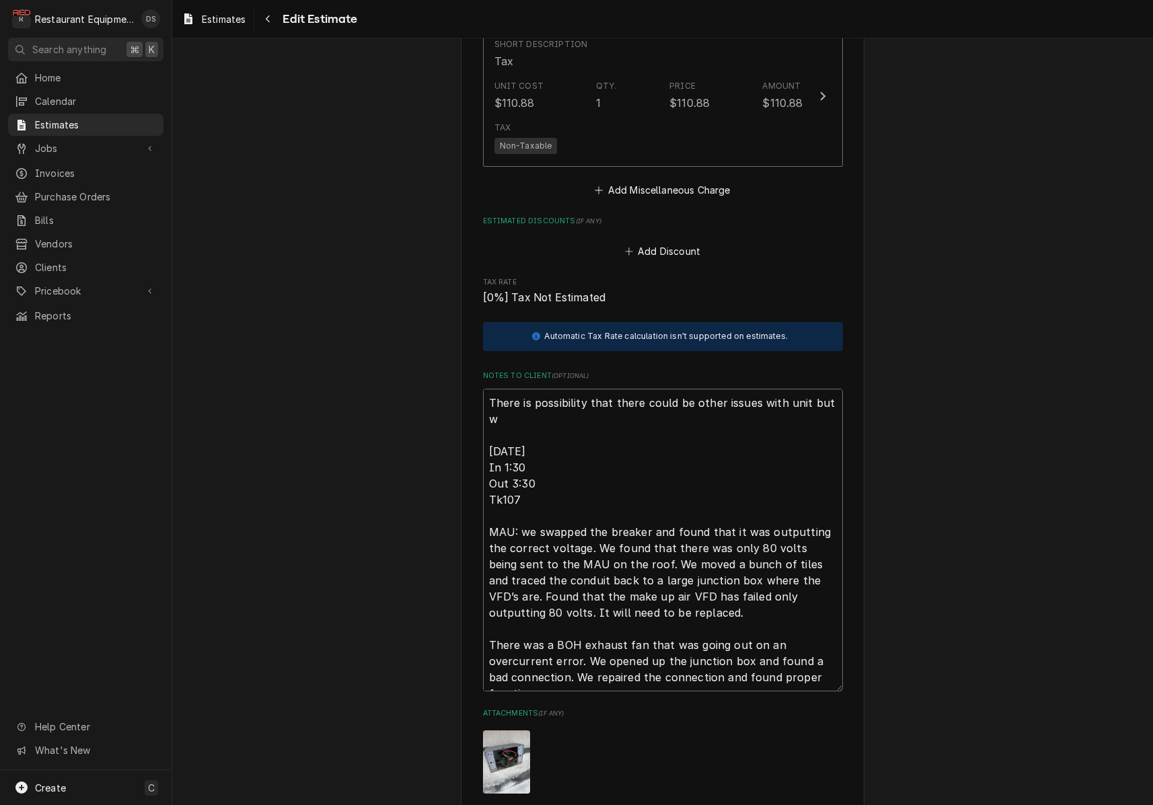
type textarea "x"
type textarea "There is possibility that there could be other issues with unit but wi 08/21/22…"
type textarea "x"
type textarea "There is possibility that there could be other issues with unit but wil 08/21/2…"
type textarea "x"
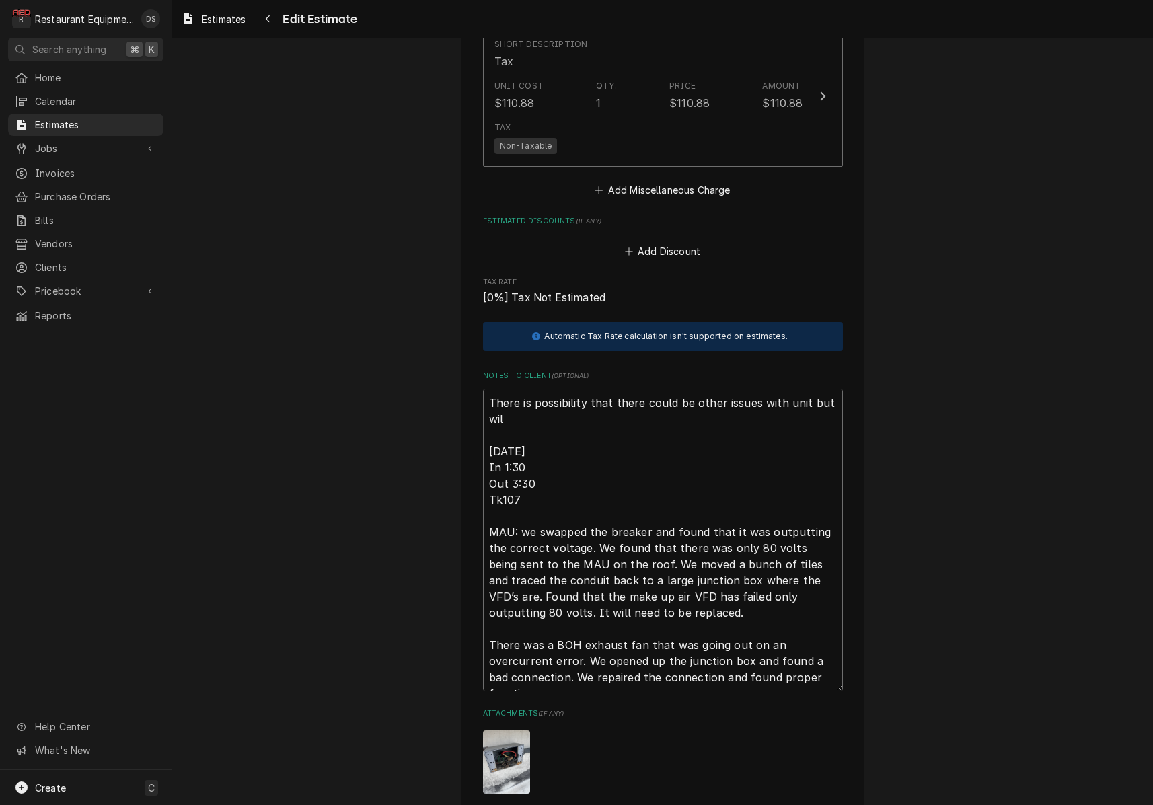
type textarea "There is possibility that there could be other issues with unit but will 08/21/…"
type textarea "x"
type textarea "There is possibility that there could be other issues with unit but will 08/21/…"
type textarea "x"
type textarea "There is possibility that there could be other issues with unit but will n 08/2…"
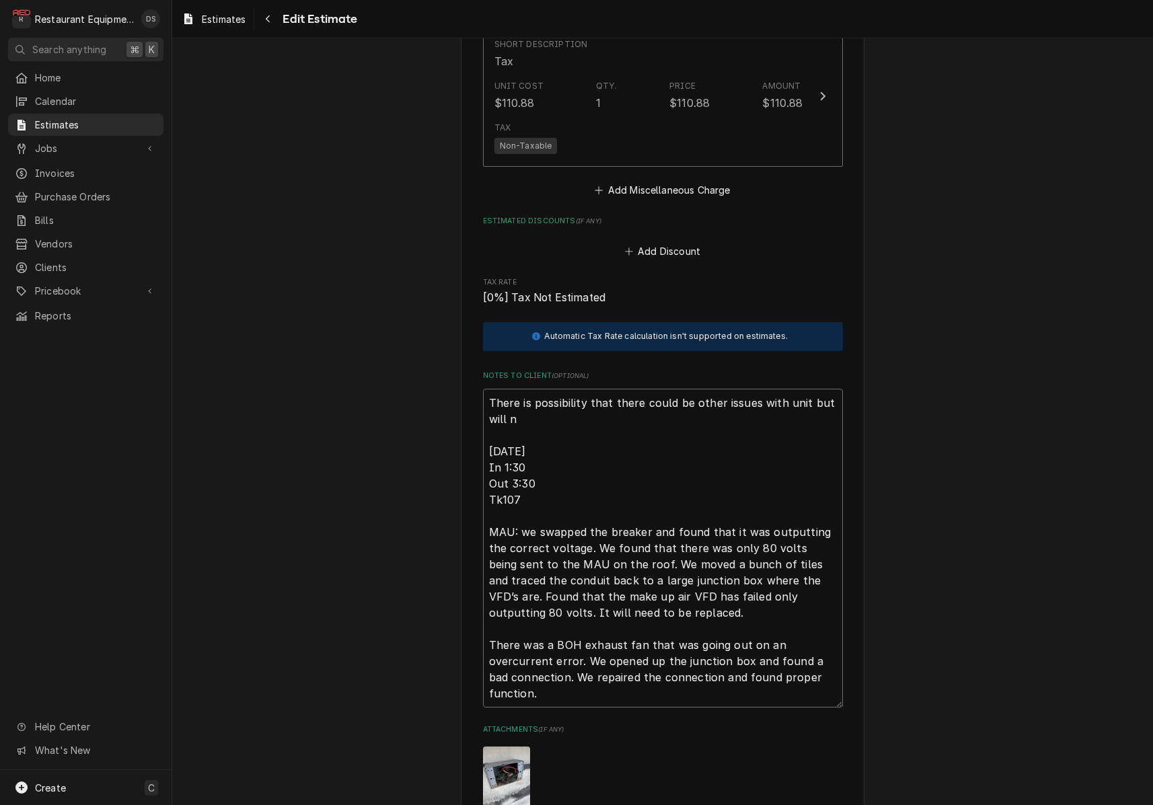
type textarea "x"
type textarea "There is possibility that there could be other issues with unit but will no 08/…"
type textarea "x"
type textarea "There is possibility that there could be other issues with unit but will not 08…"
type textarea "x"
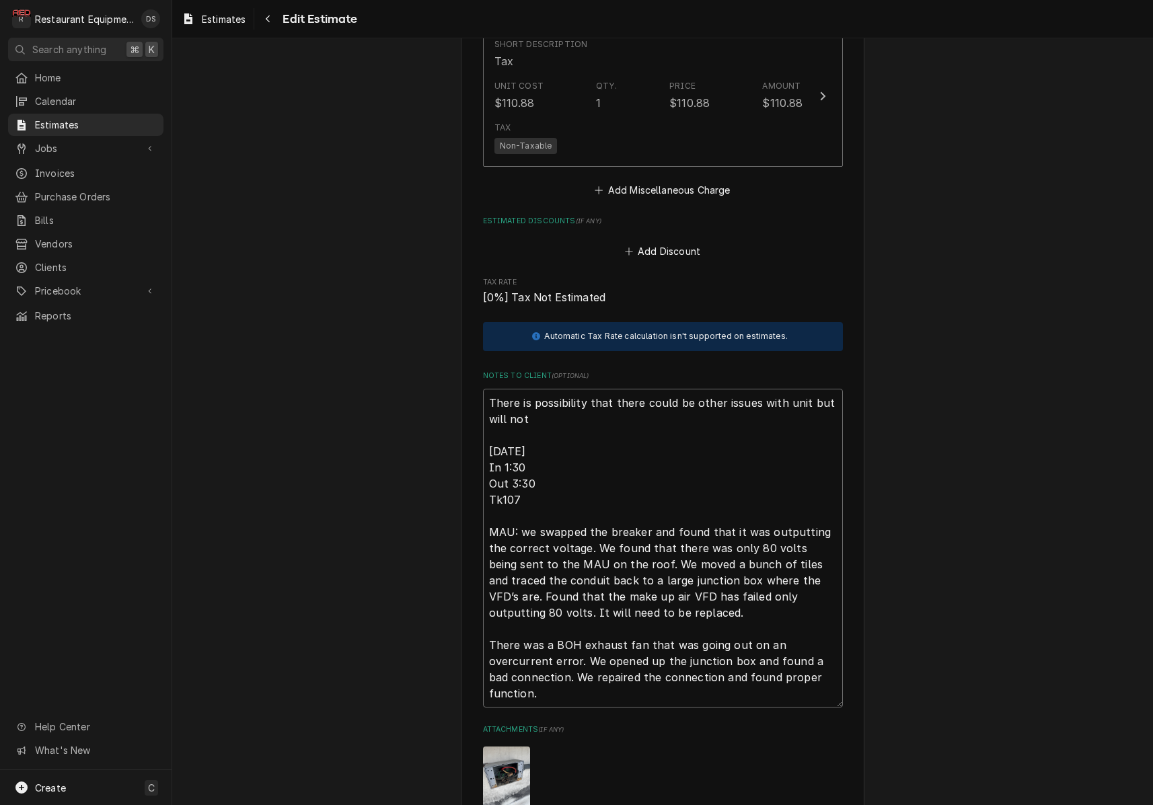
type textarea "There is possibility that there could be other issues with unit but will not 08…"
type textarea "x"
type textarea "There is possibility that there could be other issues with unit but will not b …"
type textarea "x"
type textarea "There is possibility that there could be other issues with unit but will not be…"
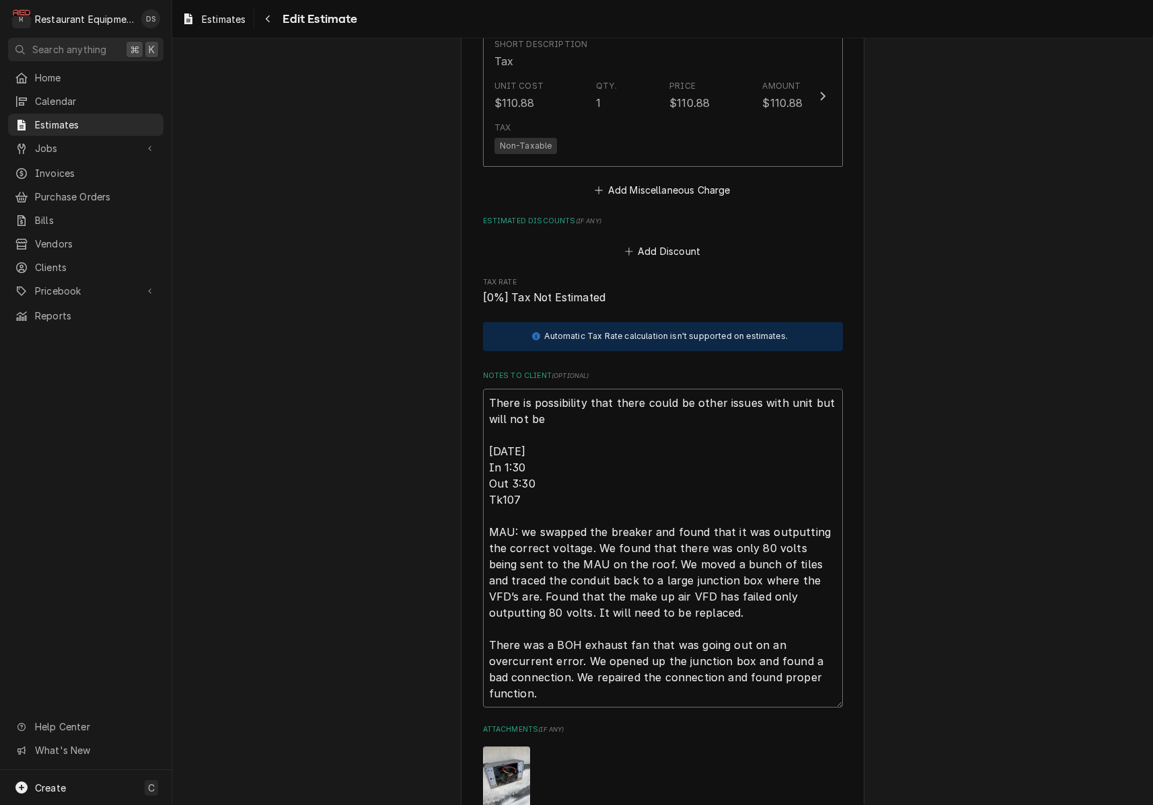
type textarea "x"
type textarea "There is possibility that there could be other issues with unit but will not be…"
type textarea "x"
type textarea "There is possibility that there could be other issues with unit but will not be…"
type textarea "x"
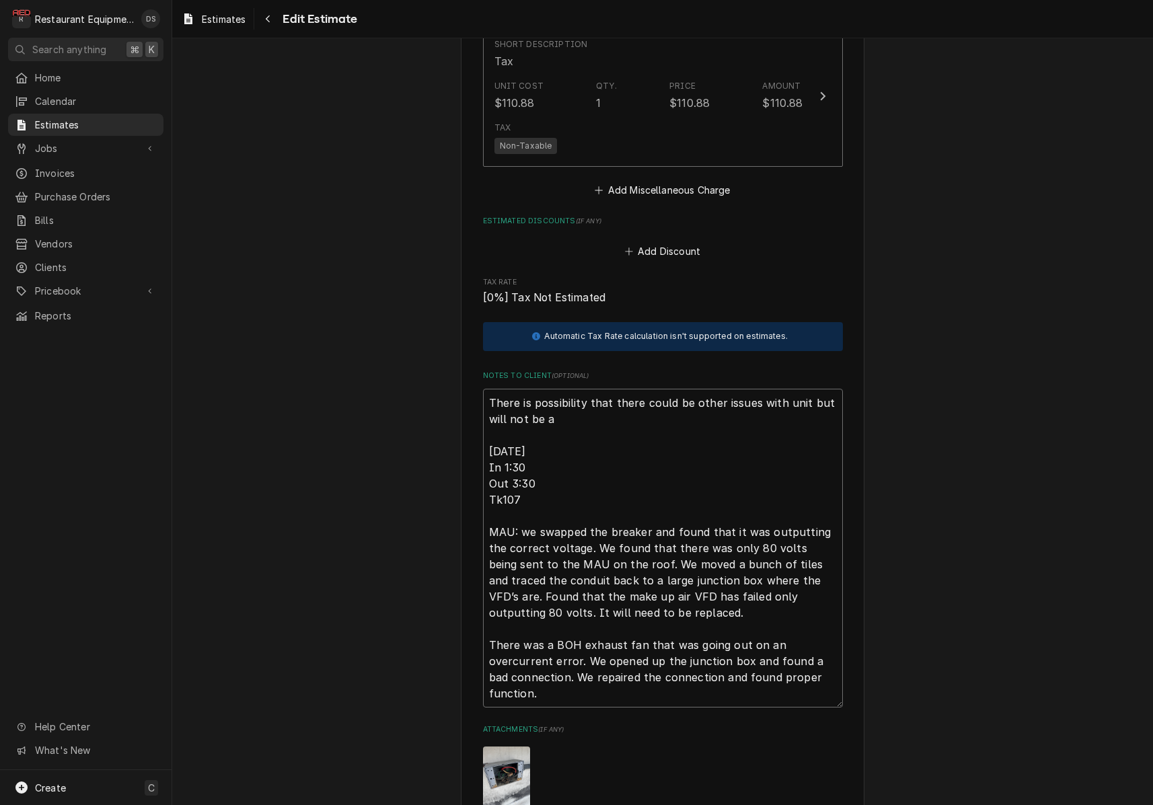
type textarea "There is possibility that there could be other issues with unit but will not be…"
type textarea "x"
type textarea "There is possibility that there could be other issues with unit but will not be…"
type textarea "x"
type textarea "There is possibility that there could be other issues with unit but will not be…"
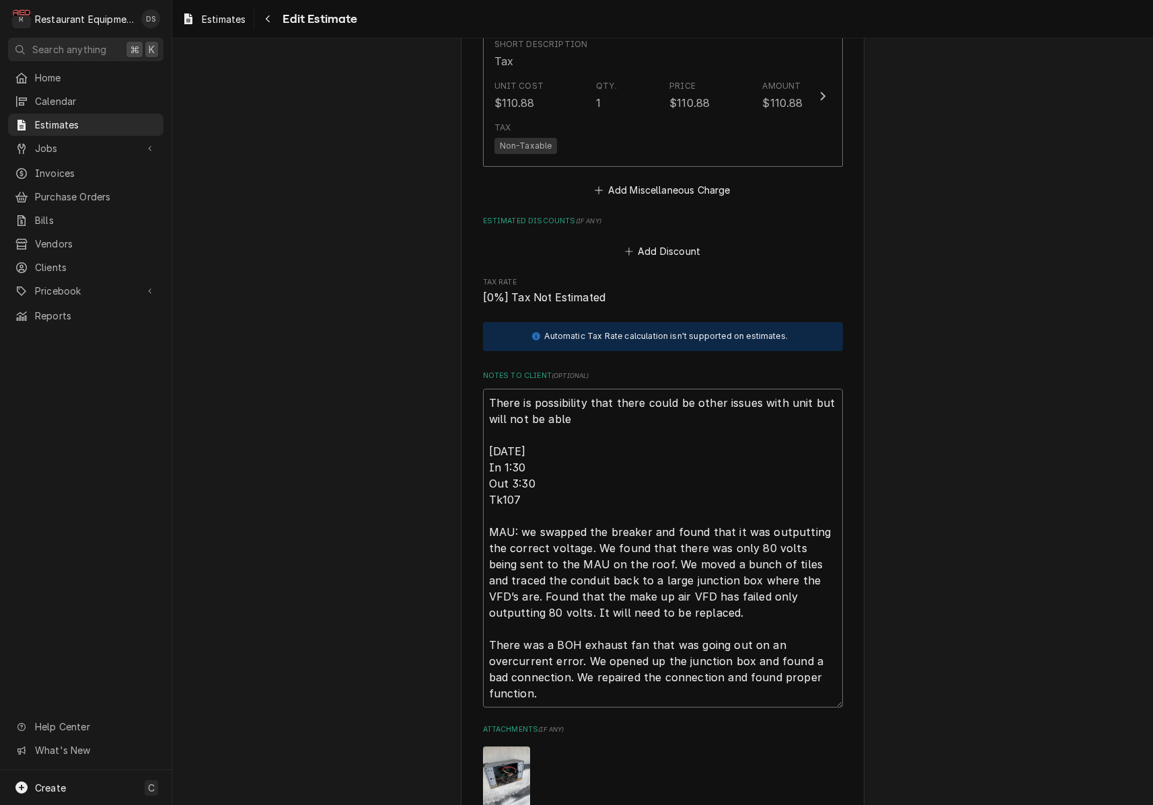
type textarea "x"
type textarea "There is possibility that there could be other issues with unit but will not be…"
type textarea "x"
type textarea "There is possibility that there could be other issues with unit but will not be…"
type textarea "x"
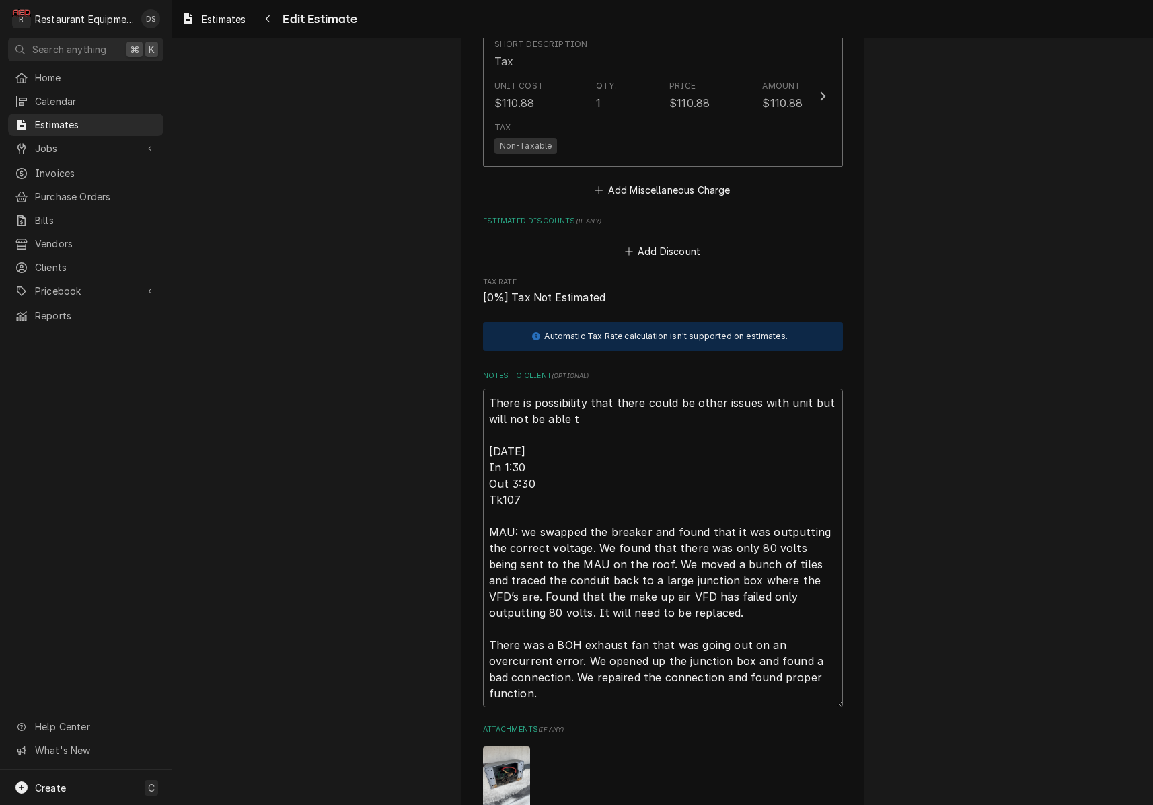
type textarea "There is possibility that there could be other issues with unit but will not be…"
type textarea "x"
type textarea "There is possibility that there could be other issues with unit but will not be…"
type textarea "x"
type textarea "There is possibility that there could be other issues with unit but will not be…"
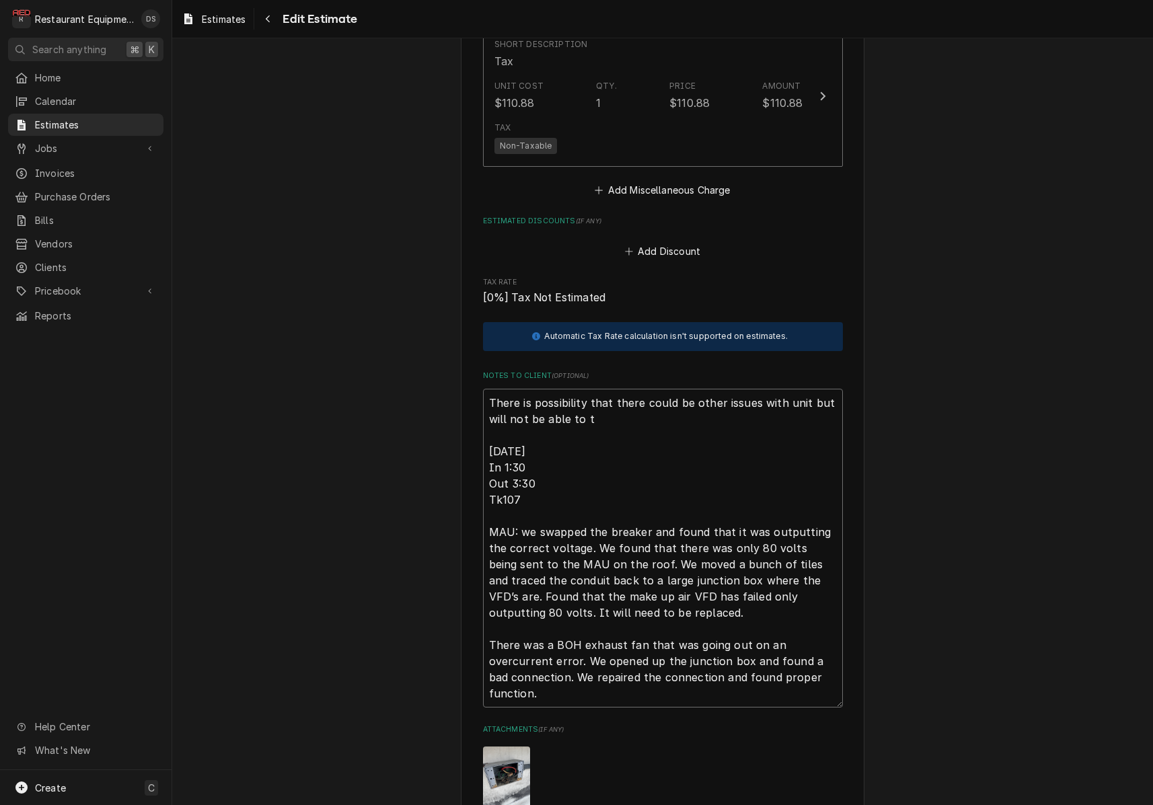
type textarea "x"
type textarea "There is possibility that there could be other issues with unit but will not be…"
type textarea "x"
type textarea "There is possibility that there could be other issues with unit but will not be…"
type textarea "x"
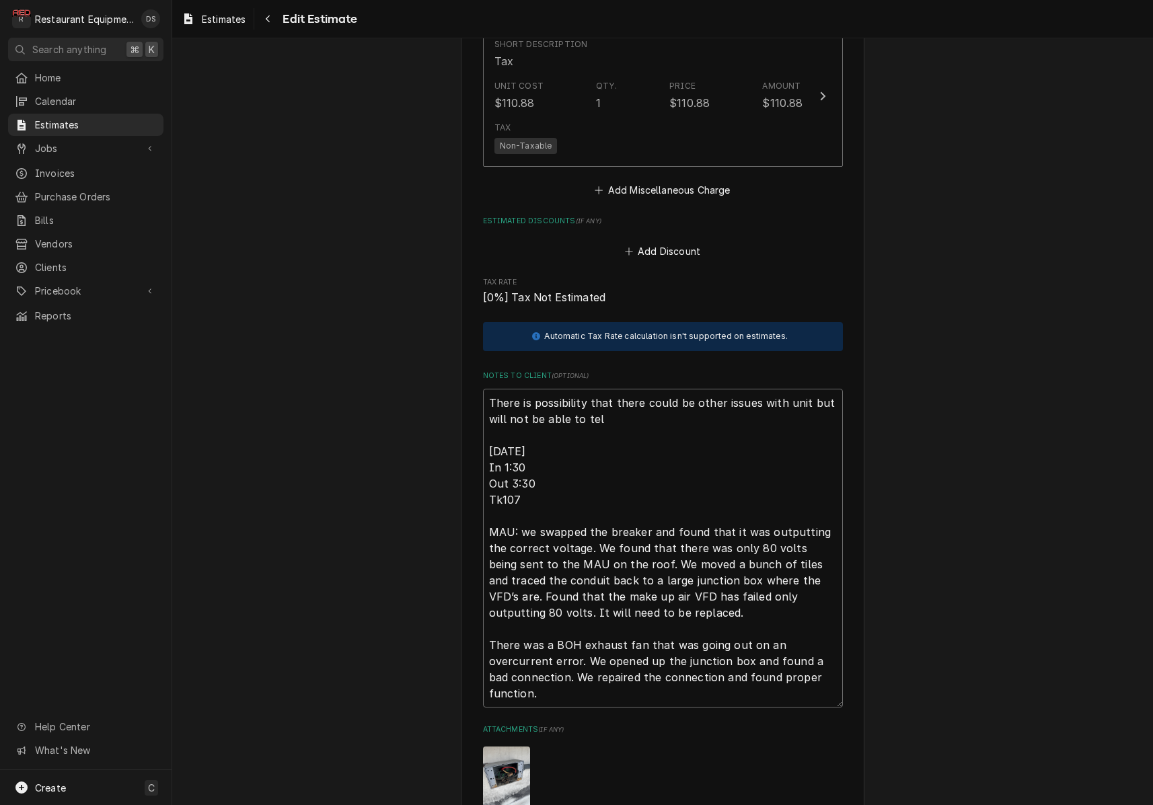
type textarea "There is possibility that there could be other issues with unit but will not be…"
type textarea "x"
type textarea "There is possibility that there could be other issues with unit but will not be…"
type textarea "x"
type textarea "There is possibility that there could be other issues with unit but will not be…"
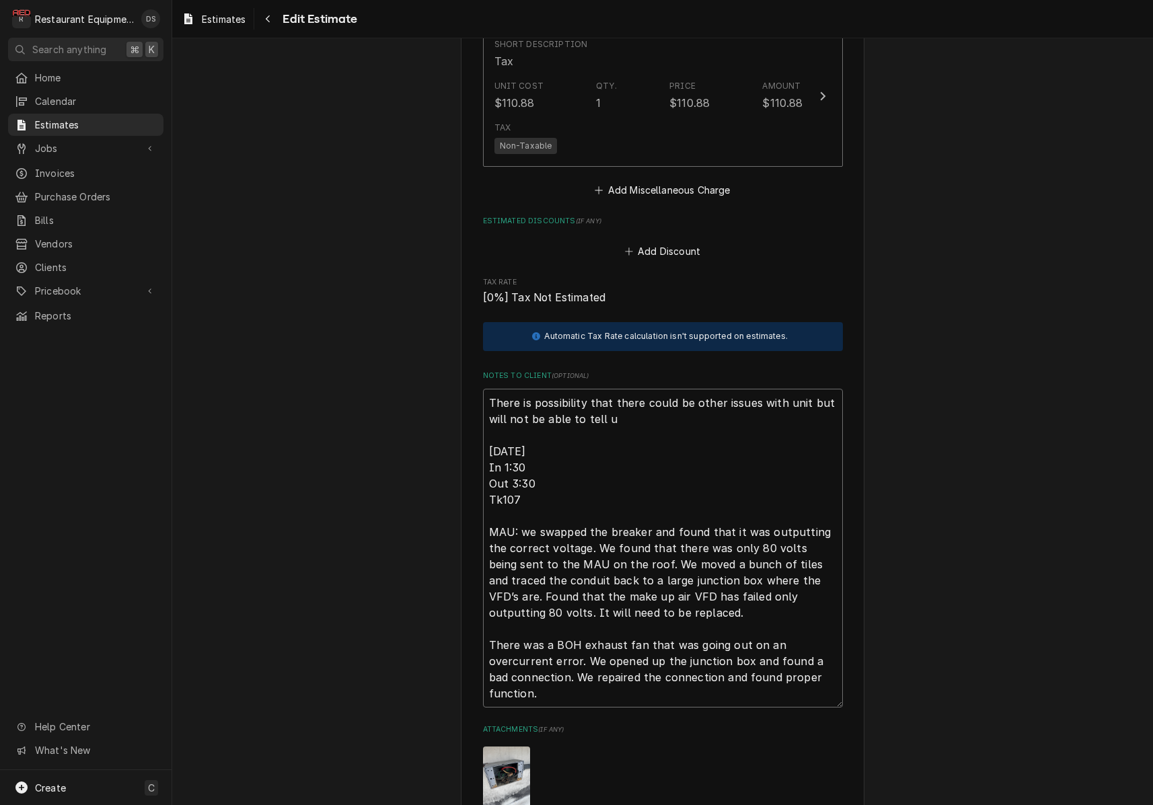
type textarea "x"
type textarea "There is possibility that there could be other issues with unit but will not be…"
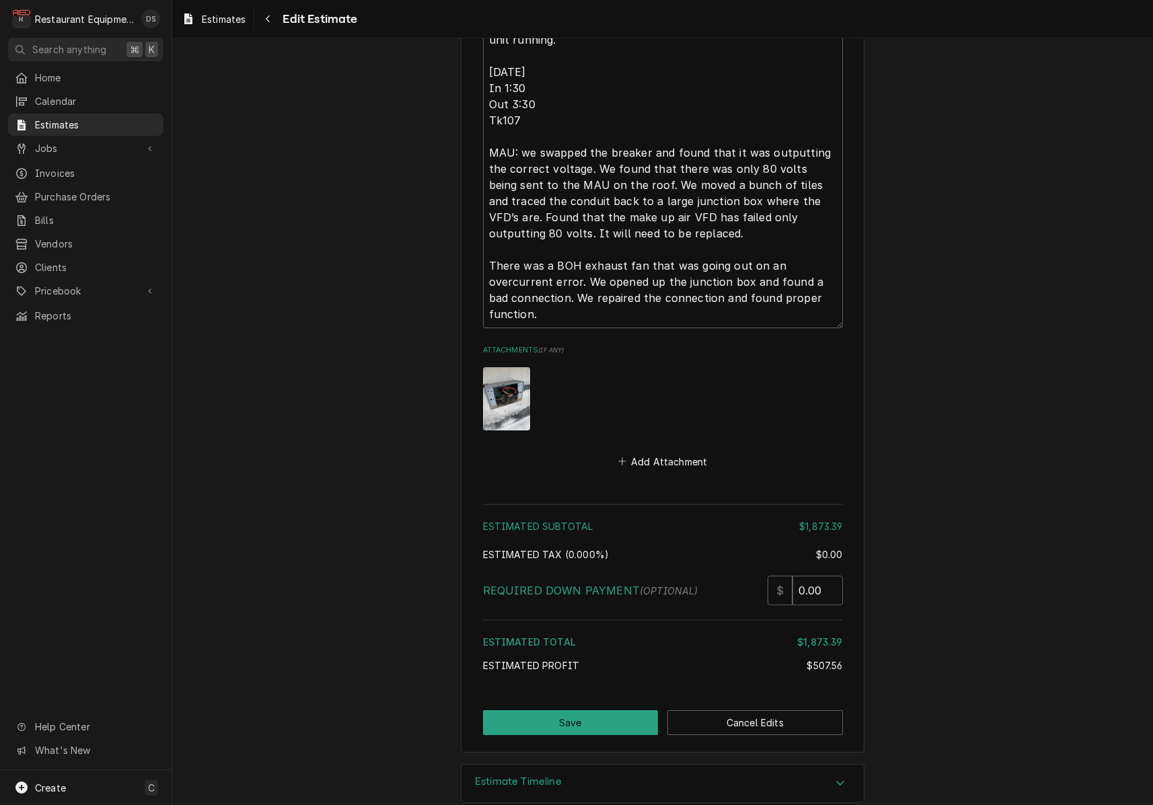
scroll to position [2746, 0]
click at [586, 711] on button "Save" at bounding box center [571, 723] width 176 height 25
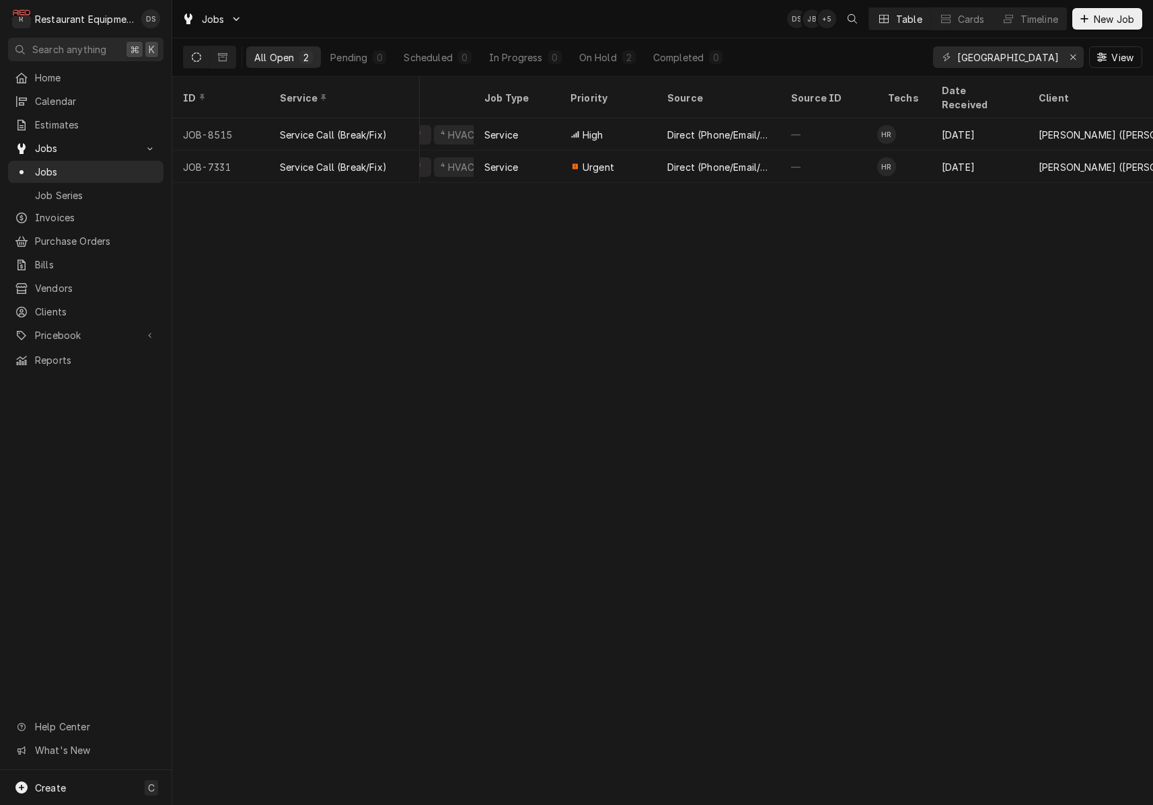
scroll to position [0, 416]
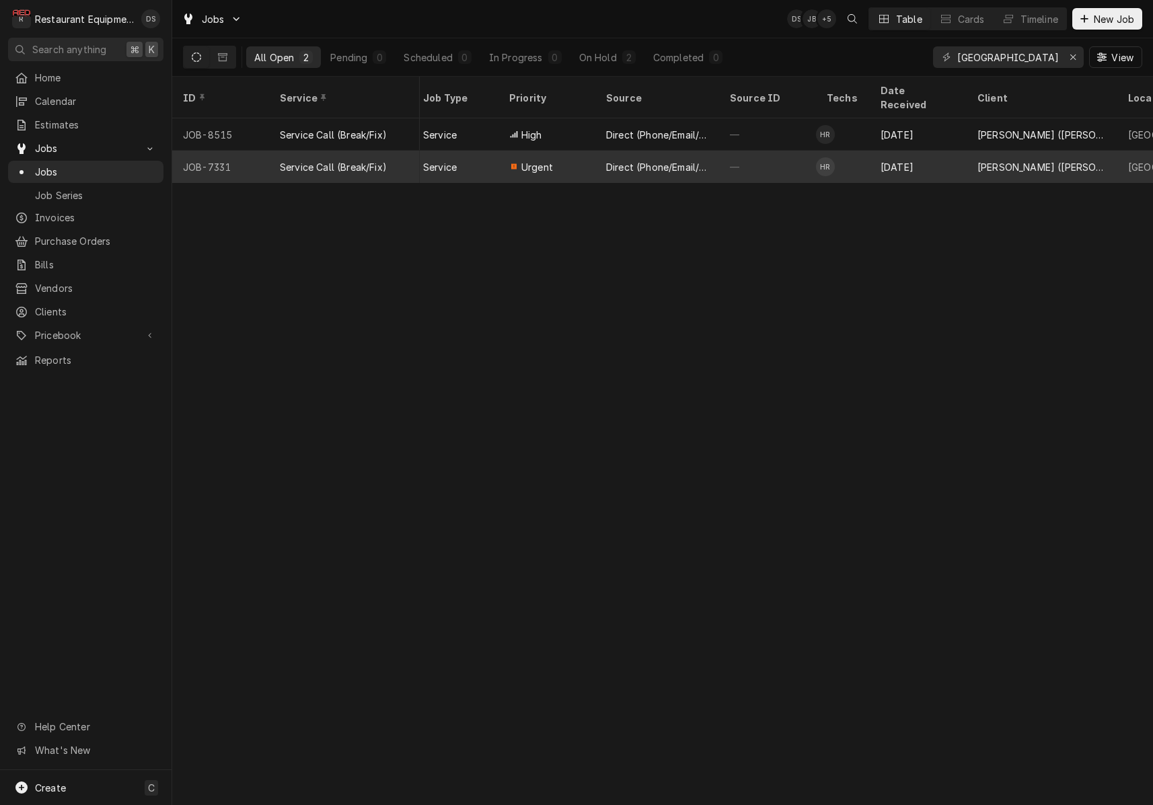
click at [782, 151] on div "—" at bounding box center [767, 167] width 97 height 32
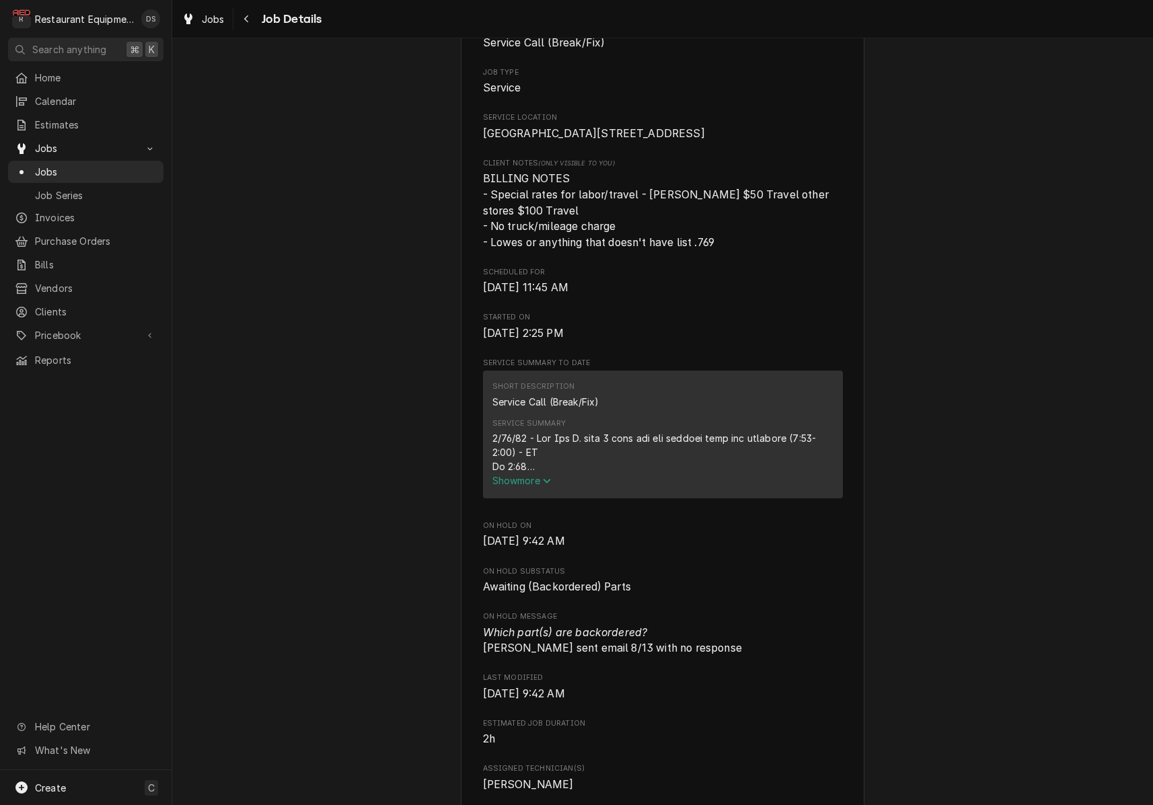
scroll to position [253, 0]
click at [537, 483] on span "Show more" at bounding box center [521, 477] width 59 height 11
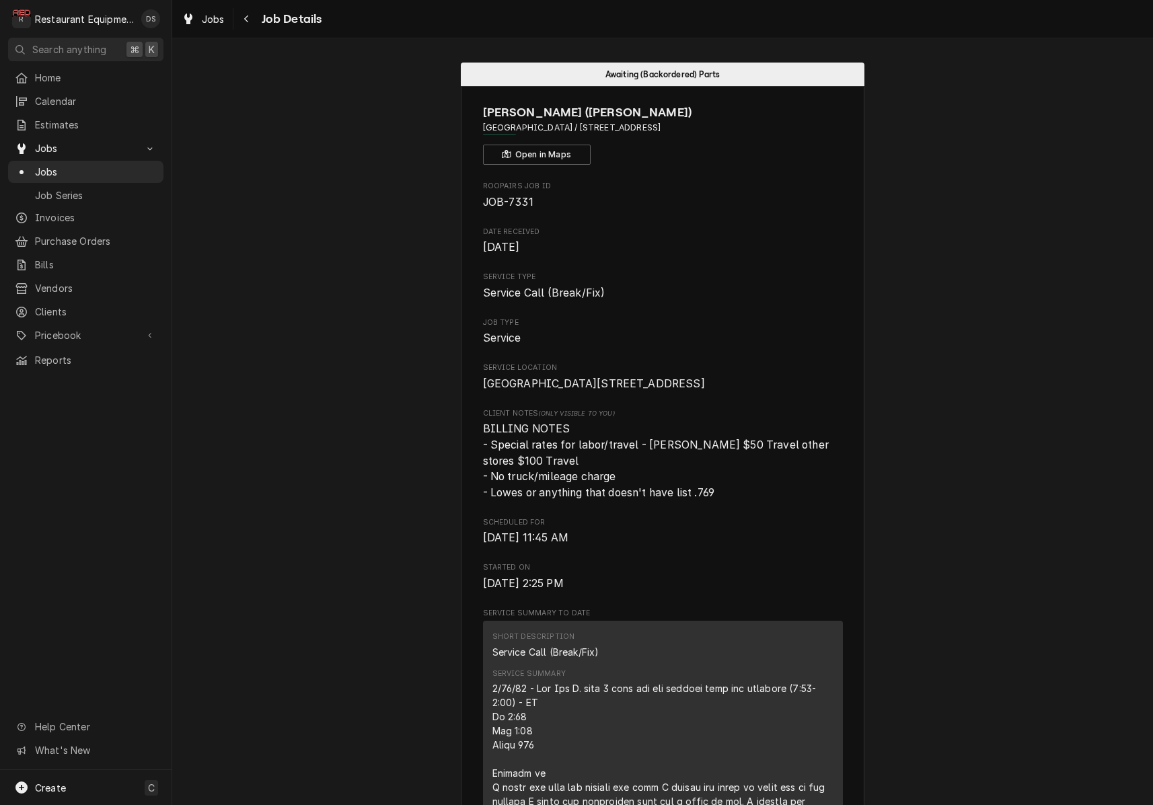
scroll to position [0, 0]
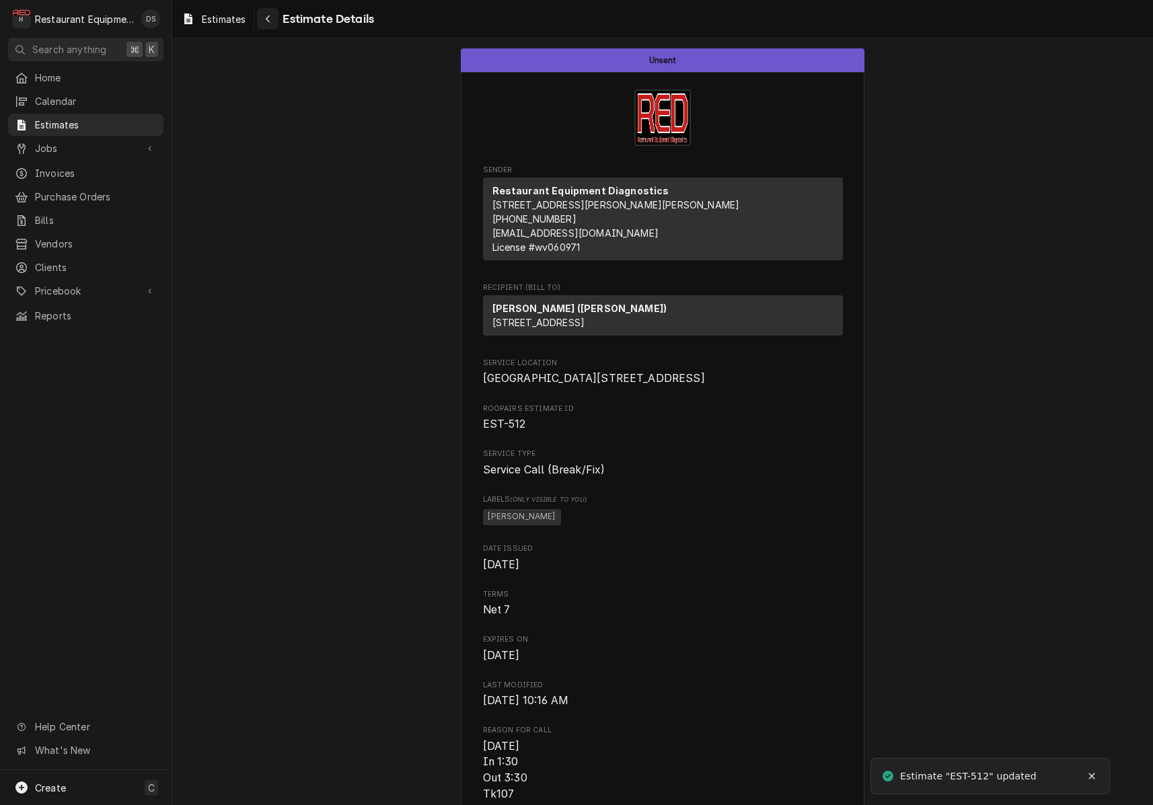
click at [269, 20] on icon "Navigate back" at bounding box center [268, 18] width 6 height 9
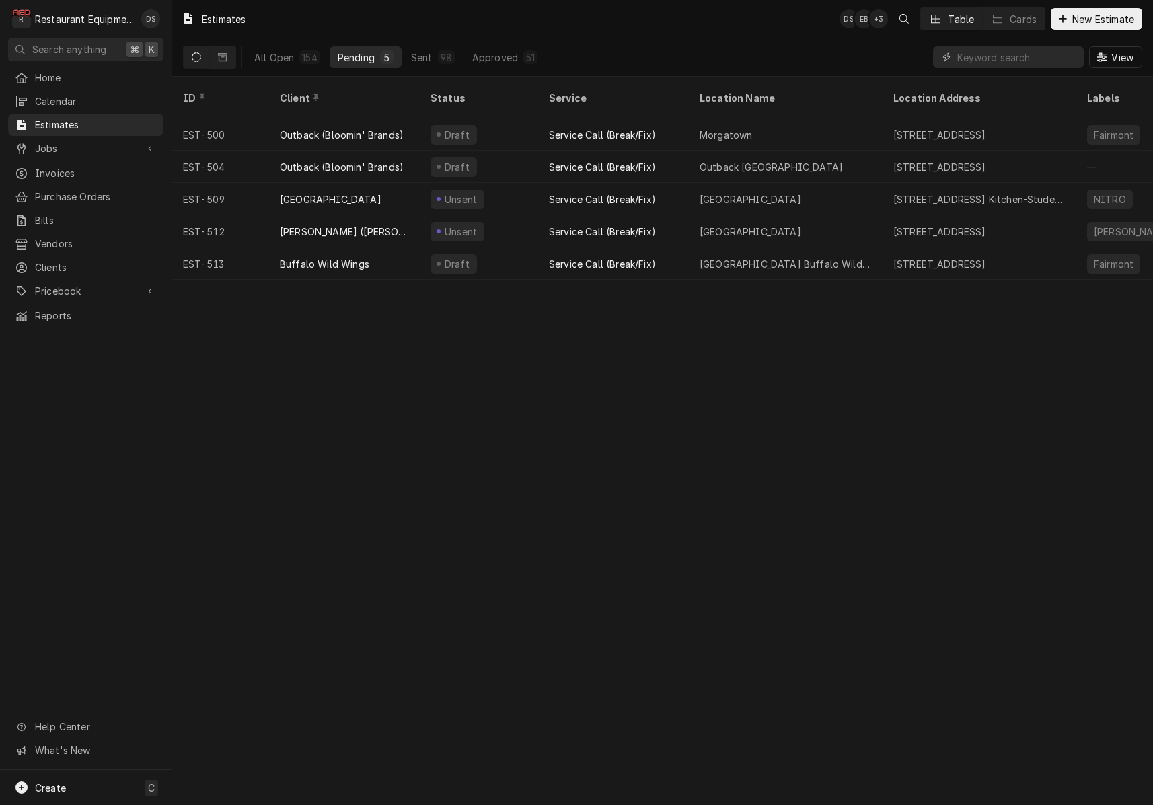
drag, startPoint x: 193, startPoint y: 60, endPoint x: 235, endPoint y: 55, distance: 42.6
click at [193, 60] on icon "Dynamic Content Wrapper" at bounding box center [196, 56] width 9 height 9
click at [972, 54] on input "Dynamic Content Wrapper" at bounding box center [1017, 57] width 120 height 22
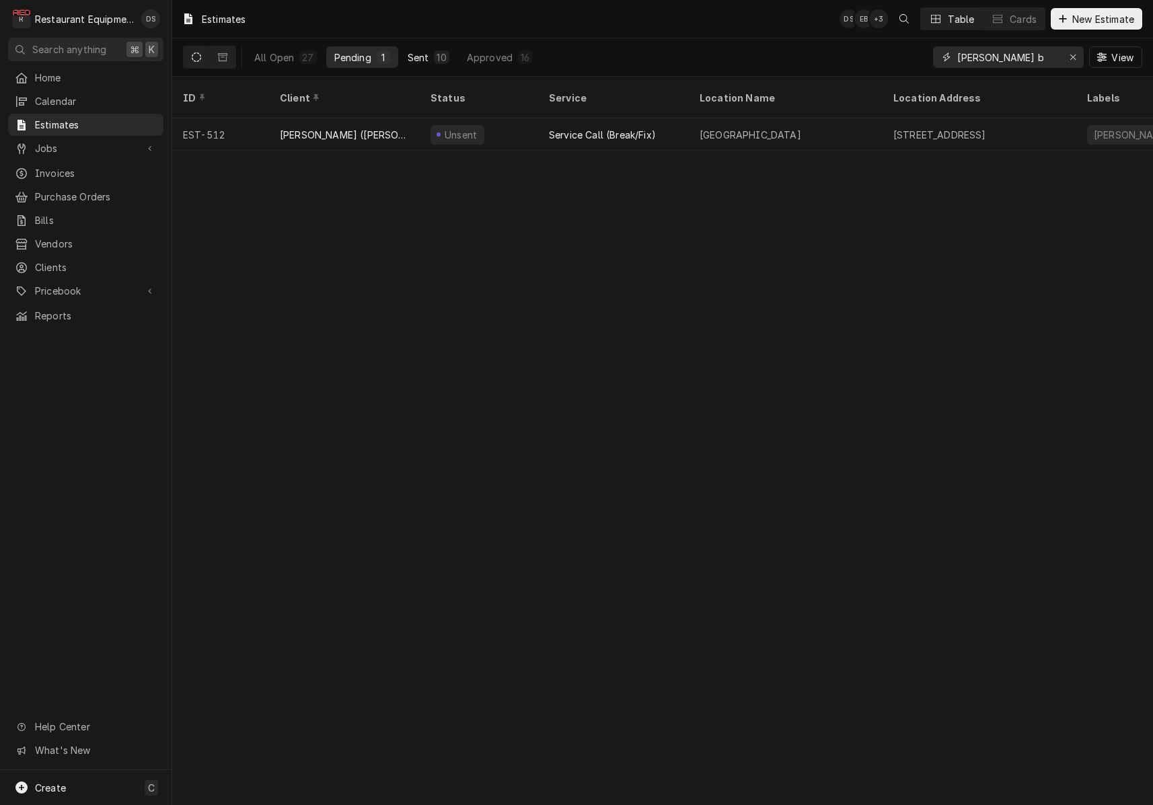
type input "beckley b"
click at [429, 54] on button "Sent 10" at bounding box center [428, 57] width 58 height 22
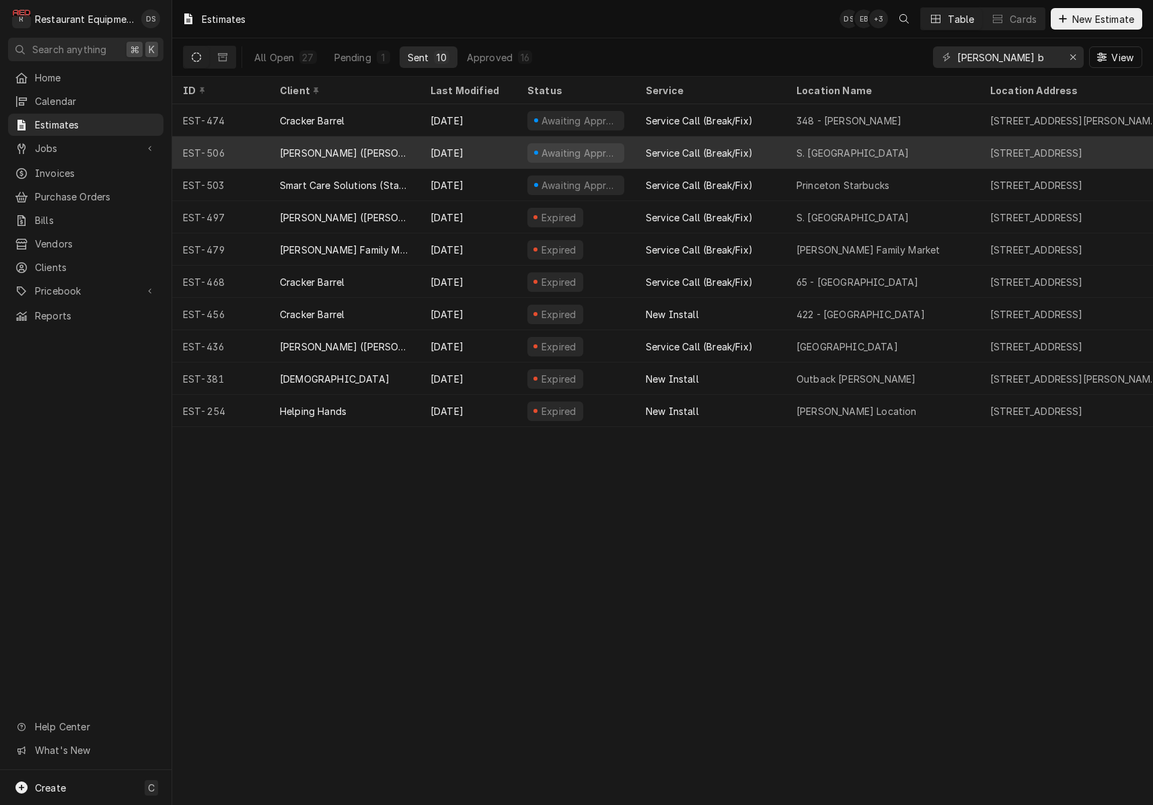
click at [481, 149] on div "Aug 21" at bounding box center [468, 153] width 97 height 32
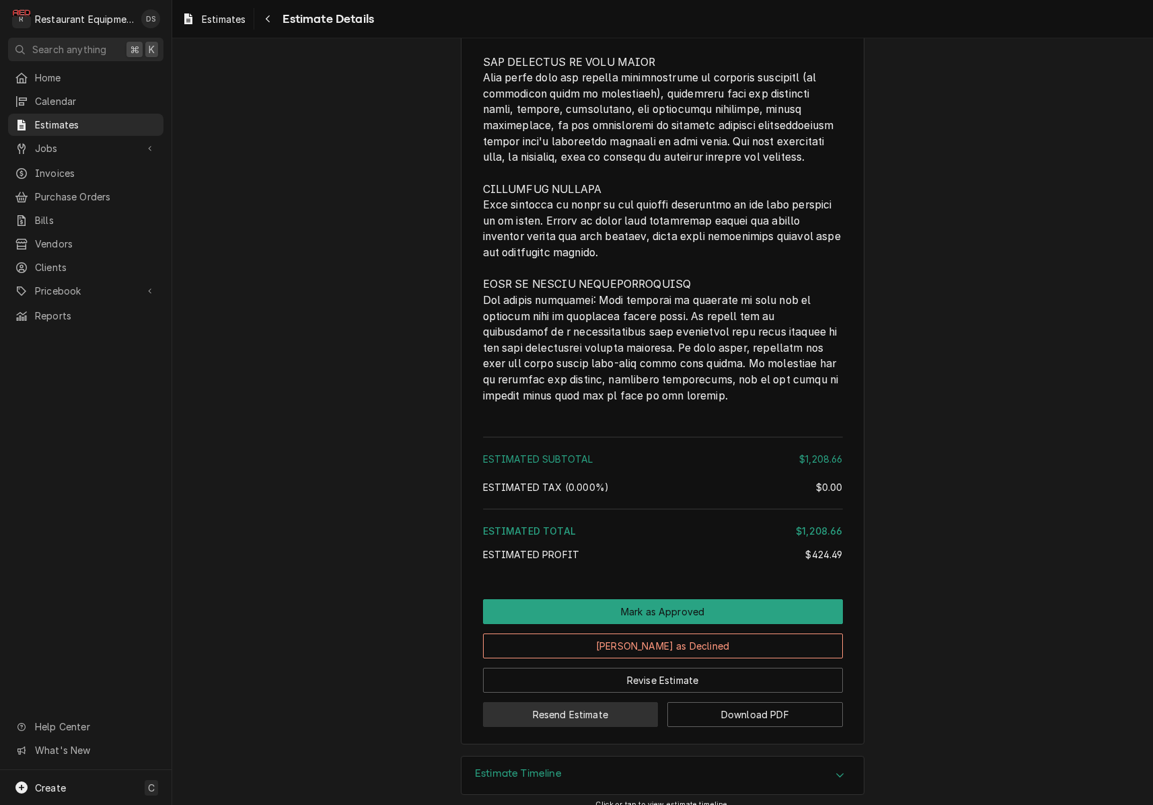
click at [621, 703] on button "Resend Estimate" at bounding box center [571, 714] width 176 height 25
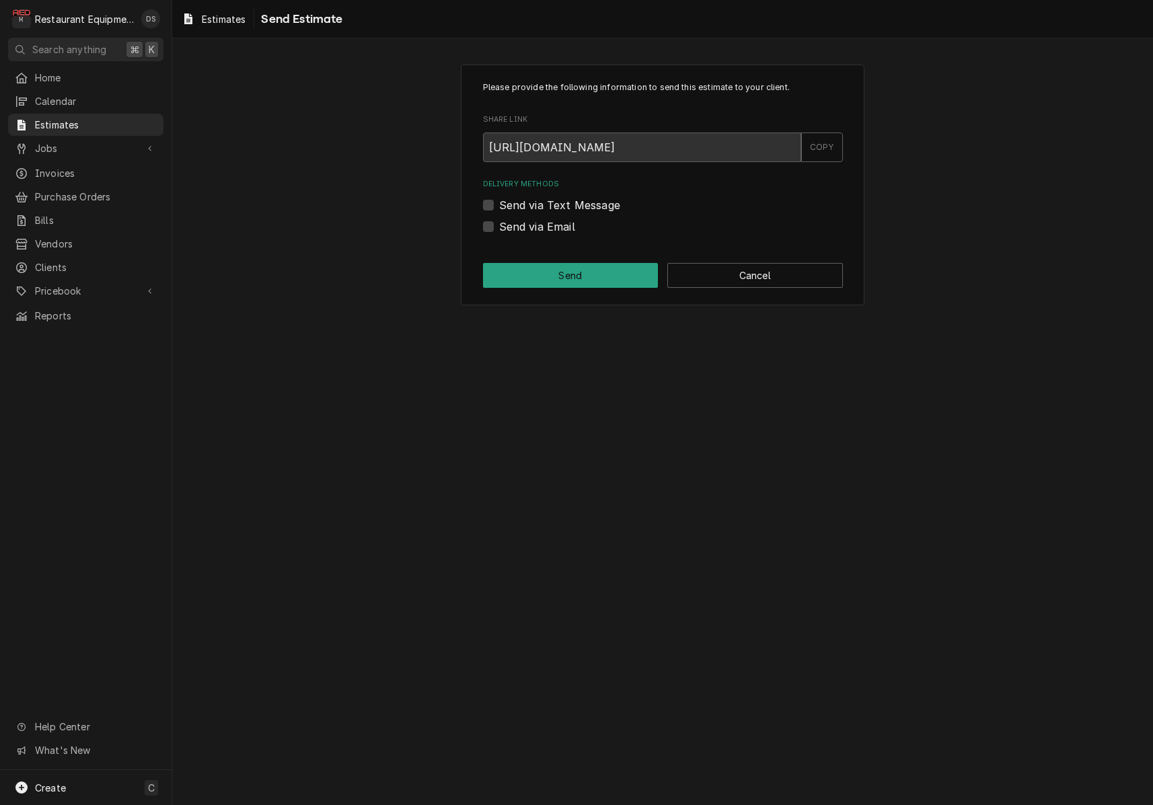
click at [499, 227] on label "Send via Email" at bounding box center [537, 227] width 76 height 16
click at [499, 227] on input "Send via Email" at bounding box center [679, 234] width 360 height 30
checkbox input "true"
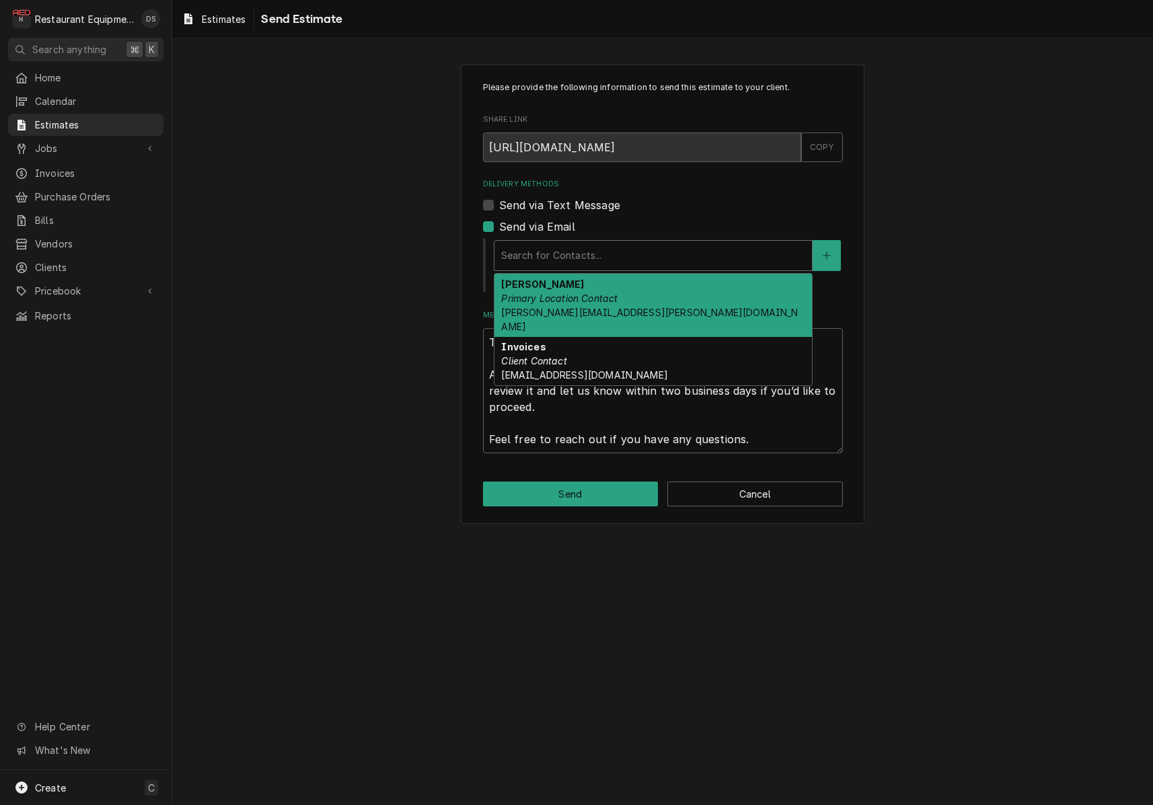
click at [591, 254] on div "Search for Contacts..." at bounding box center [653, 255] width 304 height 14
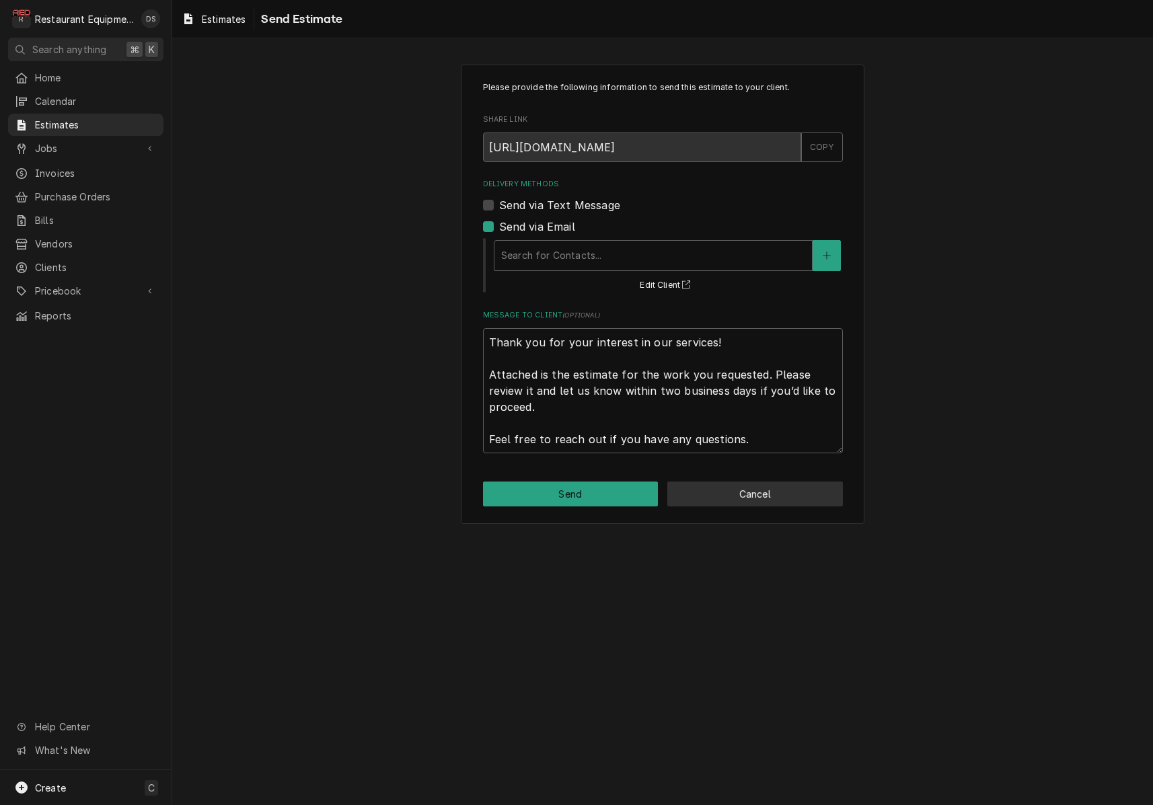
click at [767, 493] on button "Cancel" at bounding box center [755, 493] width 176 height 25
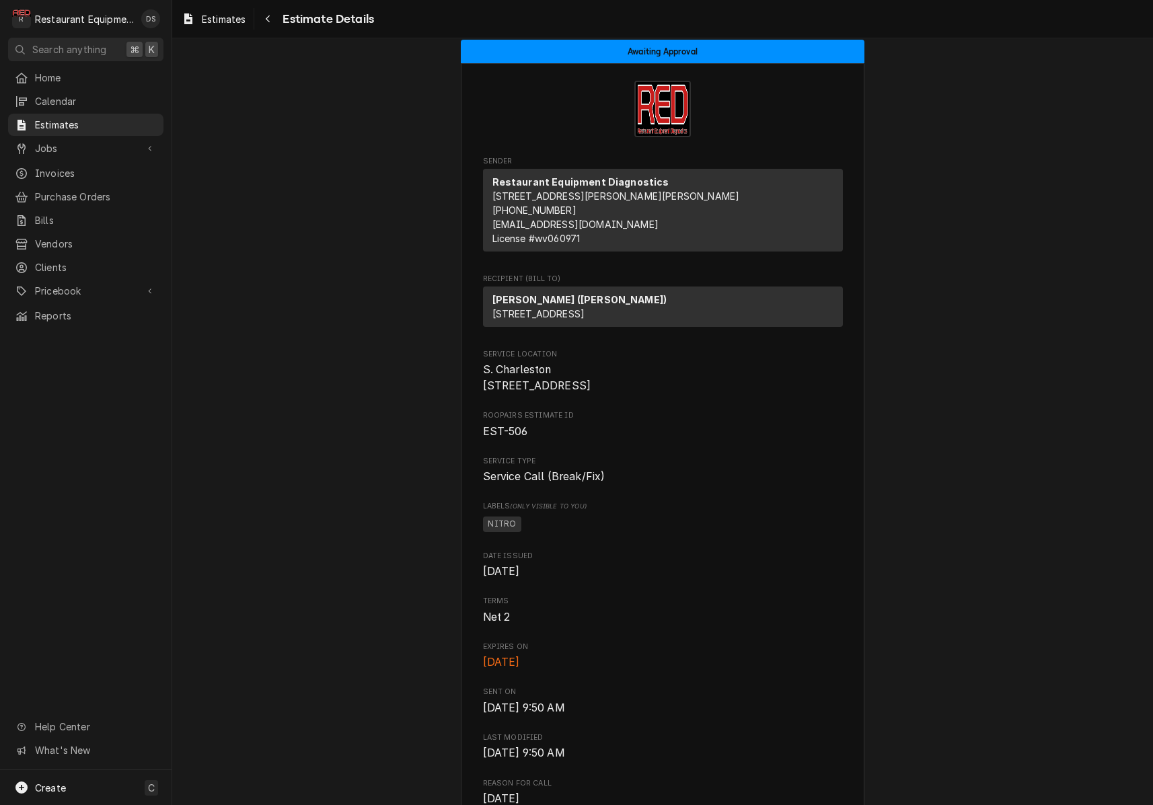
scroll to position [5, 0]
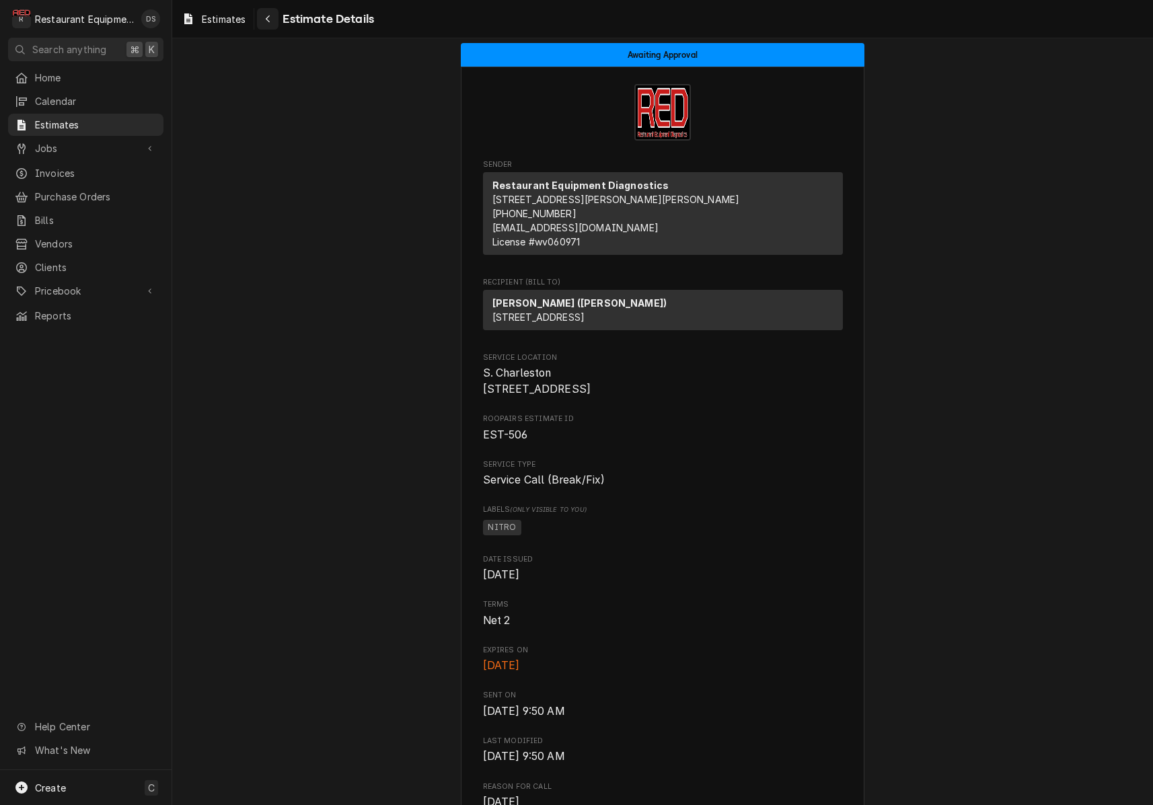
click at [270, 20] on icon "Navigate back" at bounding box center [268, 18] width 6 height 9
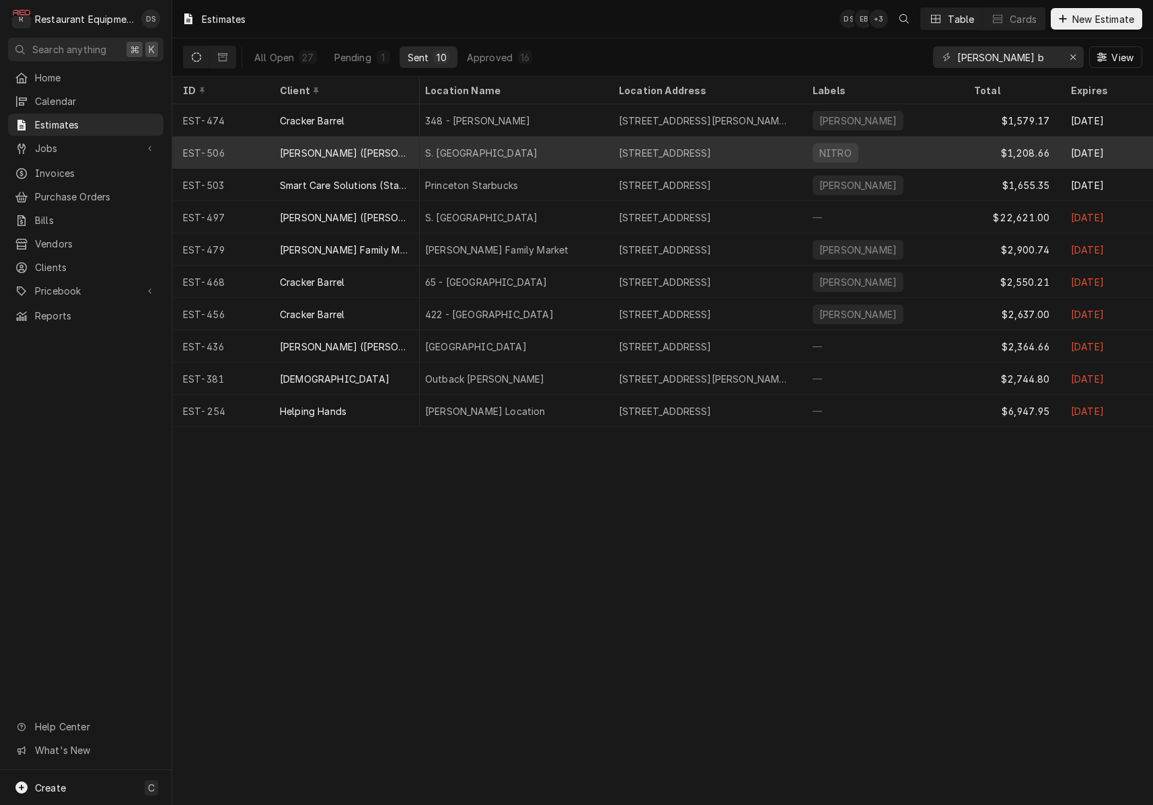
scroll to position [0, 397]
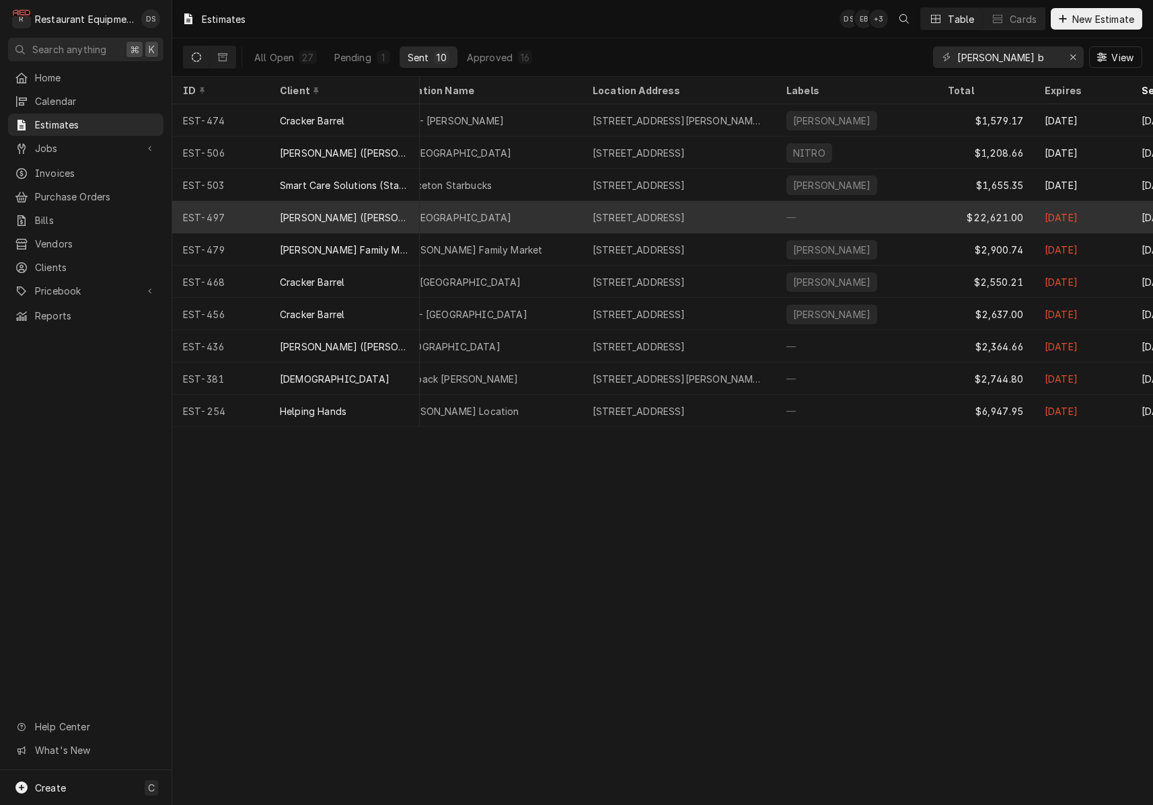
click at [945, 224] on div "$22,621.00" at bounding box center [985, 217] width 97 height 32
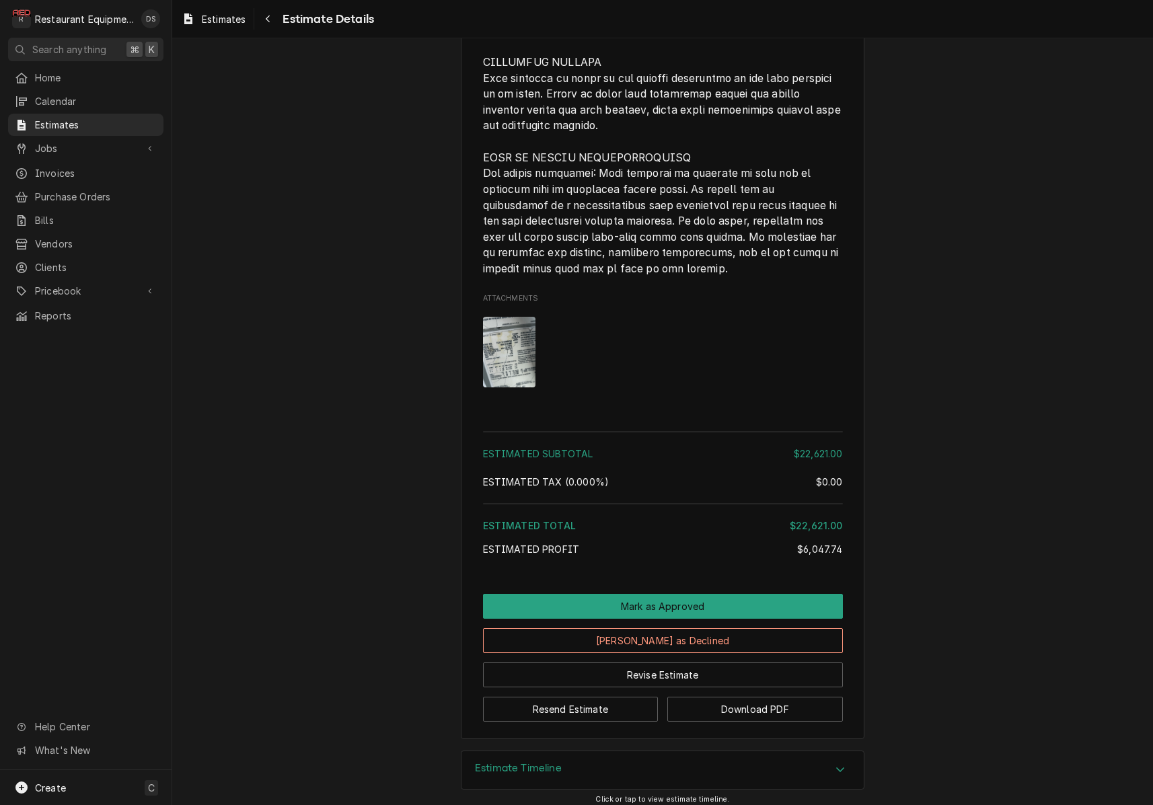
scroll to position [2930, 0]
click at [508, 358] on img "Attachments" at bounding box center [509, 352] width 53 height 71
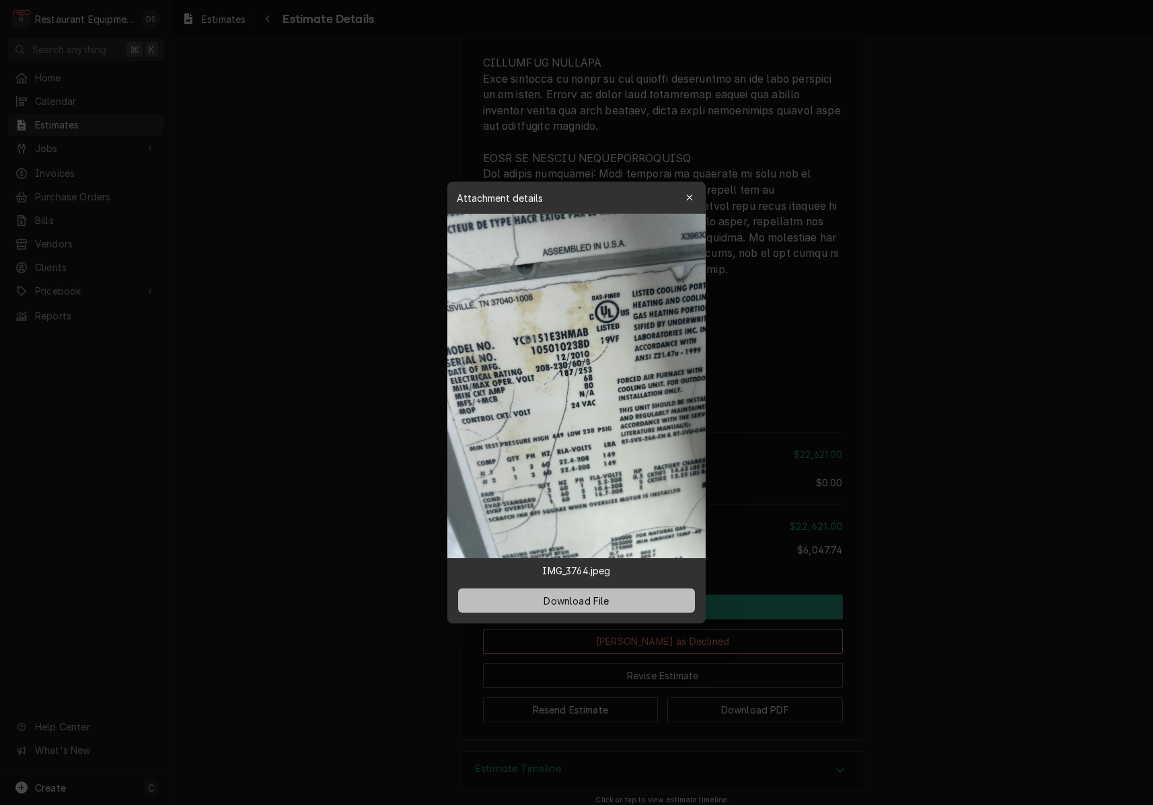
click at [594, 605] on span "Download File" at bounding box center [576, 601] width 71 height 14
click at [693, 200] on div "button" at bounding box center [689, 197] width 13 height 13
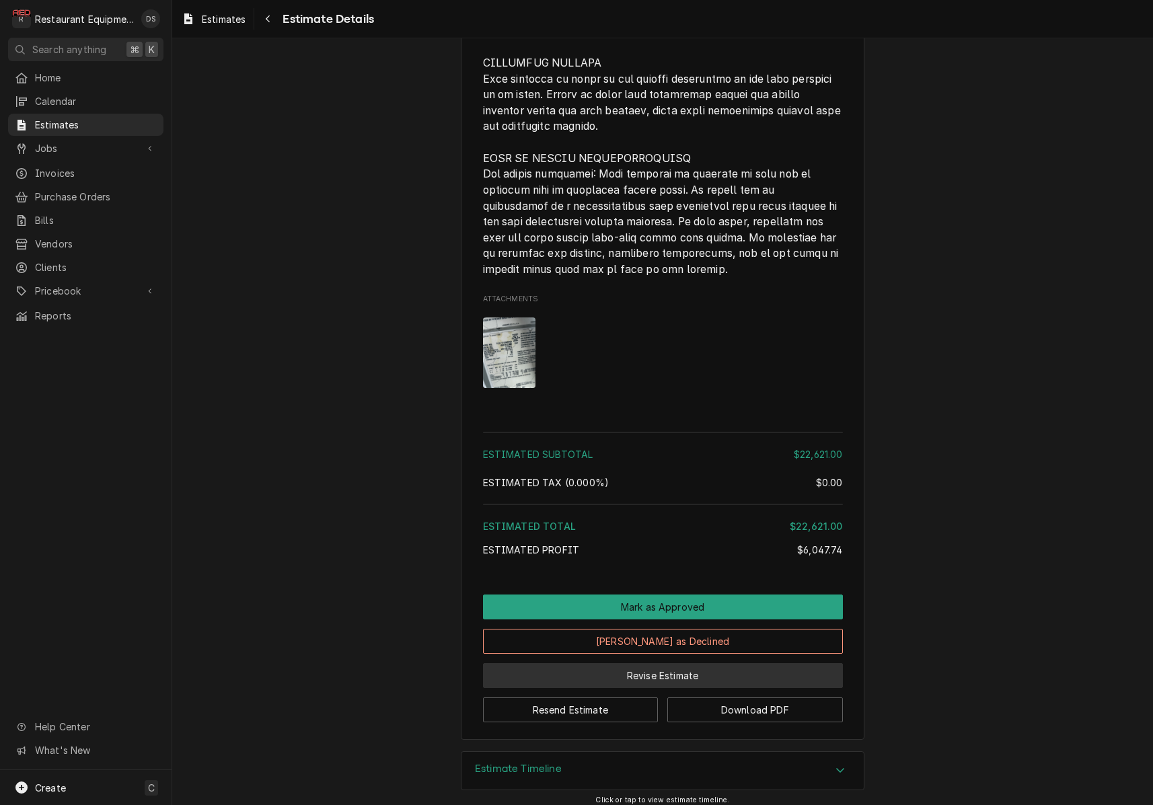
click at [640, 670] on button "Revise Estimate" at bounding box center [663, 675] width 360 height 25
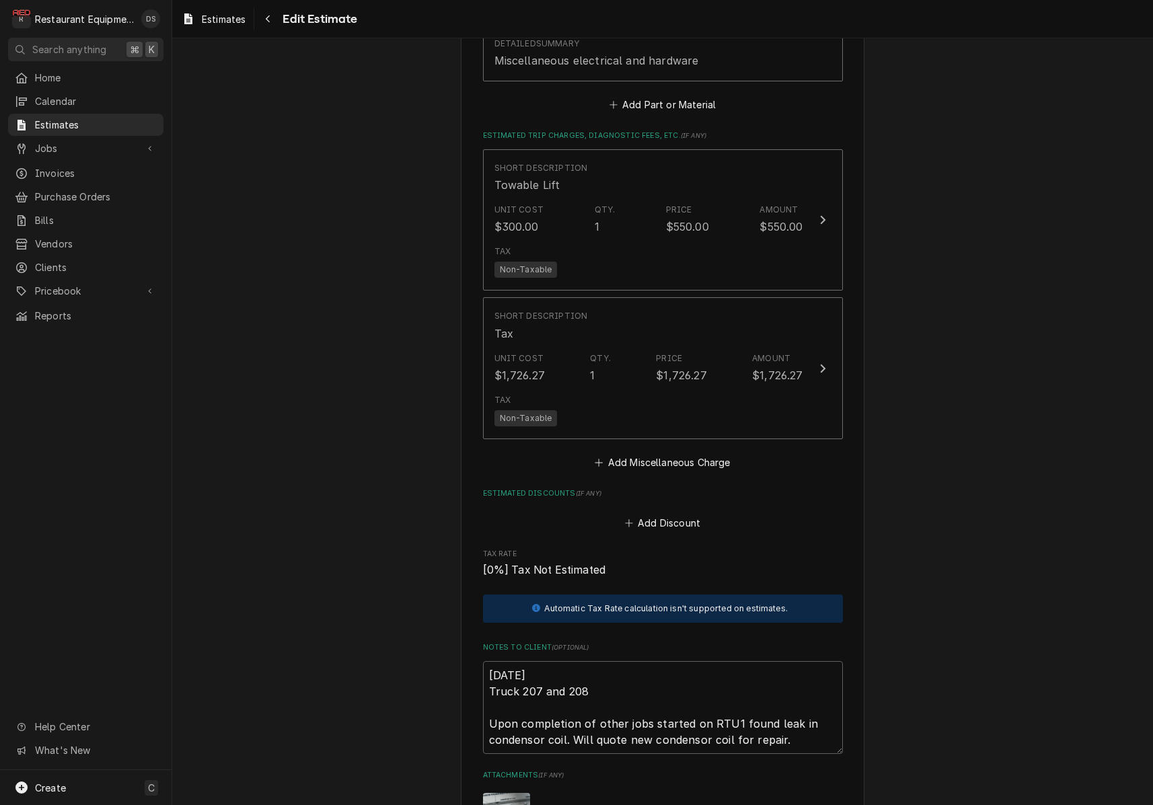
scroll to position [2567, 0]
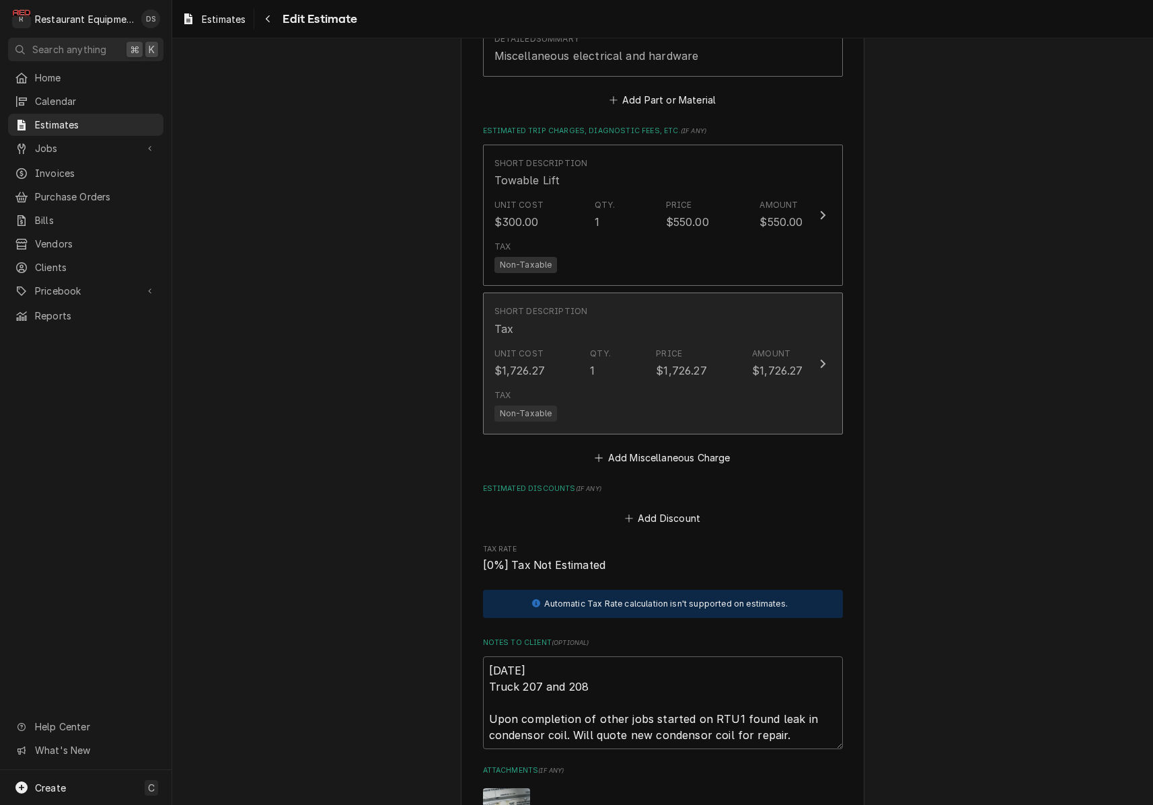
click at [631, 384] on div "Tax Non-Taxable" at bounding box center [648, 405] width 309 height 43
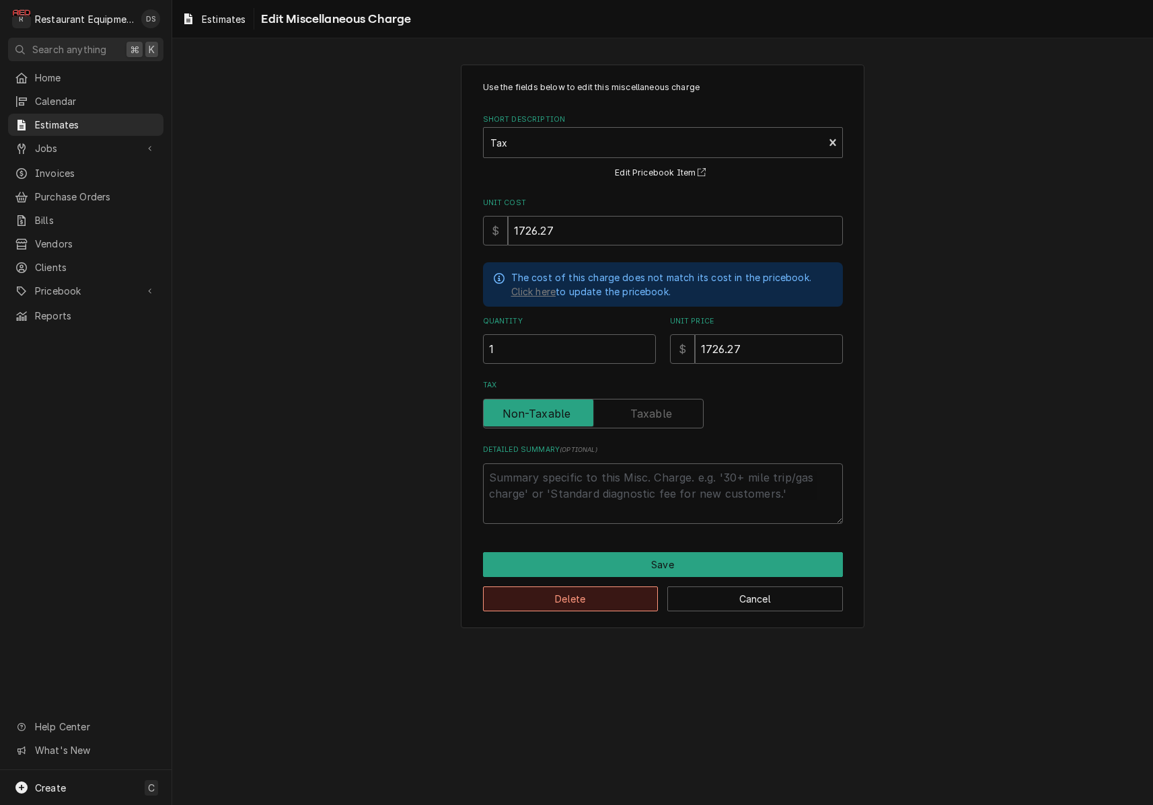
click at [599, 596] on button "Delete" at bounding box center [571, 598] width 176 height 25
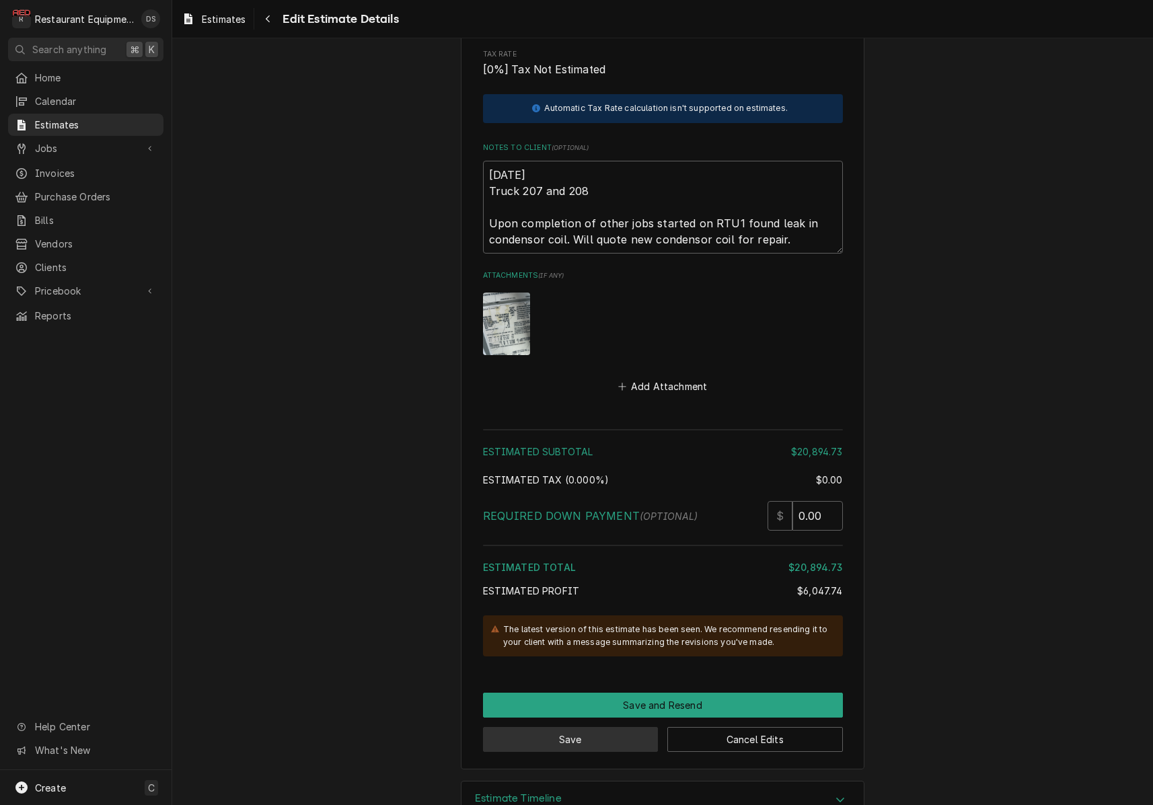
click at [621, 727] on button "Save" at bounding box center [571, 739] width 176 height 25
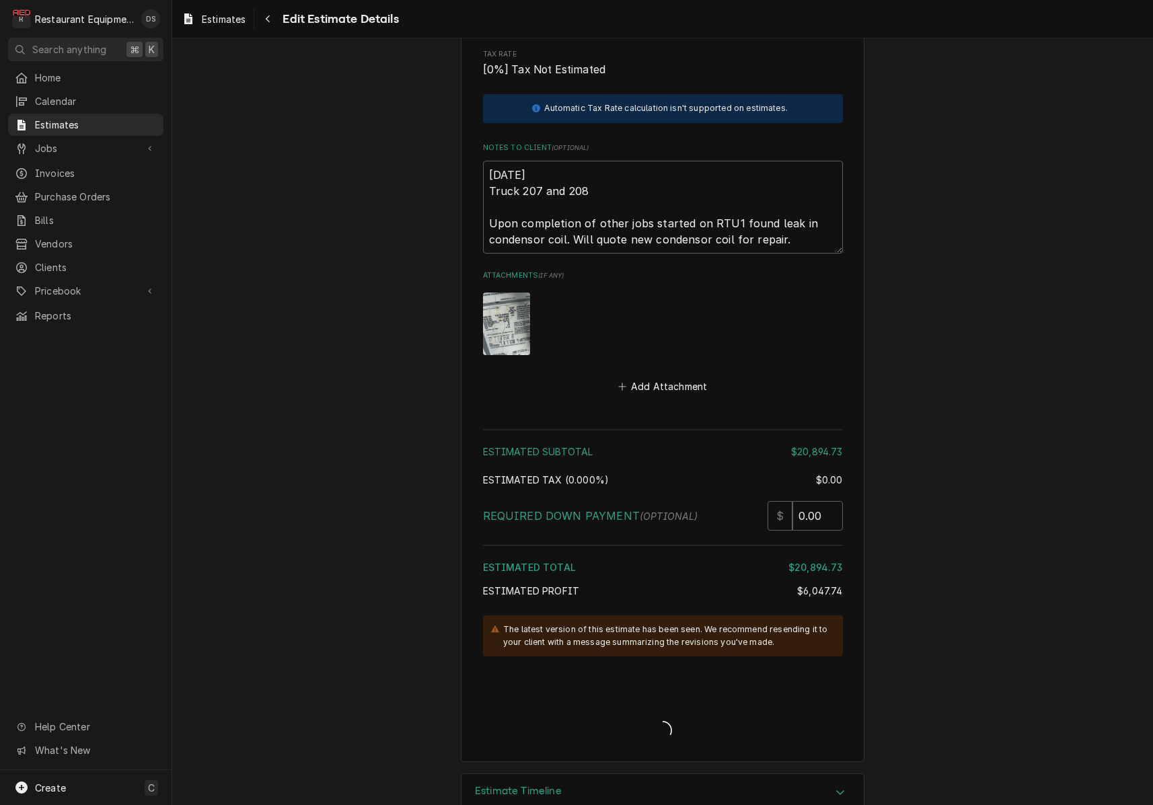
type textarea "x"
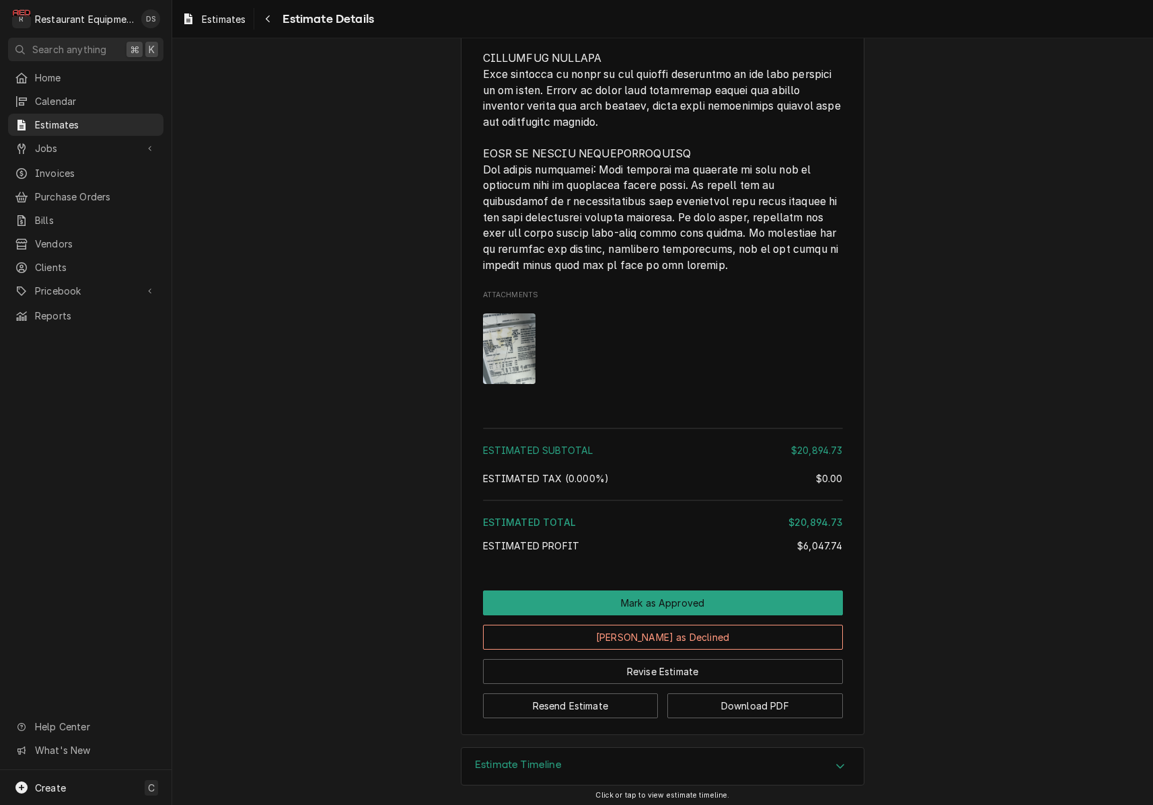
scroll to position [2758, 0]
click at [754, 697] on button "Download PDF" at bounding box center [755, 707] width 176 height 25
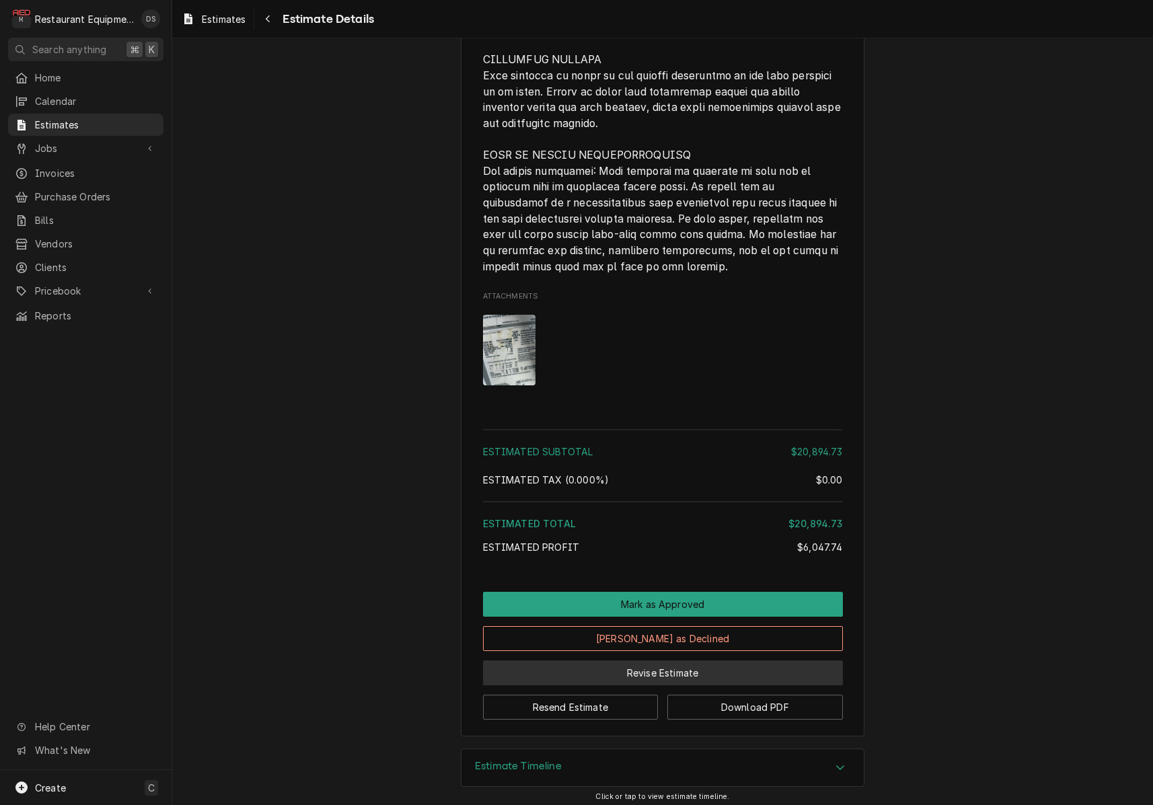
click at [714, 666] on button "Revise Estimate" at bounding box center [663, 672] width 360 height 25
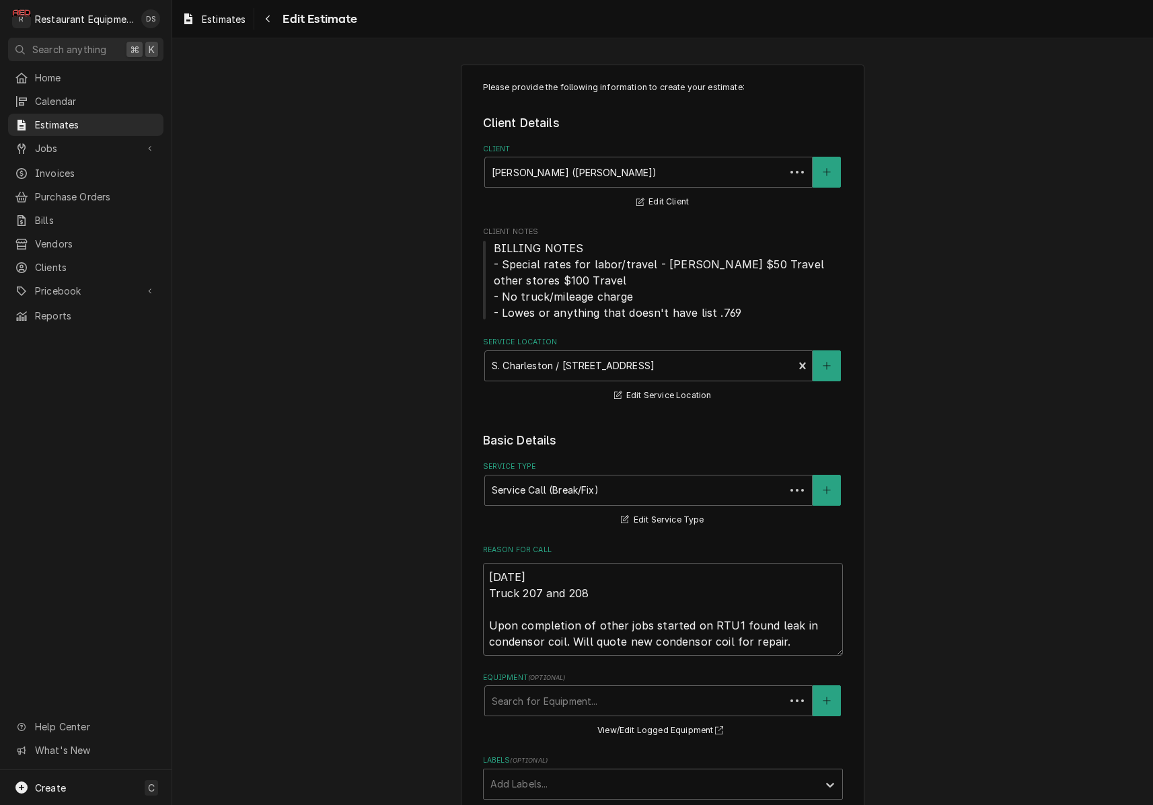
type textarea "x"
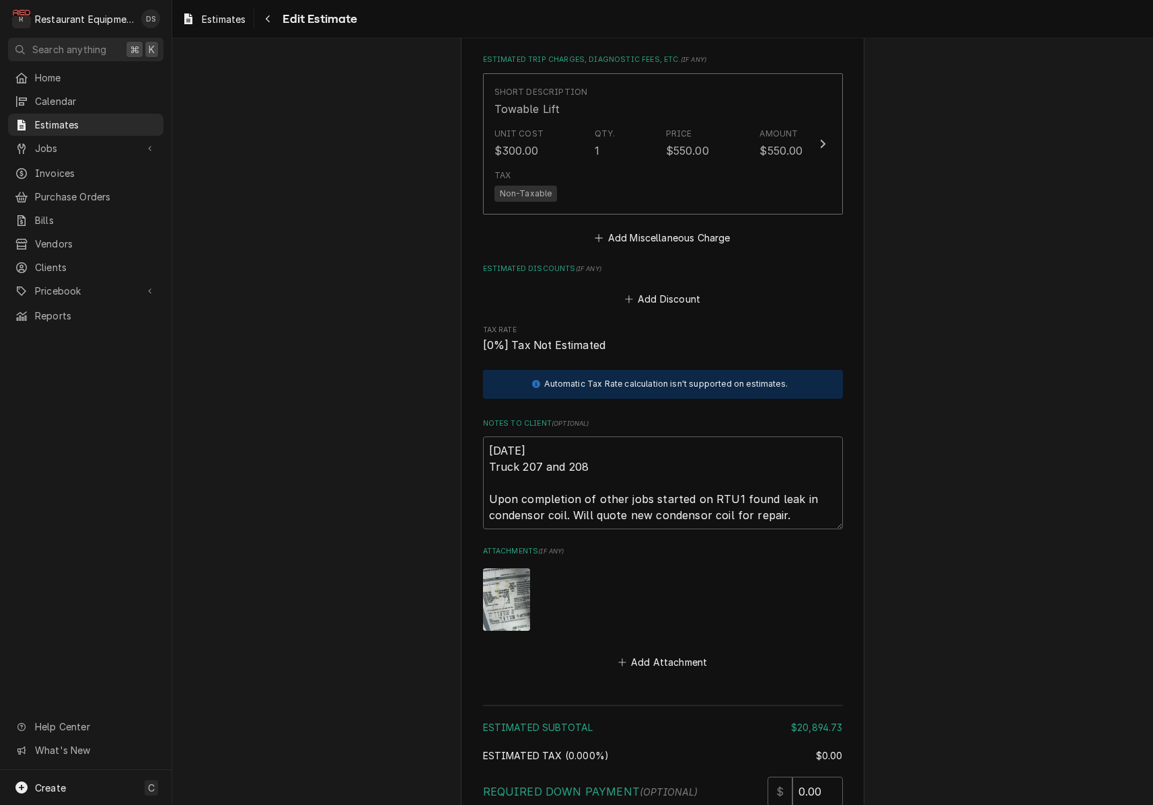
scroll to position [2677, 0]
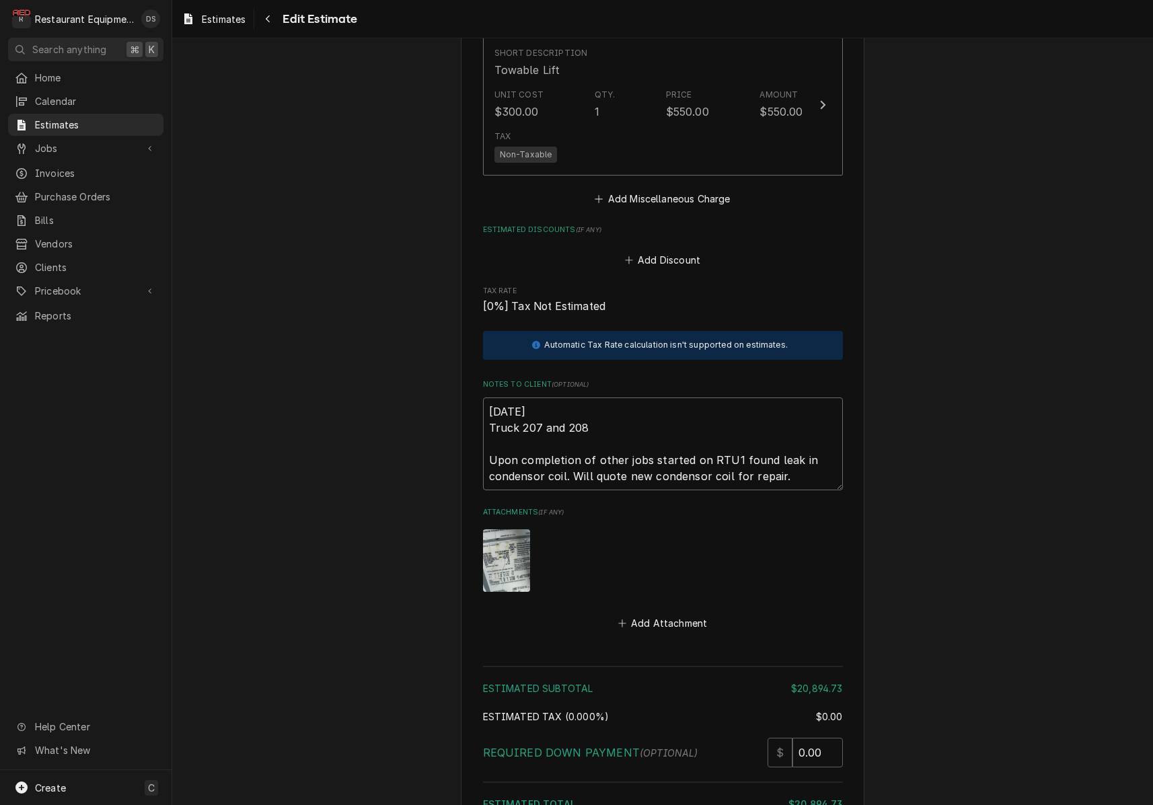
drag, startPoint x: 606, startPoint y: 391, endPoint x: 463, endPoint y: 371, distance: 144.6
type textarea "Upon completion of other jobs started on RTU1 found leak in condensor coil. Wil…"
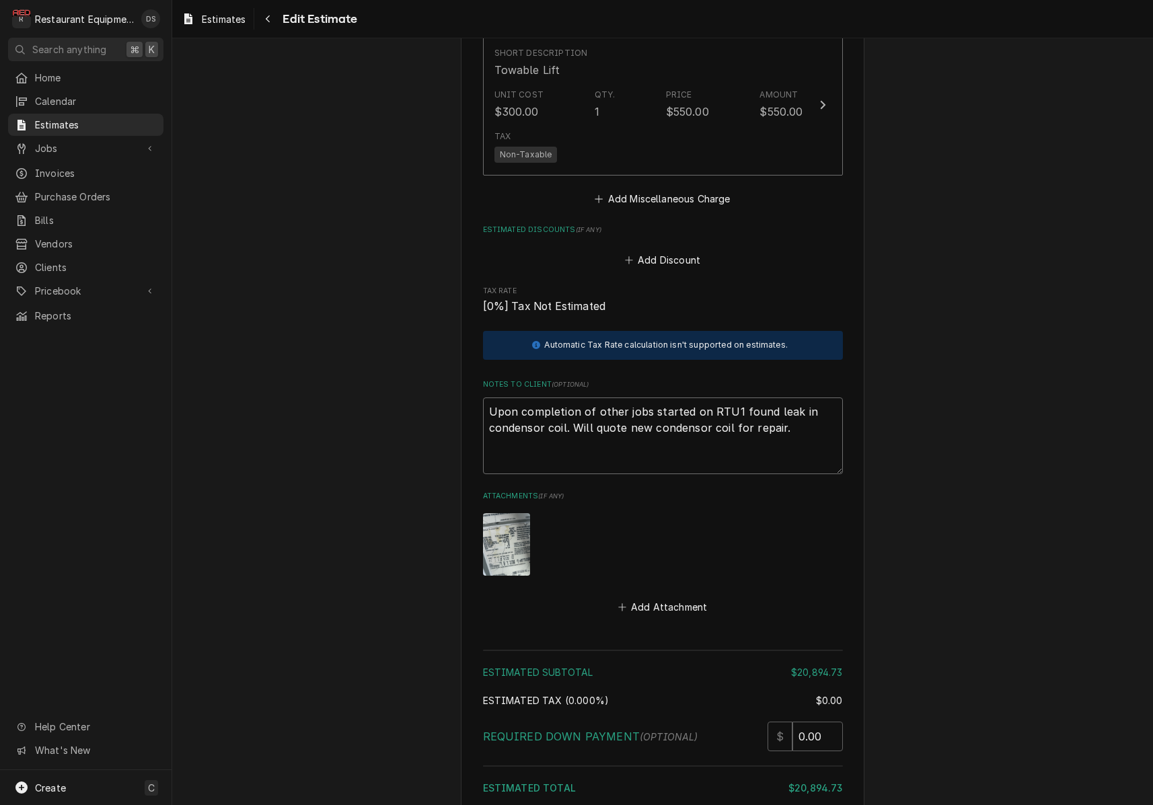
type textarea "x"
paste textarea "Because the unit is about 15 years old, we don’t recommend putting money into t…"
type textarea "Because the unit is about 15 years old, we don’t recommend putting money into t…"
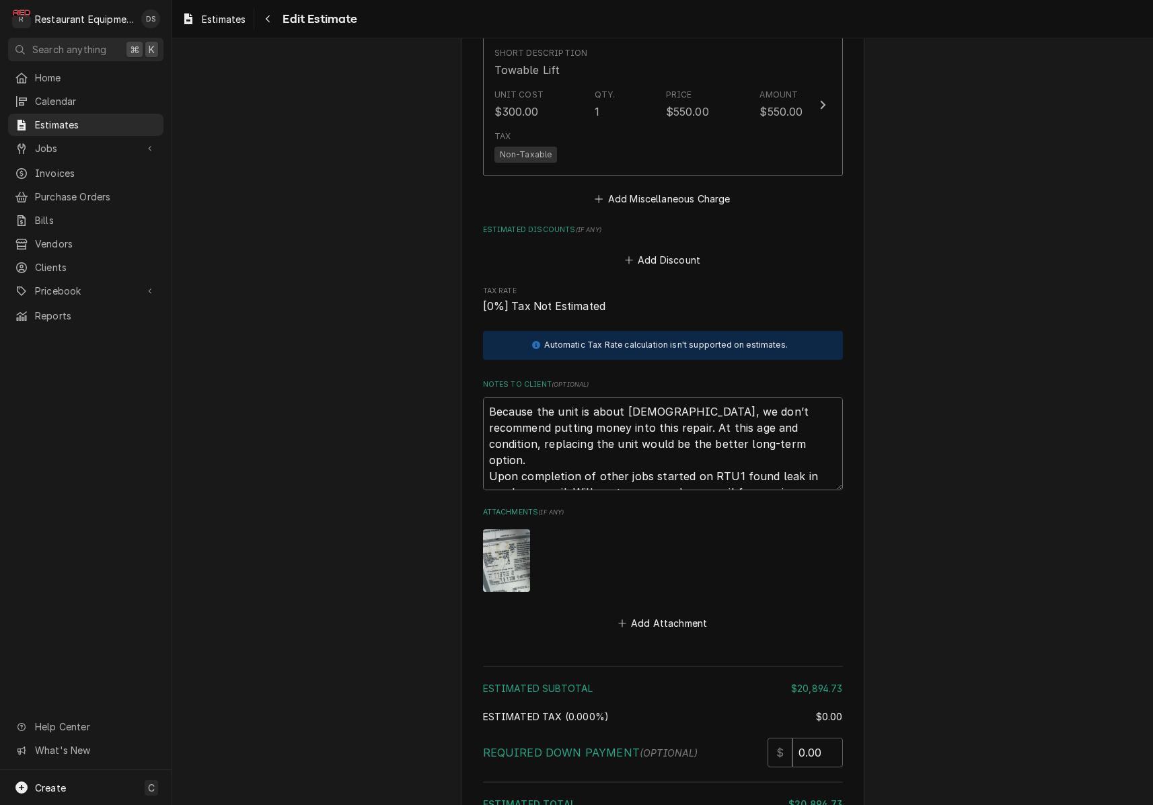
type textarea "x"
type textarea "Because the unit is about 15 years old, we don’t recommend putting money into t…"
type textarea "x"
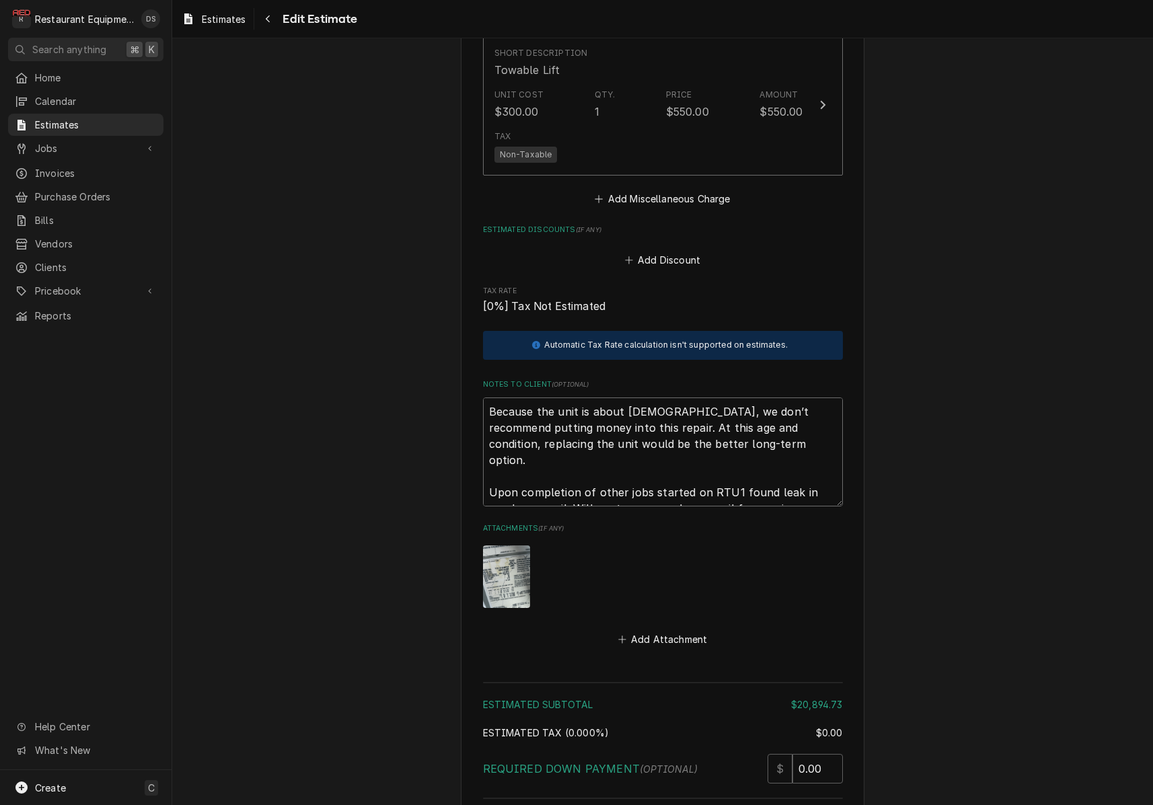
type textarea "Because the unit is about 15 years old, we don’t recommend putting money into t…"
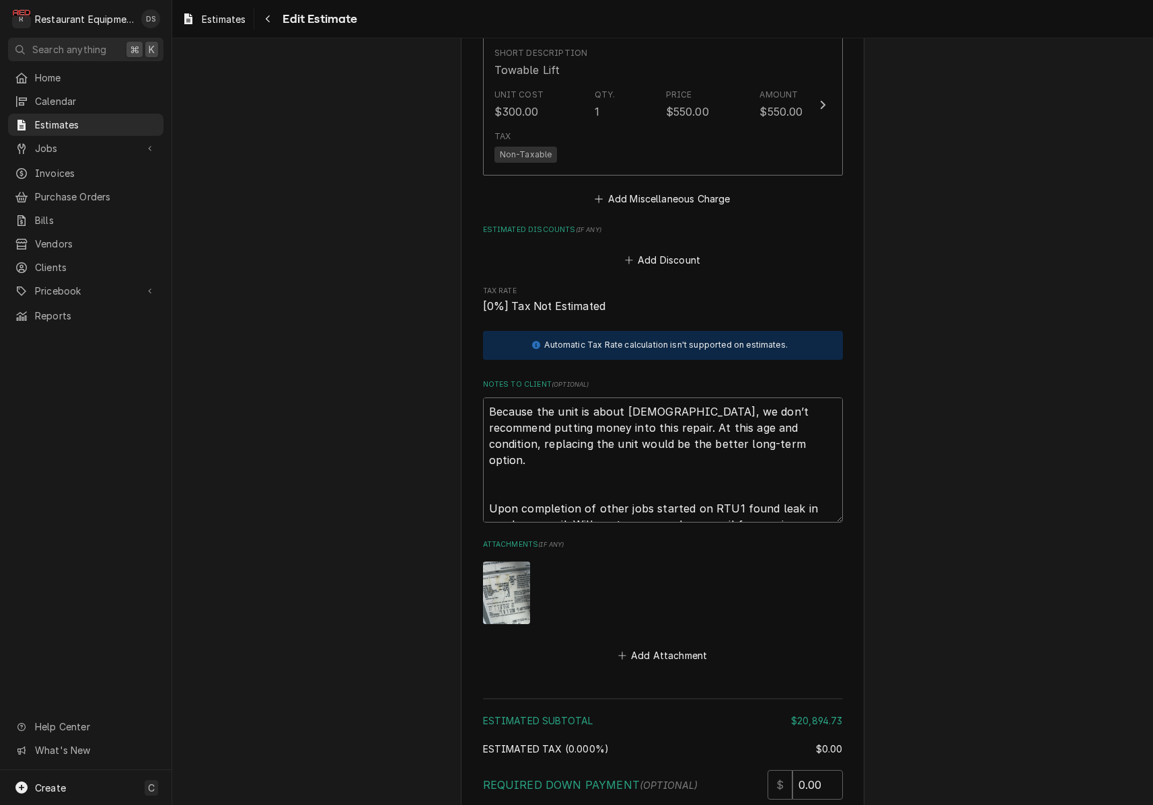
type textarea "x"
type textarea "Because the unit is about 15 years old, we don’t recommend putting money into t…"
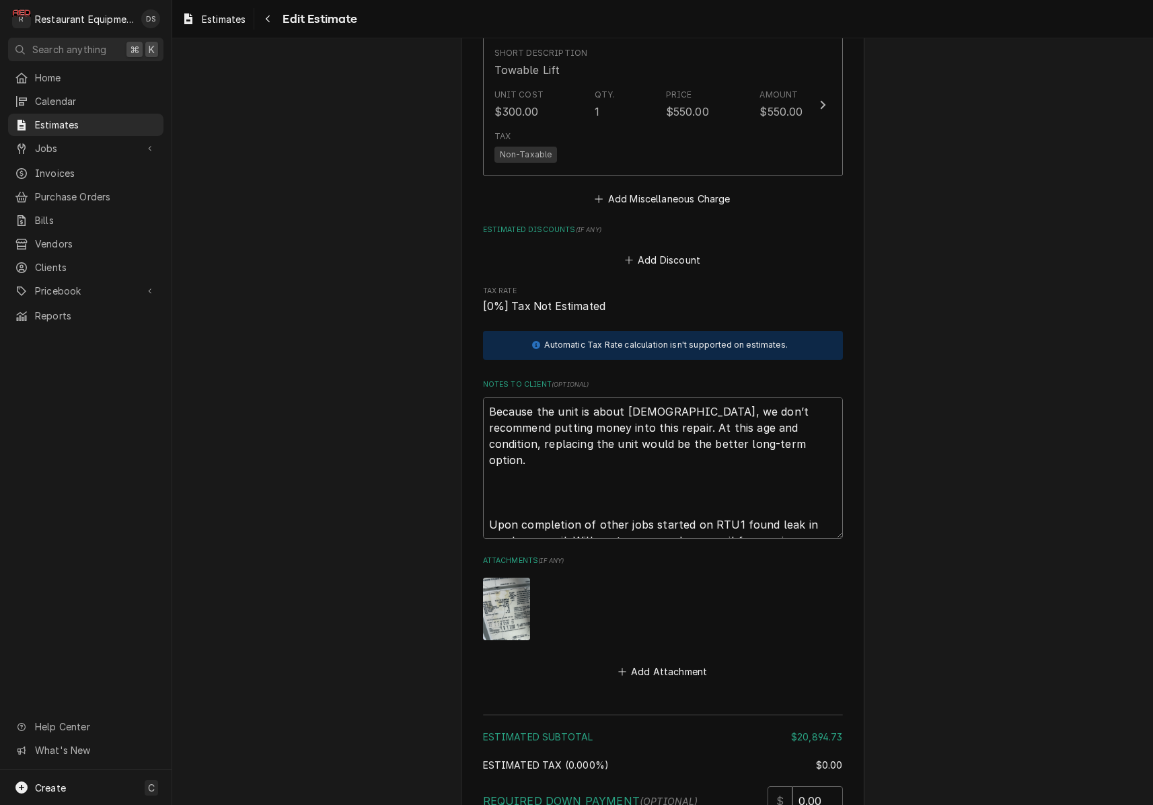
type textarea "x"
type textarea "Because the unit is about 15 years old, we don’t recommend putting money into t…"
type textarea "x"
type textarea "Because the unit is about 15 years old, we don’t recommend putting money into t…"
type textarea "x"
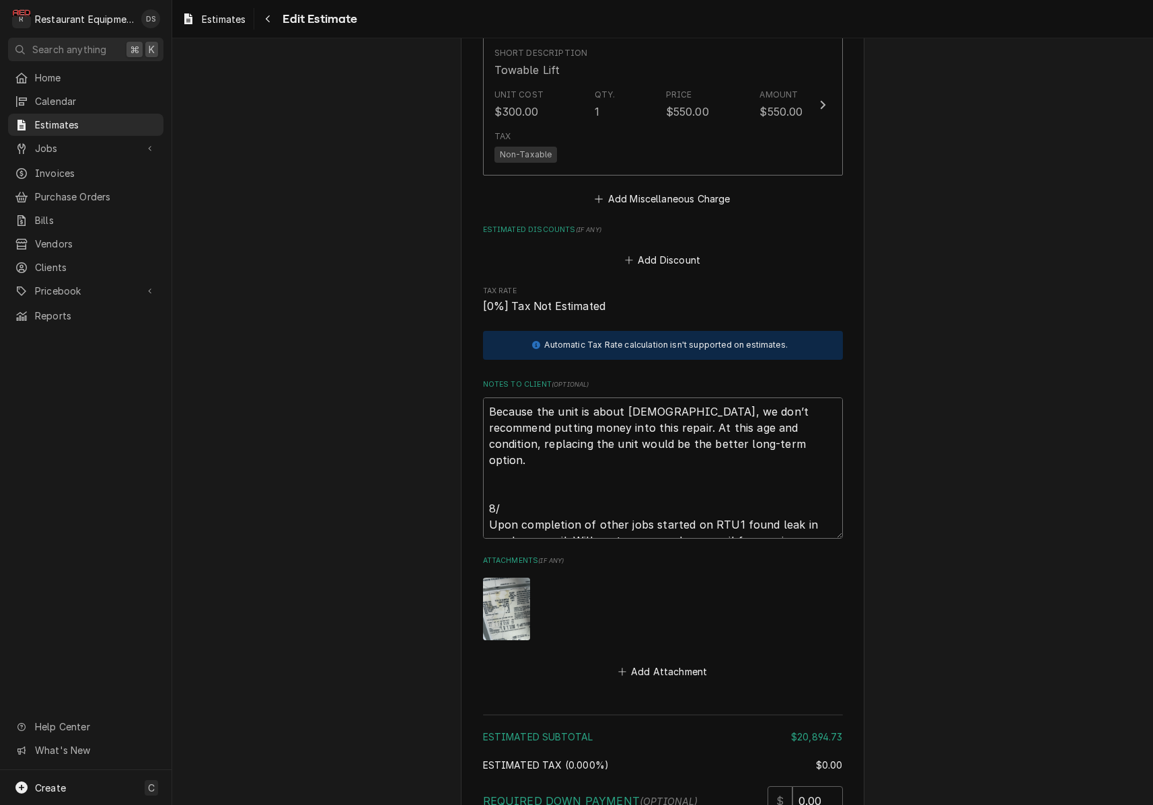
type textarea "Because the unit is about 15 years old, we don’t recommend putting money into t…"
type textarea "x"
type textarea "Because the unit is about 15 years old, we don’t recommend putting money into t…"
type textarea "x"
type textarea "Because the unit is about 15 years old, we don’t recommend putting money into t…"
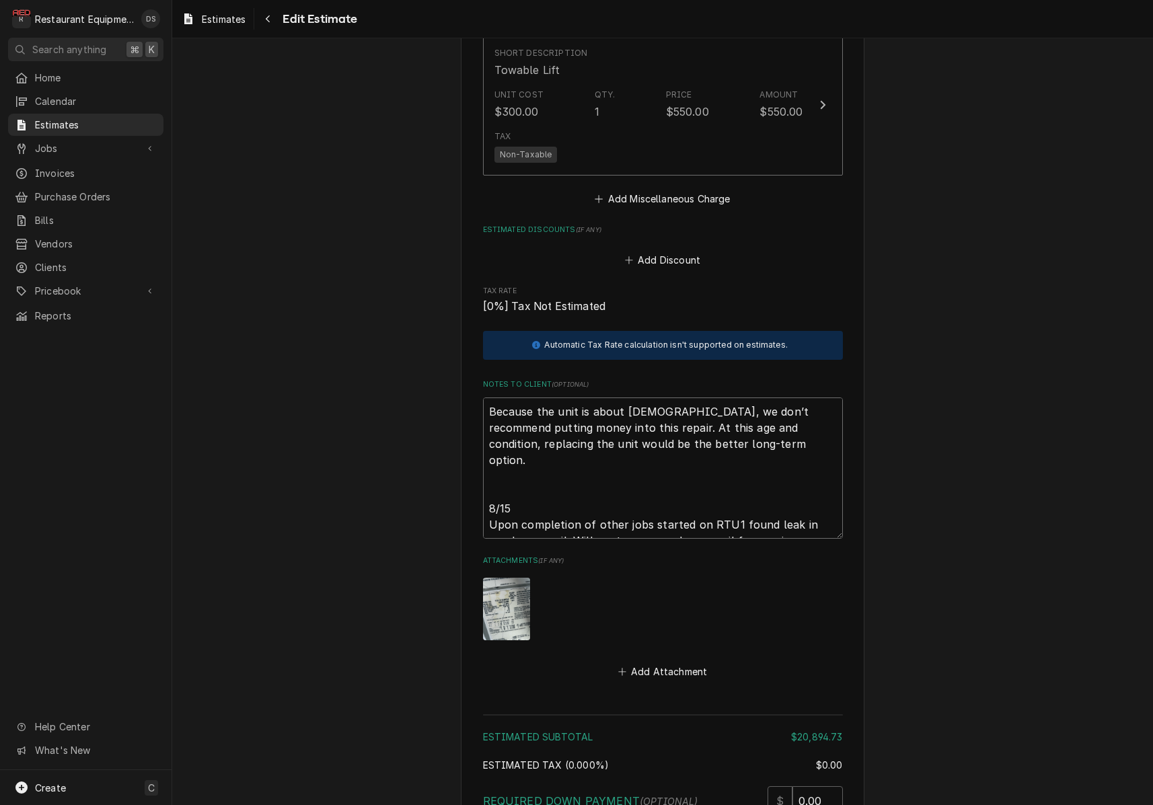
type textarea "x"
type textarea "Because the unit is about 15 years old, we don’t recommend putting money into t…"
type textarea "x"
type textarea "Because the unit is about [DEMOGRAPHIC_DATA], we don’t recommend putting money …"
type textarea "x"
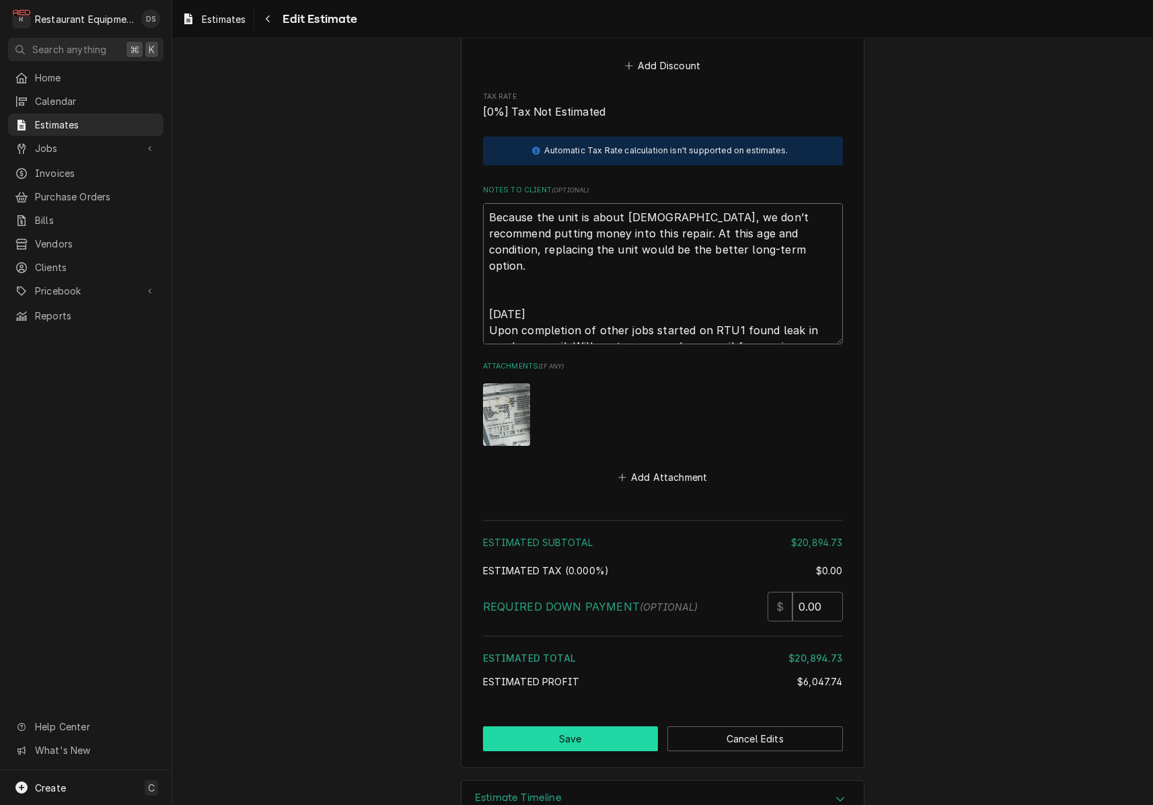
scroll to position [2871, 0]
type textarea "Because the unit is about [DEMOGRAPHIC_DATA], we don’t recommend putting money …"
click at [605, 727] on button "Save" at bounding box center [571, 739] width 176 height 25
type textarea "x"
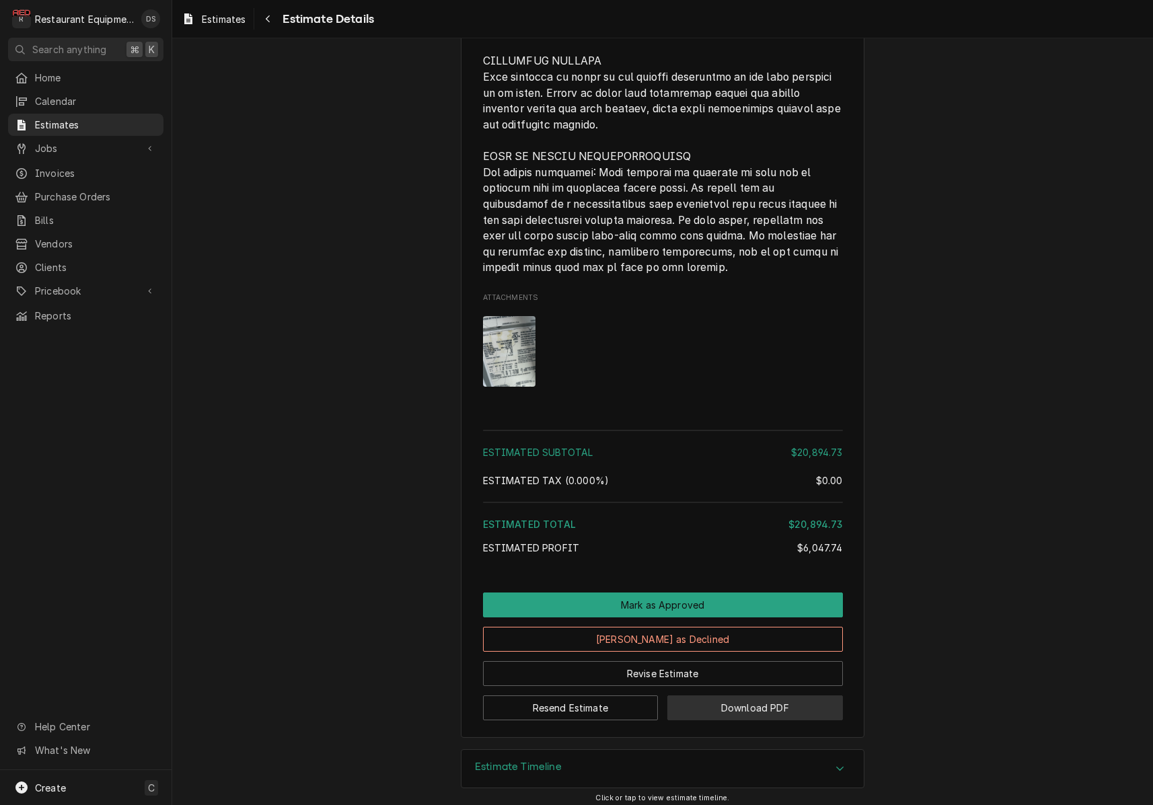
click at [729, 704] on button "Download PDF" at bounding box center [755, 707] width 176 height 25
